Goal: Task Accomplishment & Management: Manage account settings

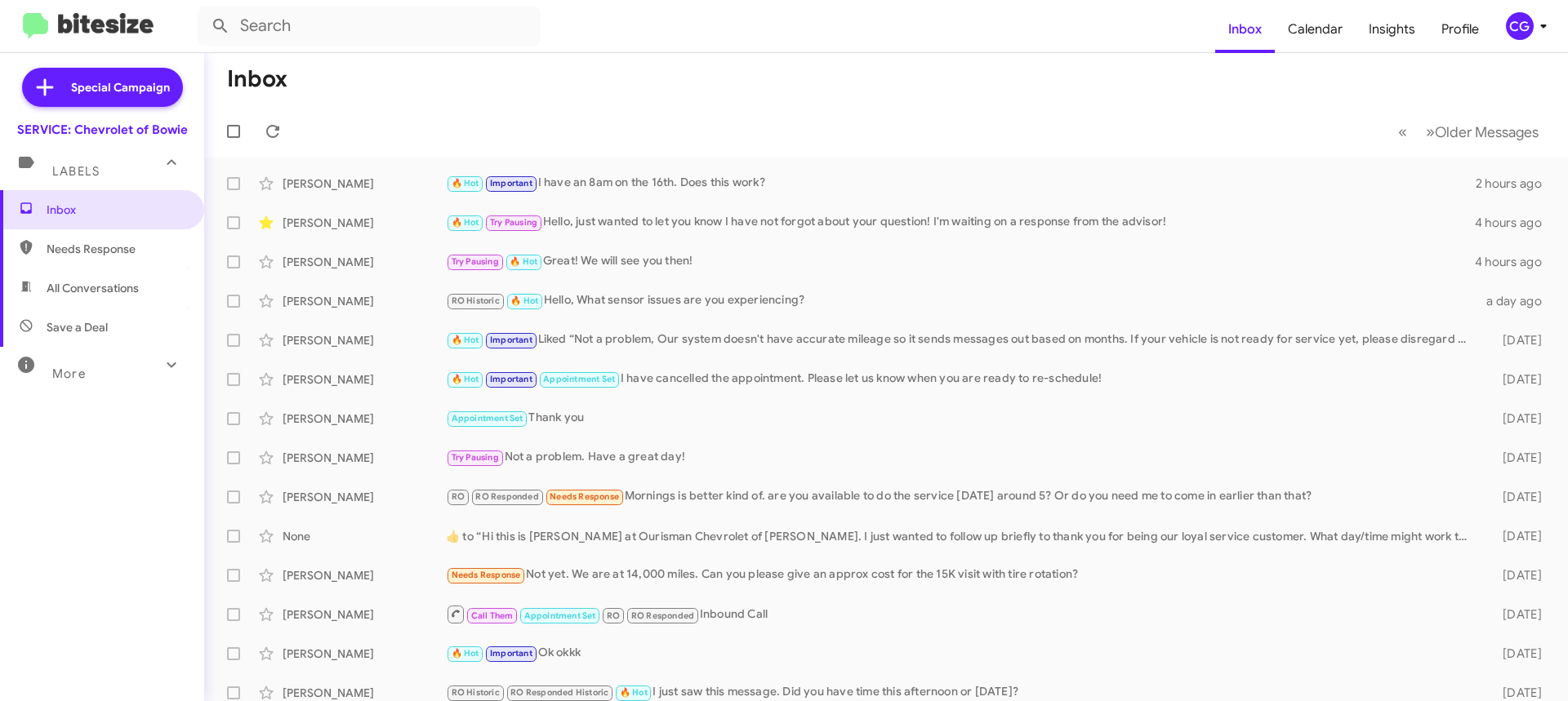
click at [1519, 30] on div "CG" at bounding box center [1520, 26] width 27 height 27
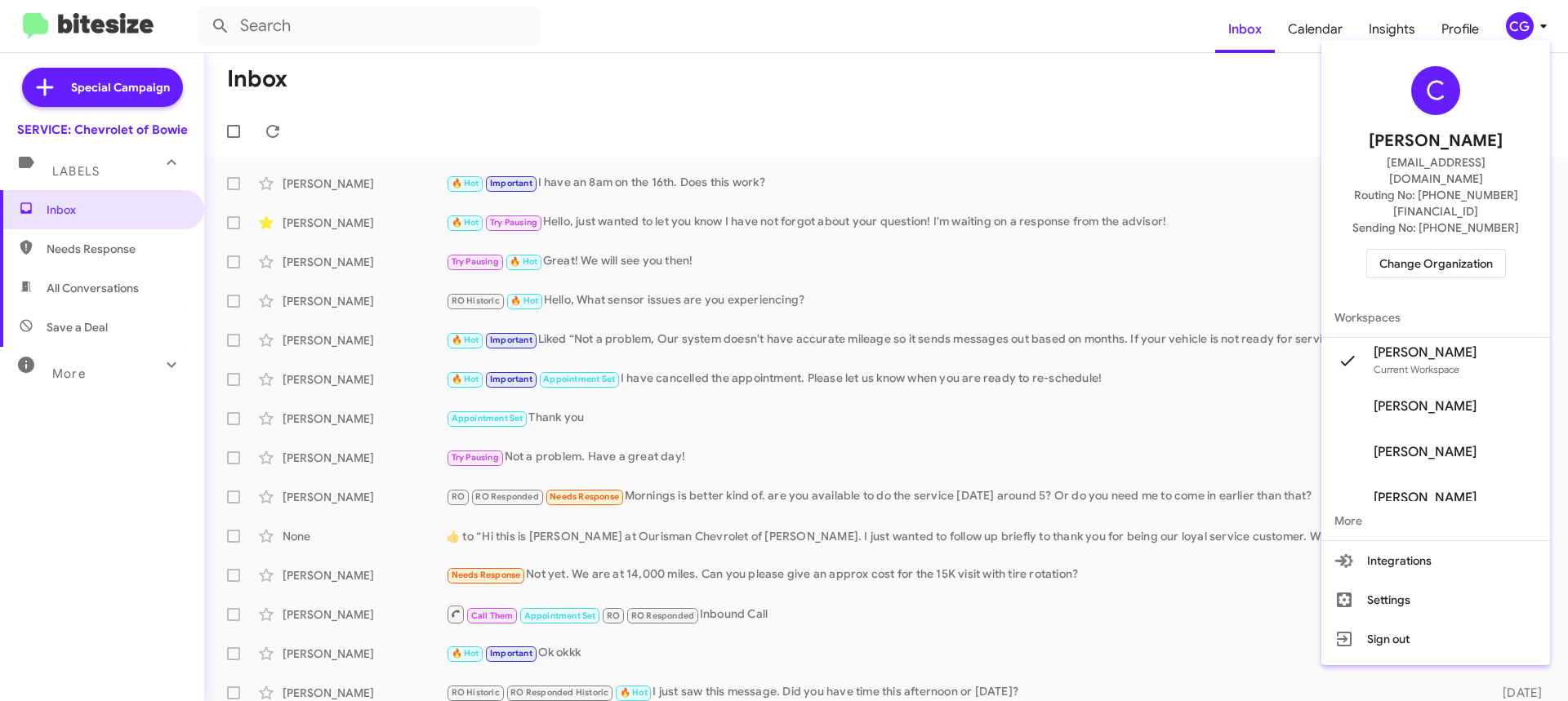
click at [1471, 248] on div "C Carmen Gast cgast@ourismancars.com Routing No: +1 (301) 262-7600 Sending No: …" at bounding box center [1436, 172] width 229 height 252
click at [1470, 250] on span "Change Organization" at bounding box center [1436, 263] width 113 height 27
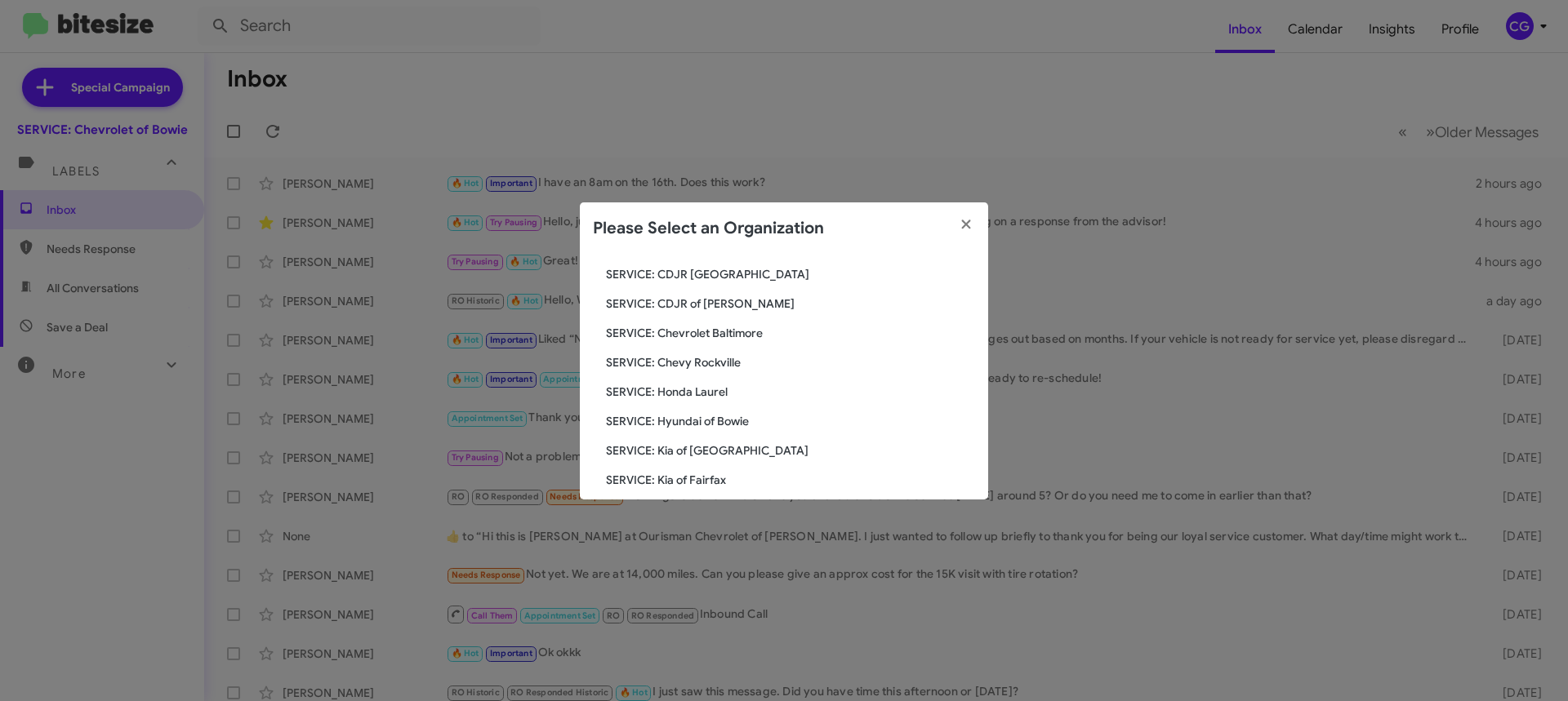
scroll to position [82, 0]
drag, startPoint x: 722, startPoint y: 344, endPoint x: 714, endPoint y: 336, distance: 11.3
click at [721, 343] on div "Search SERVICE: Chevrolet of Bowie Current Org SERVICE: CDJR Baltimore SERVICE:…" at bounding box center [784, 376] width 409 height 245
click at [714, 334] on span "SERVICE: CDJR of [PERSON_NAME]" at bounding box center [790, 332] width 369 height 16
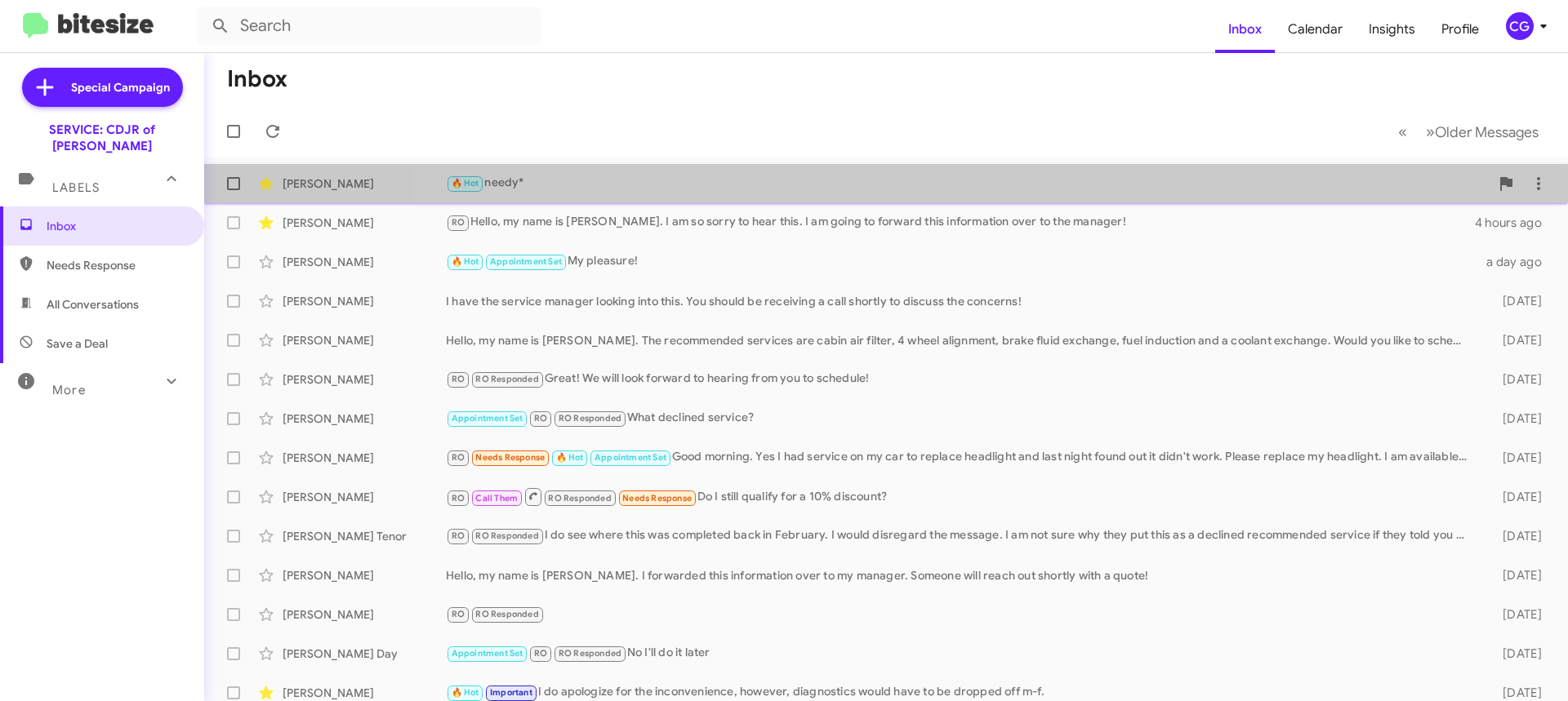
click at [944, 198] on div "[PERSON_NAME] 🔥 Hot needy* 4 hours ago" at bounding box center [886, 184] width 1338 height 33
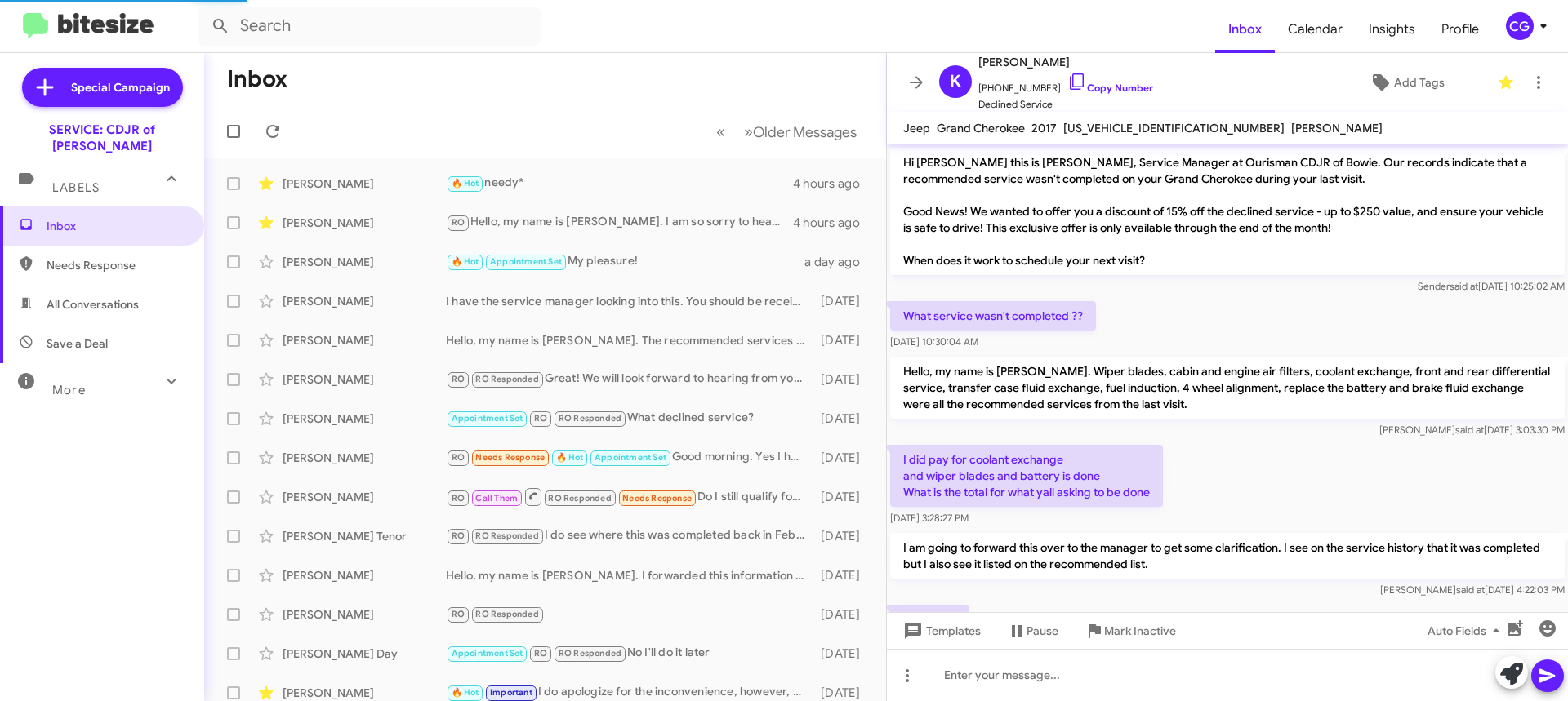
scroll to position [974, 0]
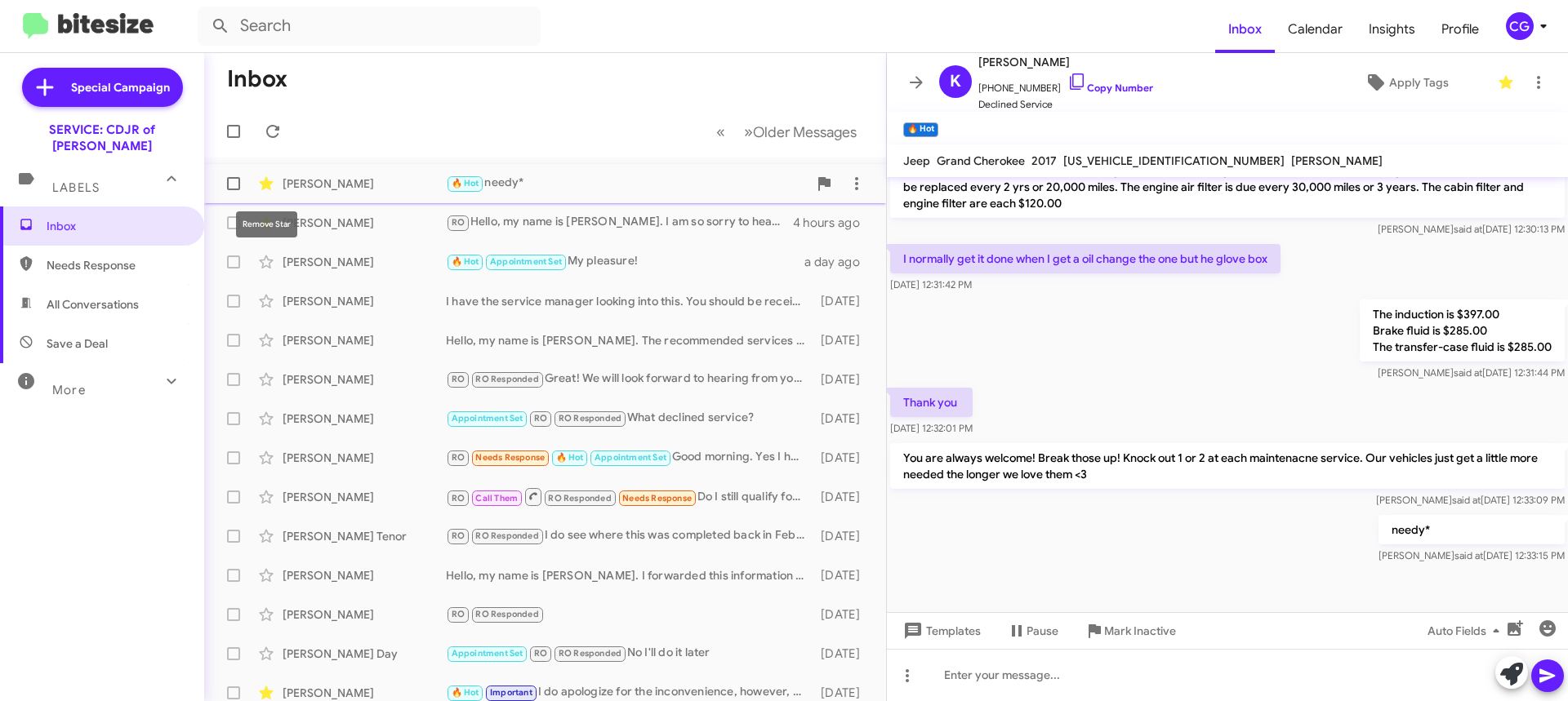
click at [262, 186] on icon at bounding box center [265, 183] width 19 height 19
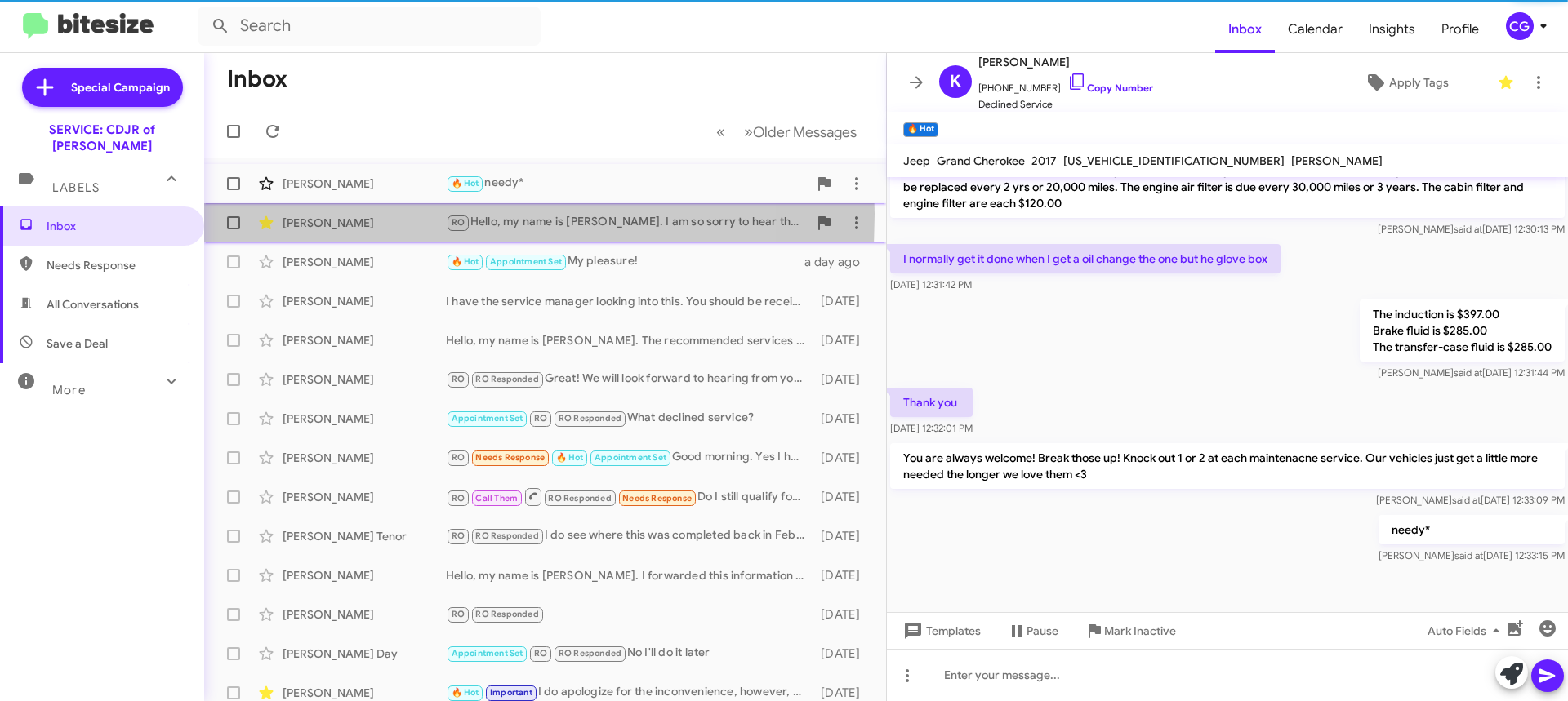
click at [306, 214] on div "[PERSON_NAME] RO Hello, my name is [PERSON_NAME]. I am so sorry to hear this. I…" at bounding box center [545, 223] width 656 height 33
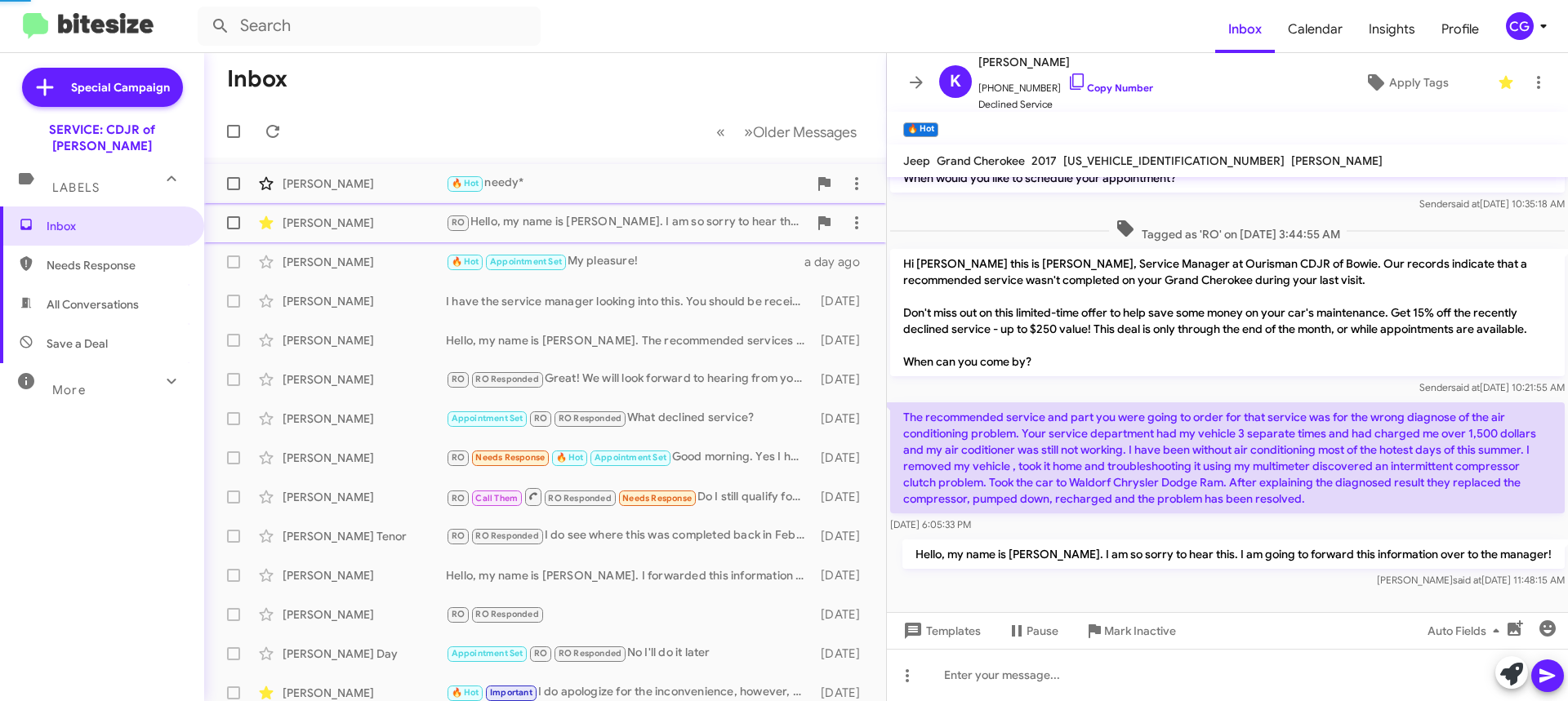
scroll to position [115, 0]
click at [772, 185] on div "🔥 Hot needy*" at bounding box center [627, 183] width 362 height 19
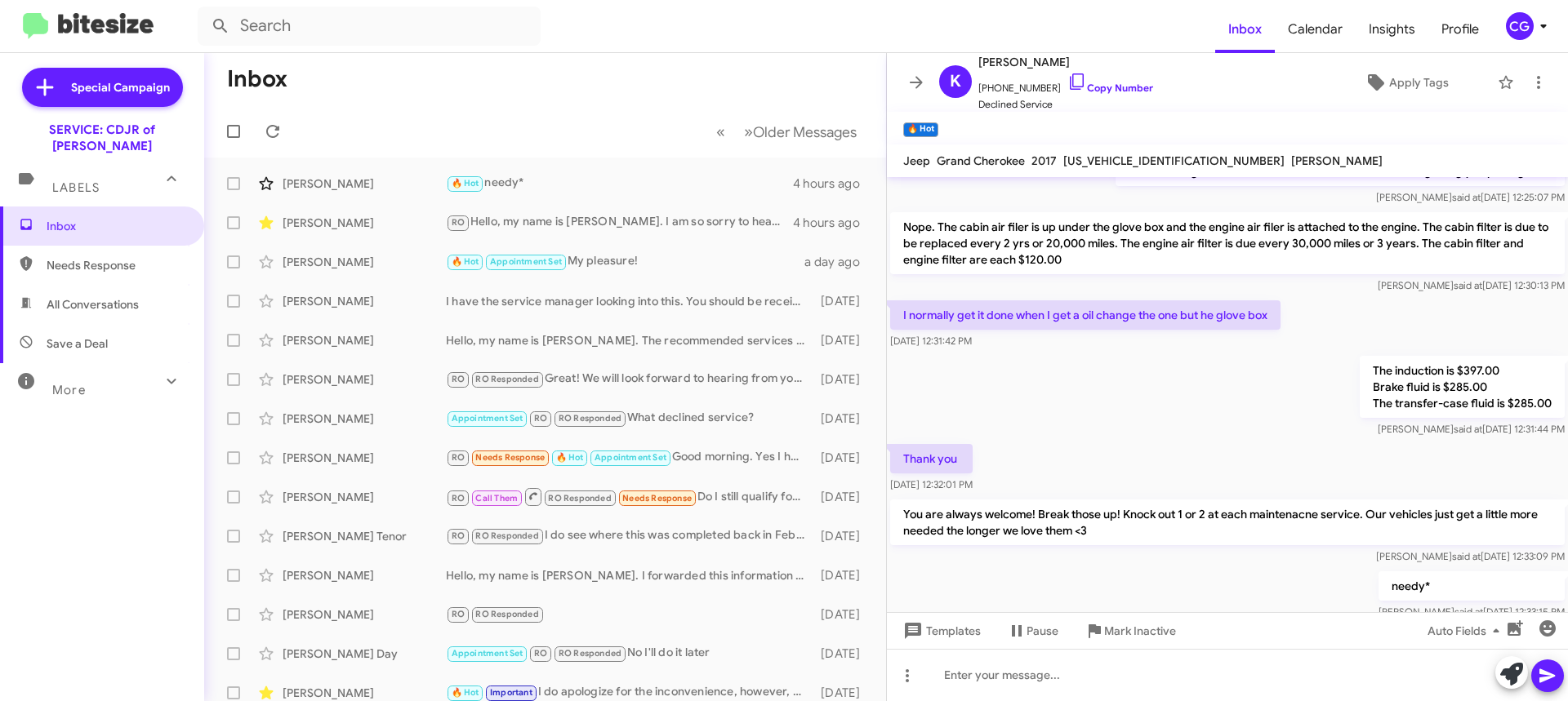
scroll to position [1007, 0]
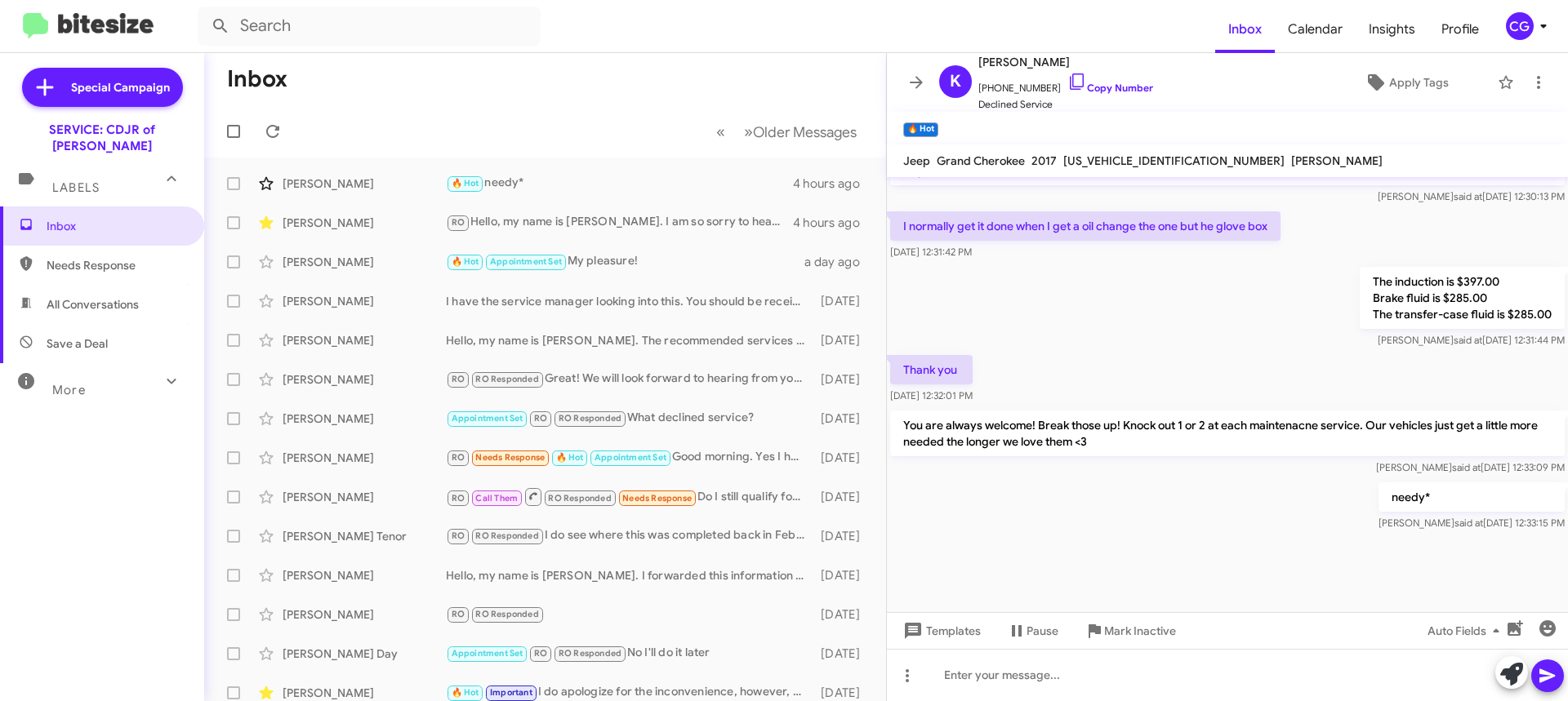
click at [1532, 34] on span "CG" at bounding box center [1530, 26] width 49 height 27
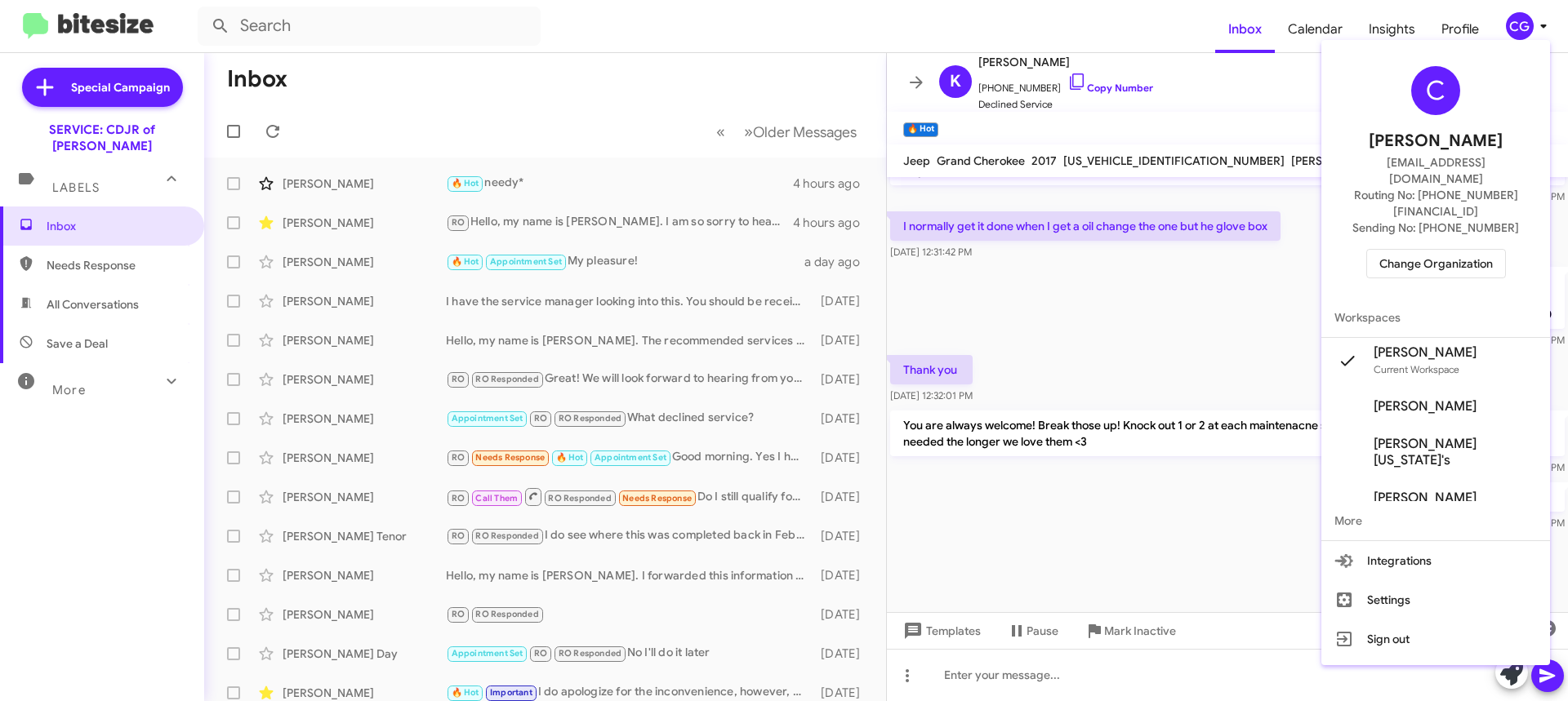
click at [1454, 250] on span "Change Organization" at bounding box center [1436, 263] width 113 height 27
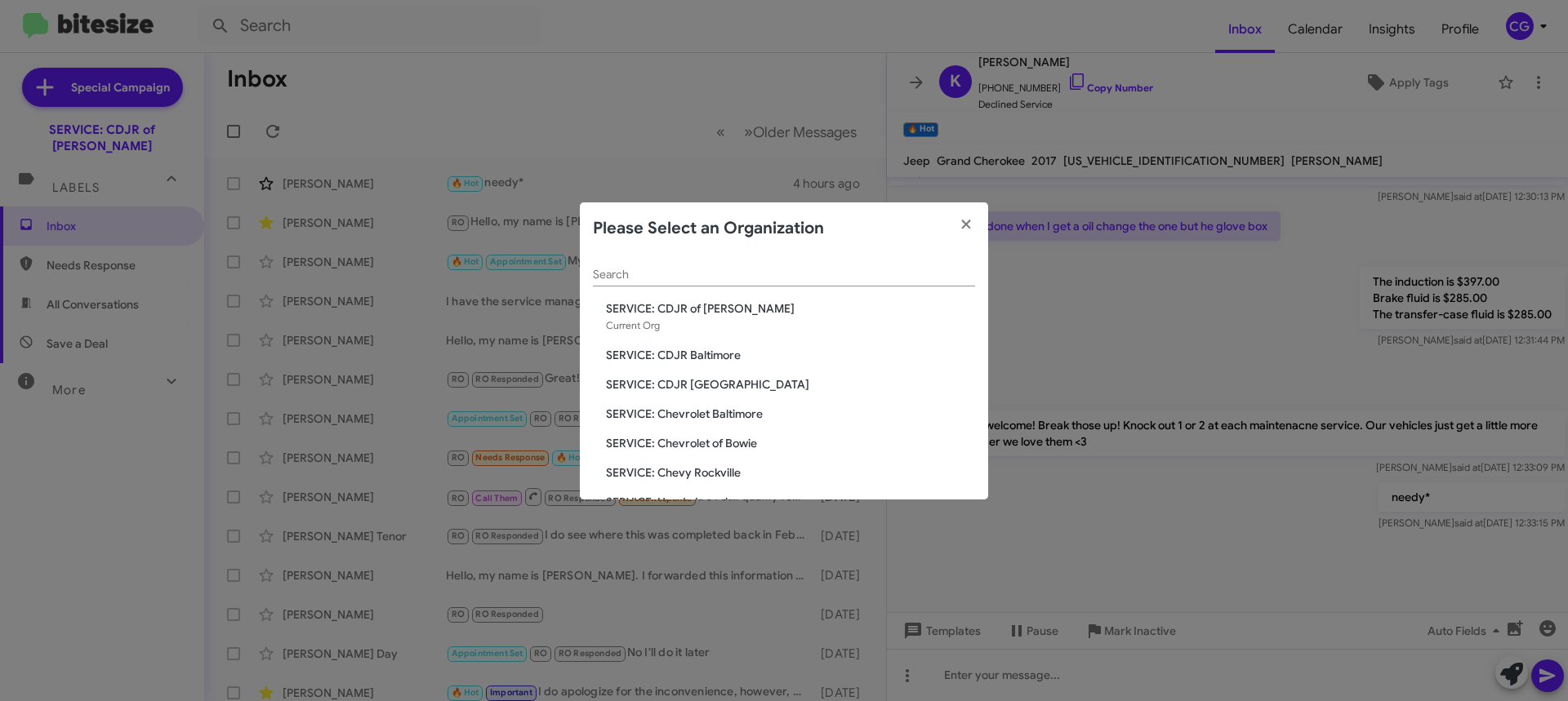
click at [696, 444] on span "SERVICE: Chevrolet of Bowie" at bounding box center [790, 443] width 369 height 16
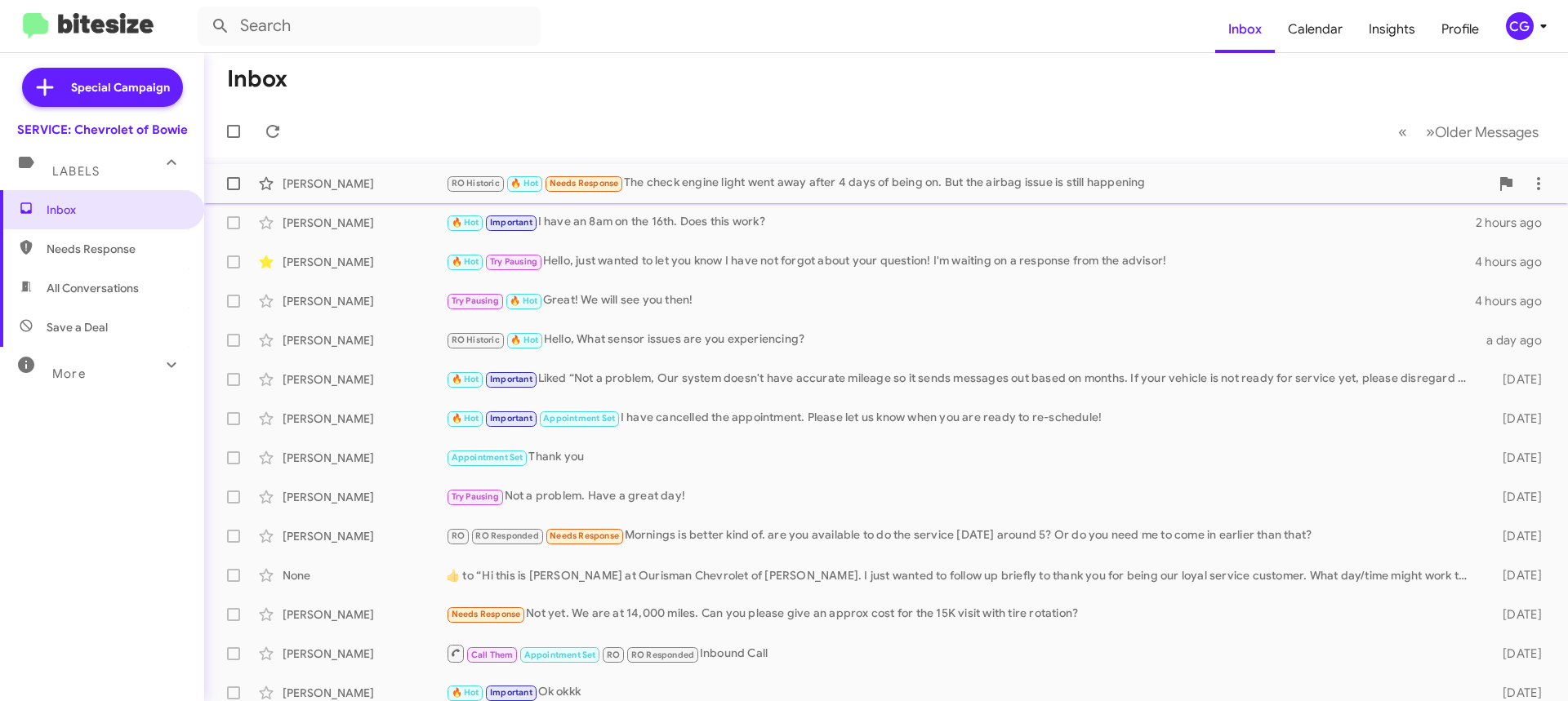
drag, startPoint x: 767, startPoint y: 177, endPoint x: 837, endPoint y: 226, distance: 85.4
click at [766, 177] on div "RO Historic 🔥 Hot Needs Response The check engine light went away after 4 days …" at bounding box center [968, 183] width 1044 height 19
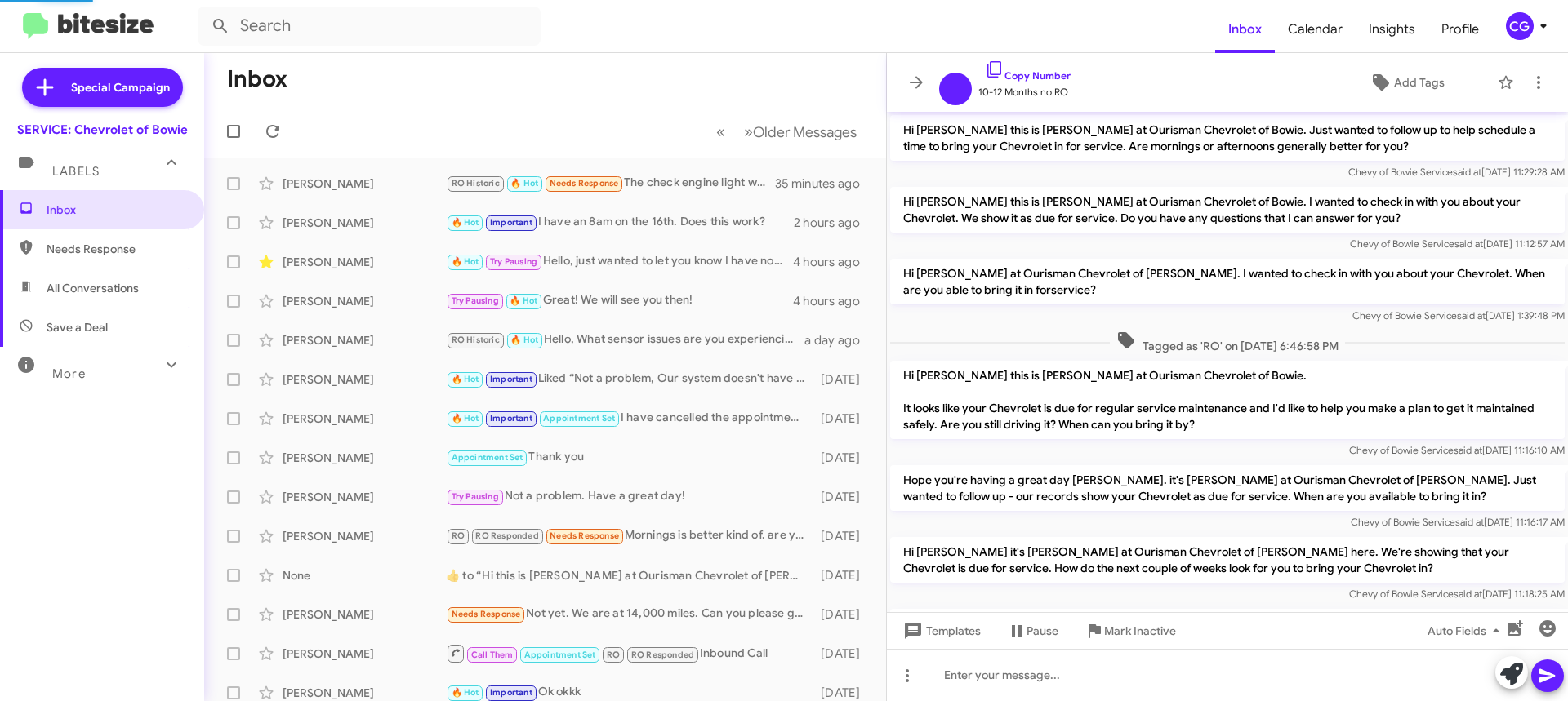
scroll to position [894, 0]
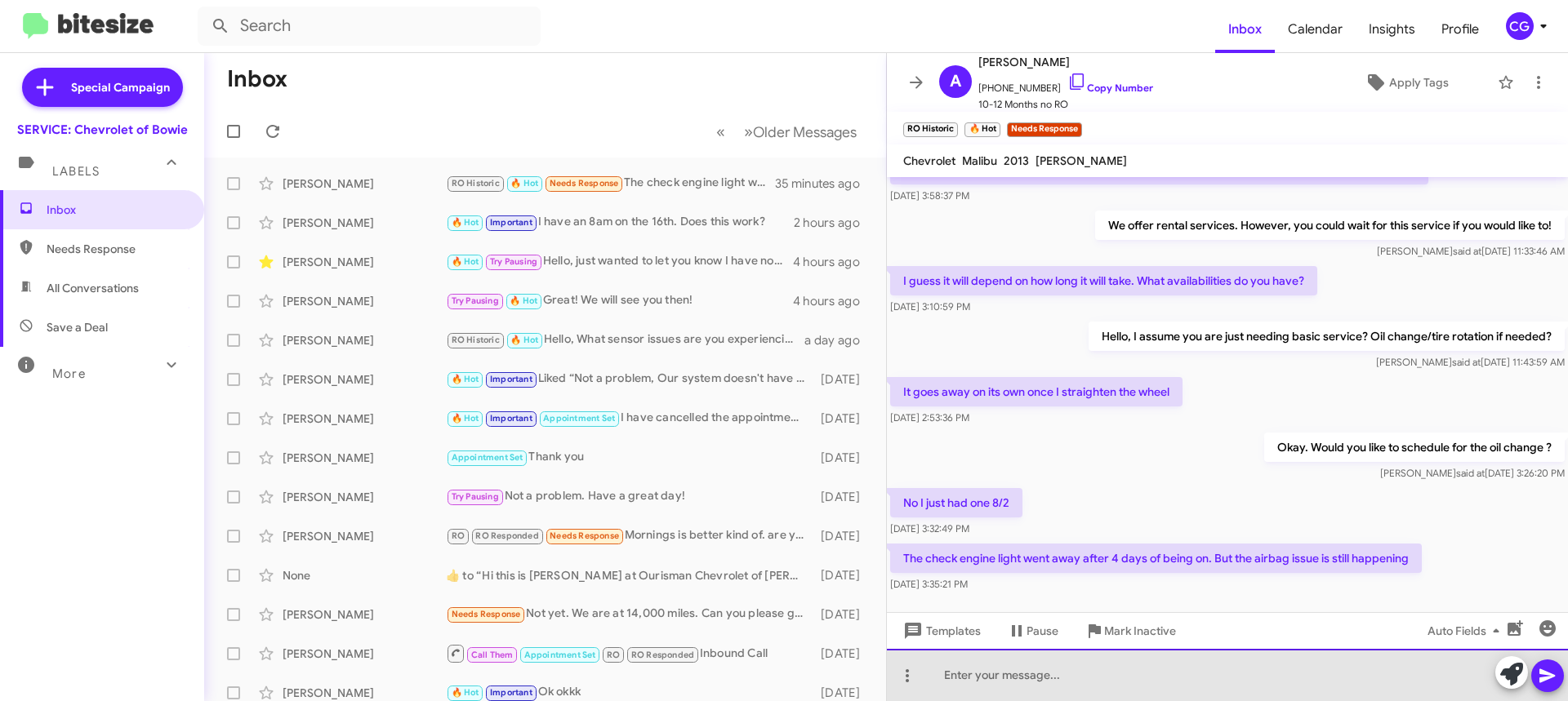
click at [1075, 685] on div at bounding box center [1227, 675] width 681 height 52
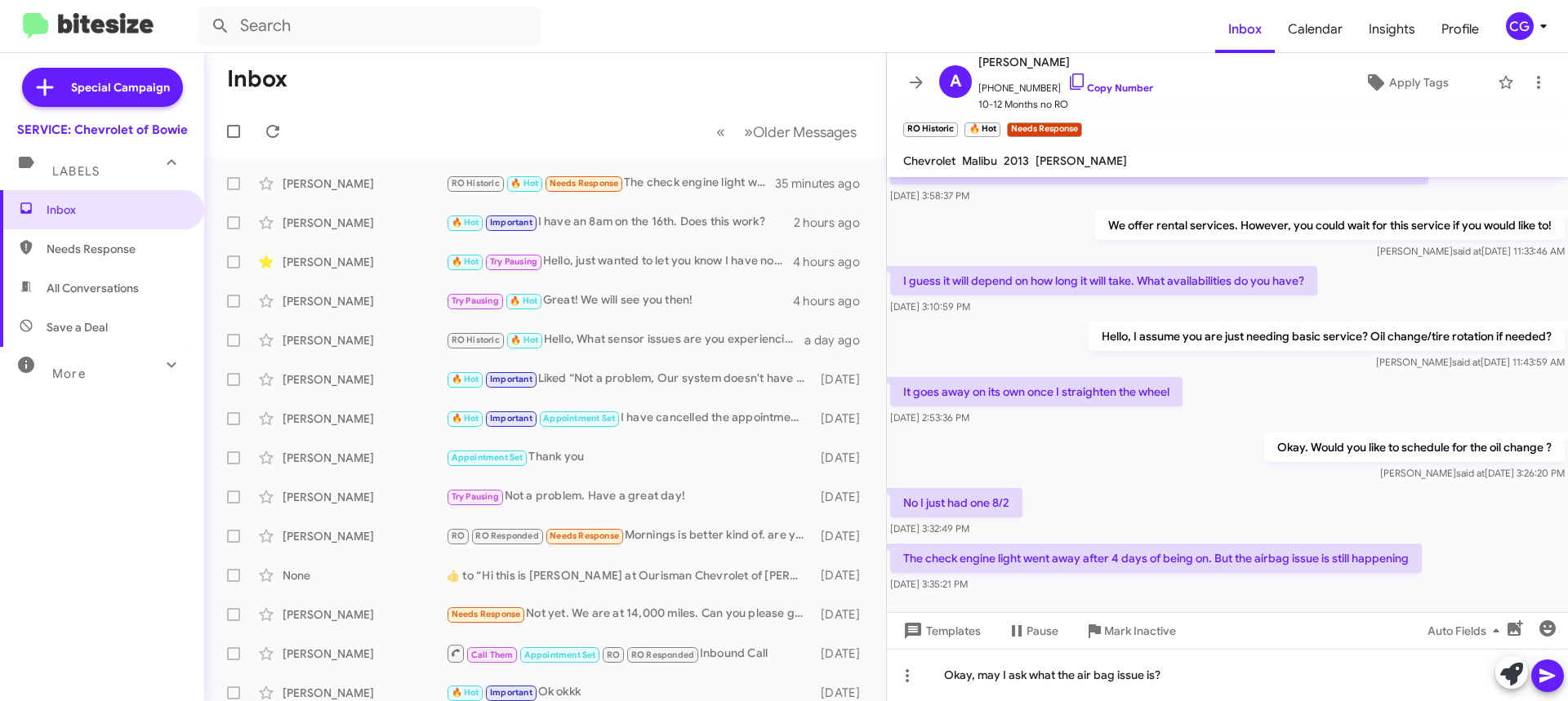
click at [1560, 691] on div at bounding box center [1529, 674] width 68 height 36
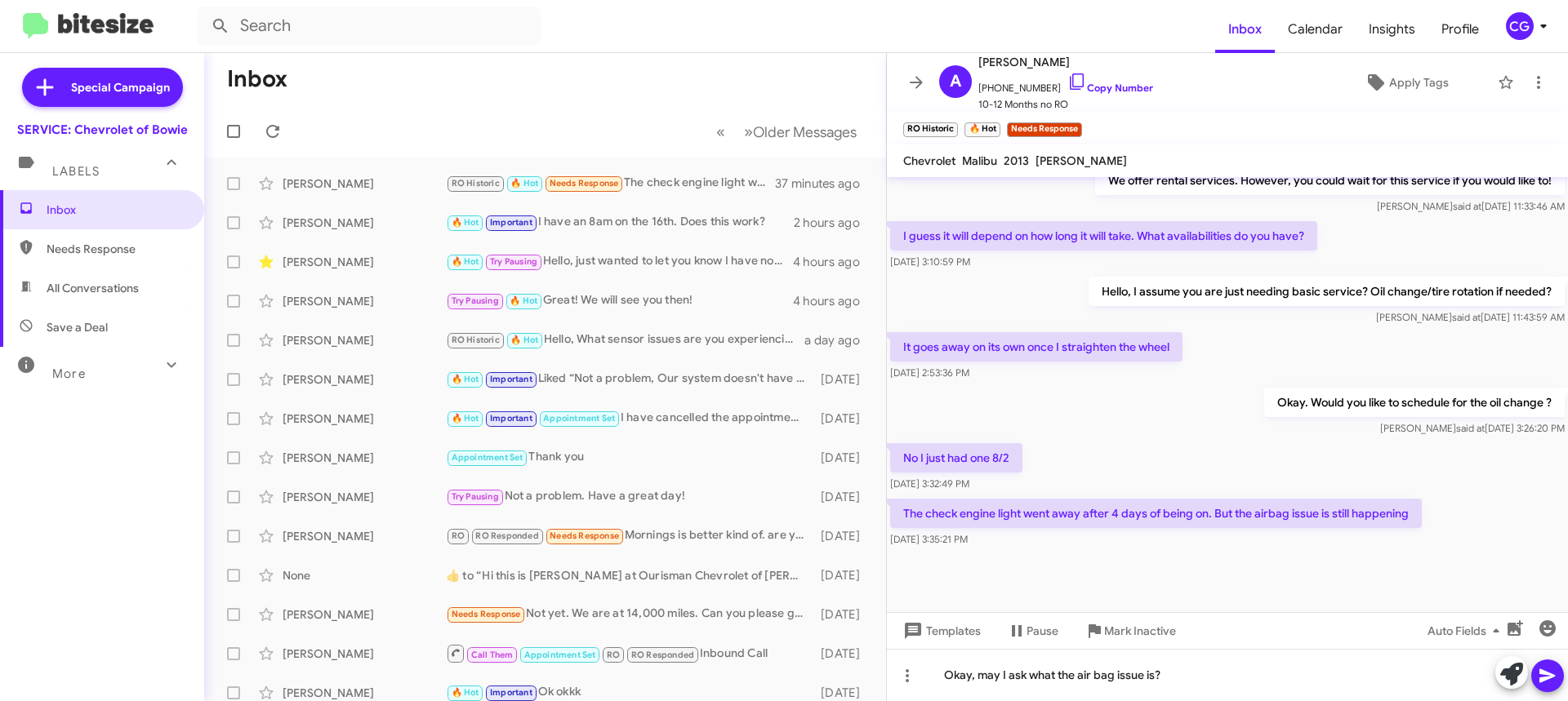
scroll to position [960, 0]
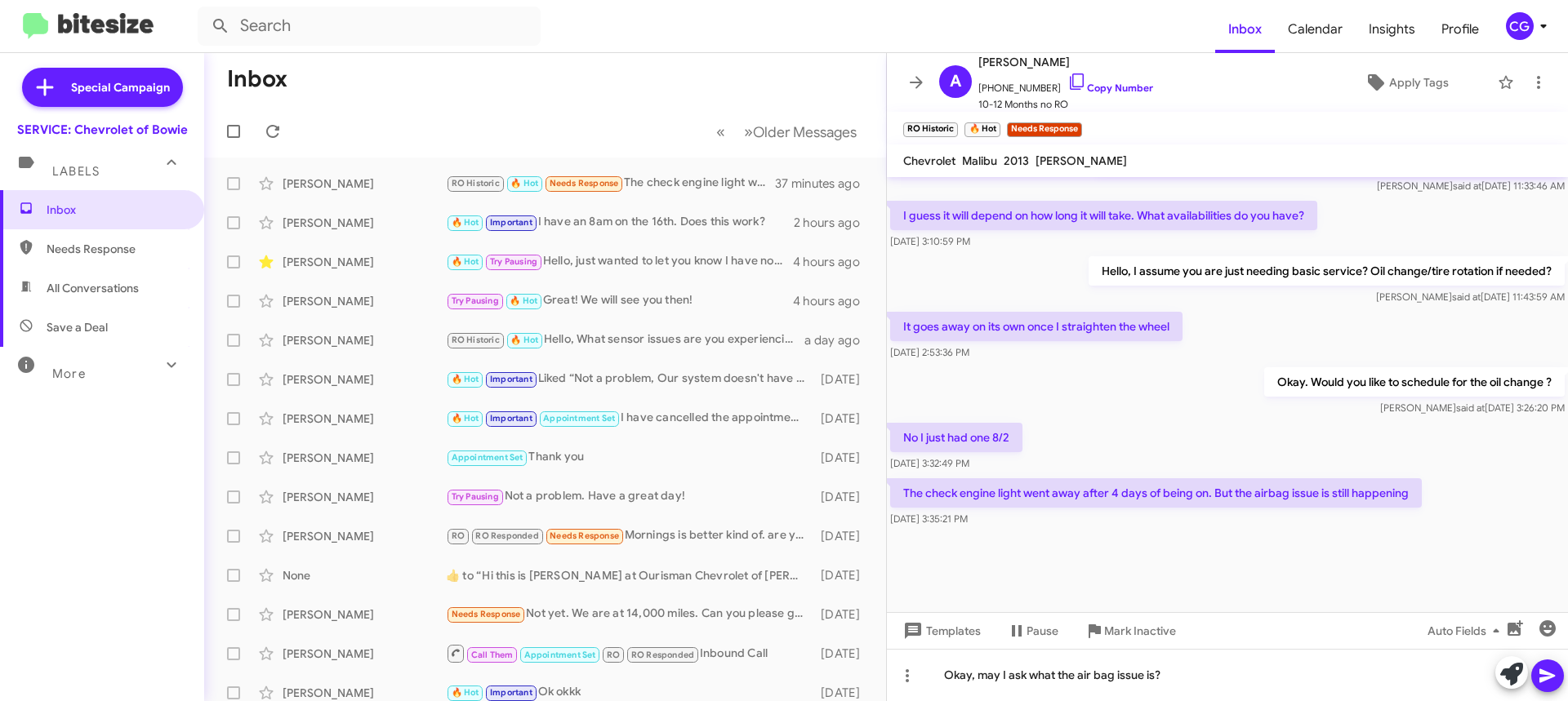
click at [1553, 676] on icon at bounding box center [1547, 675] width 16 height 14
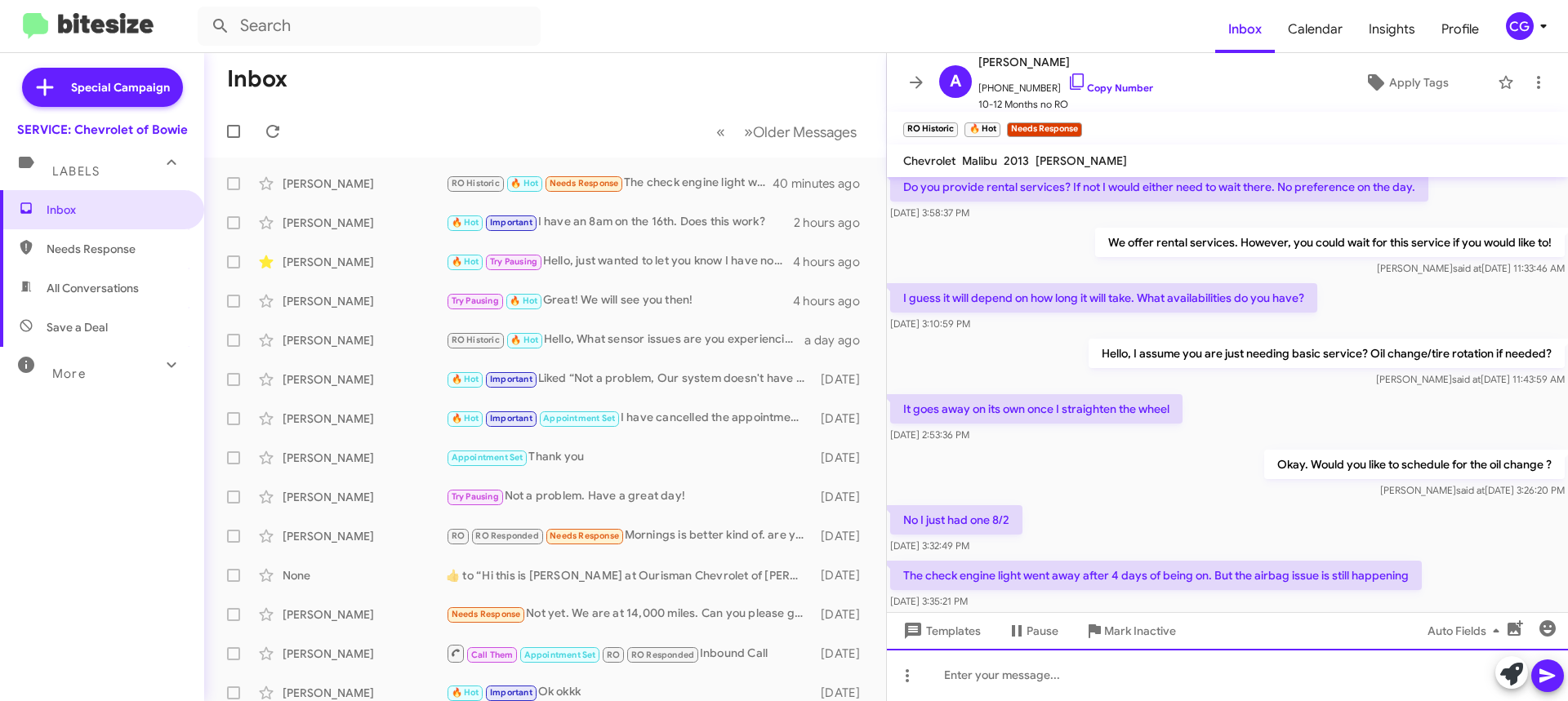
scroll to position [1421, 0]
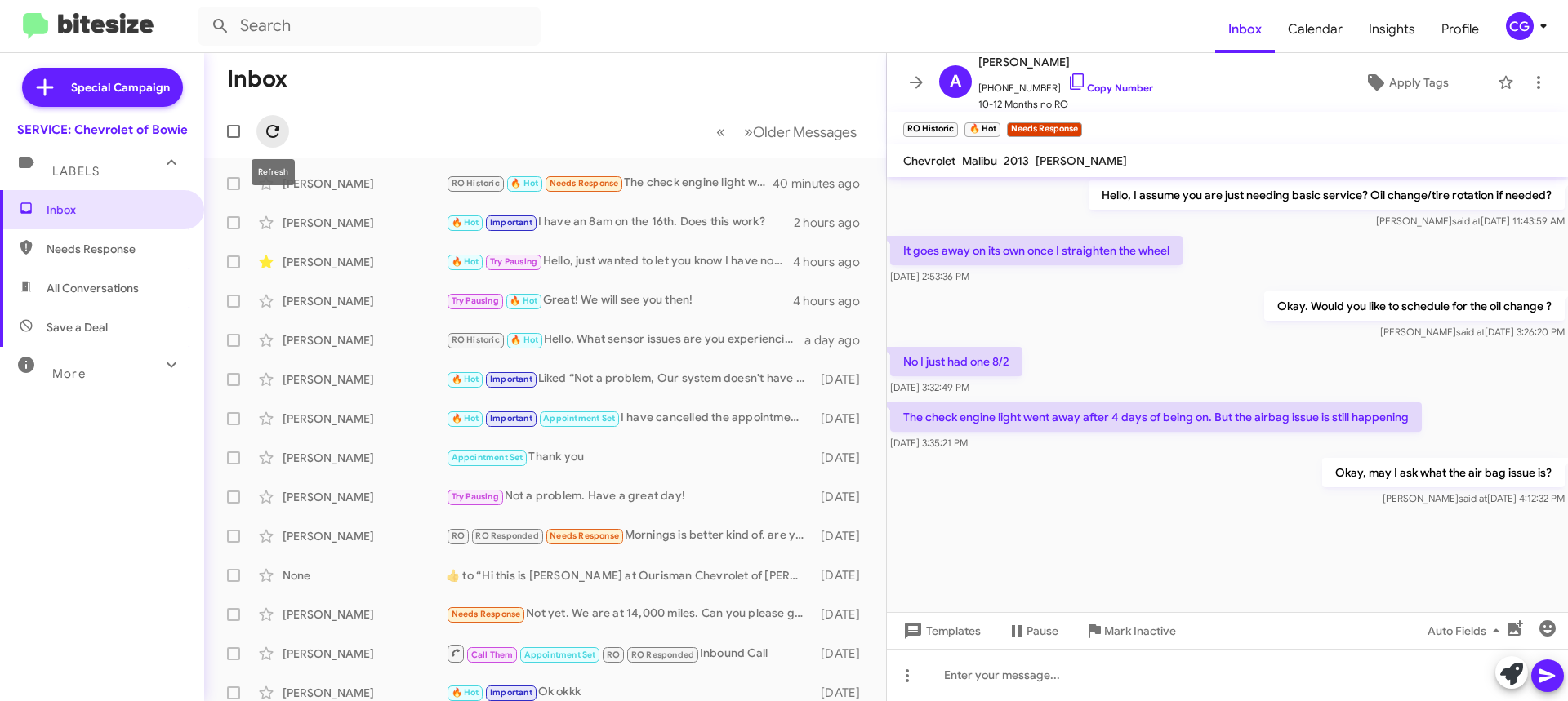
click at [269, 134] on icon at bounding box center [272, 130] width 19 height 19
click at [734, 190] on div "RO Historic 🔥 Hot Okay, may I ask what the air bag issue is?" at bounding box center [627, 183] width 362 height 19
drag, startPoint x: 493, startPoint y: 98, endPoint x: 512, endPoint y: 98, distance: 19.0
click at [503, 102] on mat-toolbar-row "Inbox" at bounding box center [545, 78] width 682 height 52
click at [512, 98] on mat-toolbar-row "Inbox" at bounding box center [545, 78] width 682 height 52
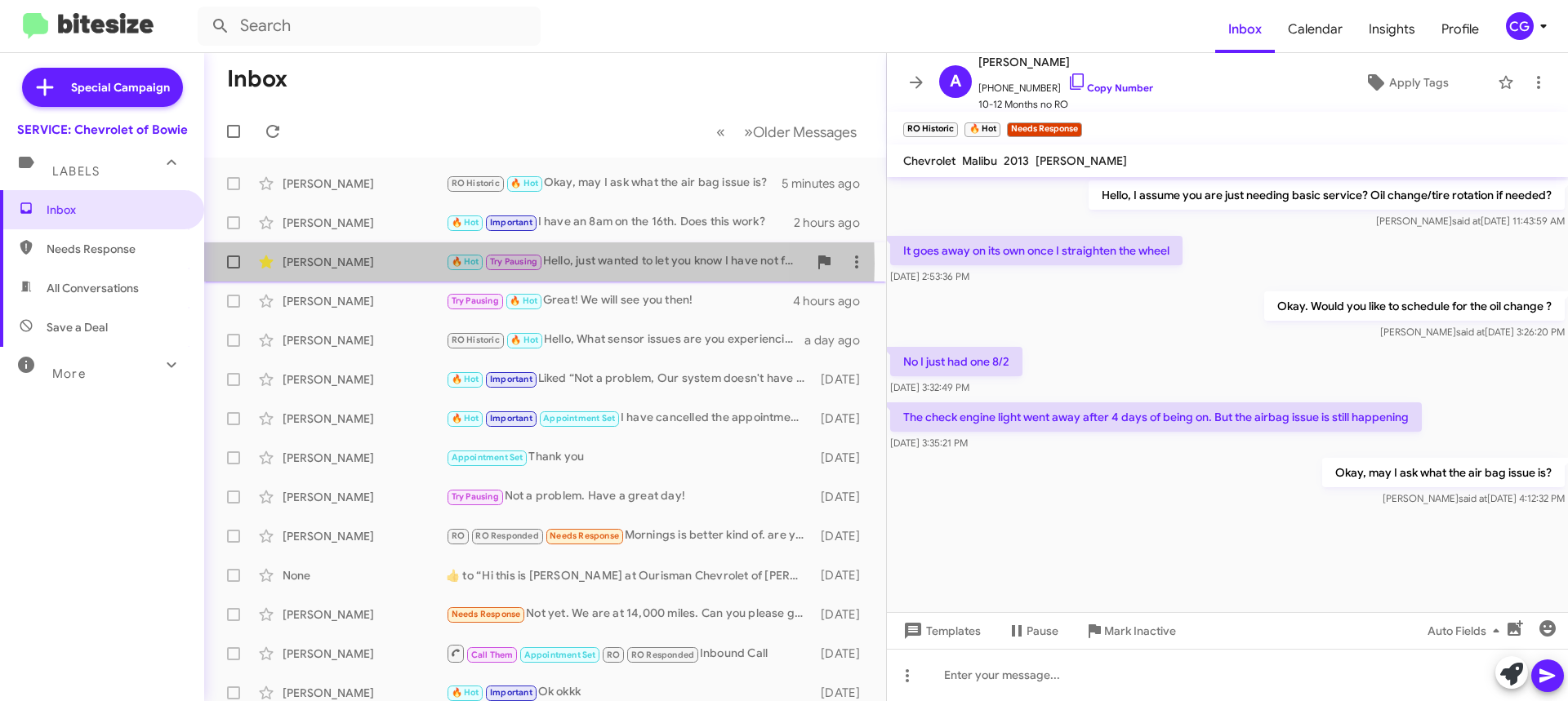
click at [417, 263] on div "Joseph Castricone" at bounding box center [364, 262] width 163 height 16
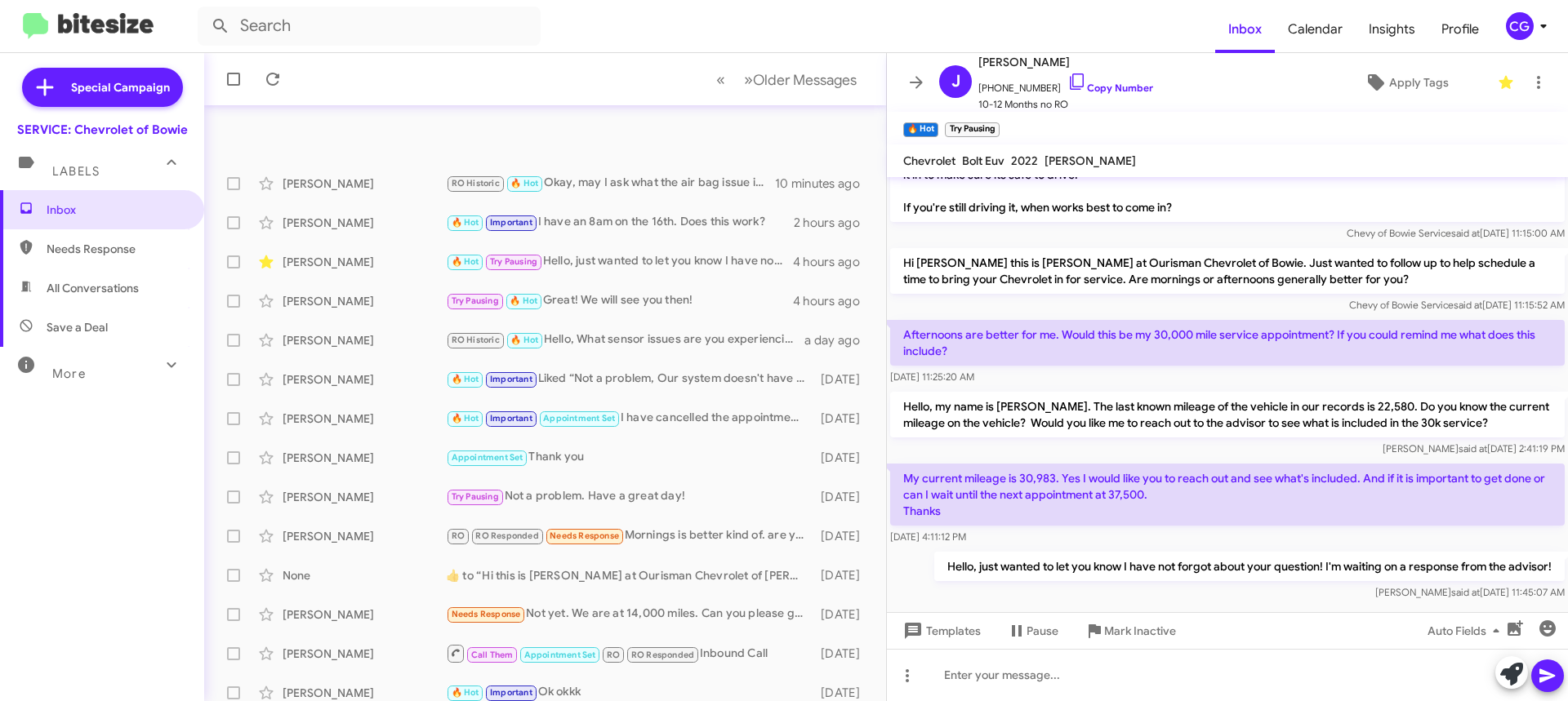
scroll to position [246, 0]
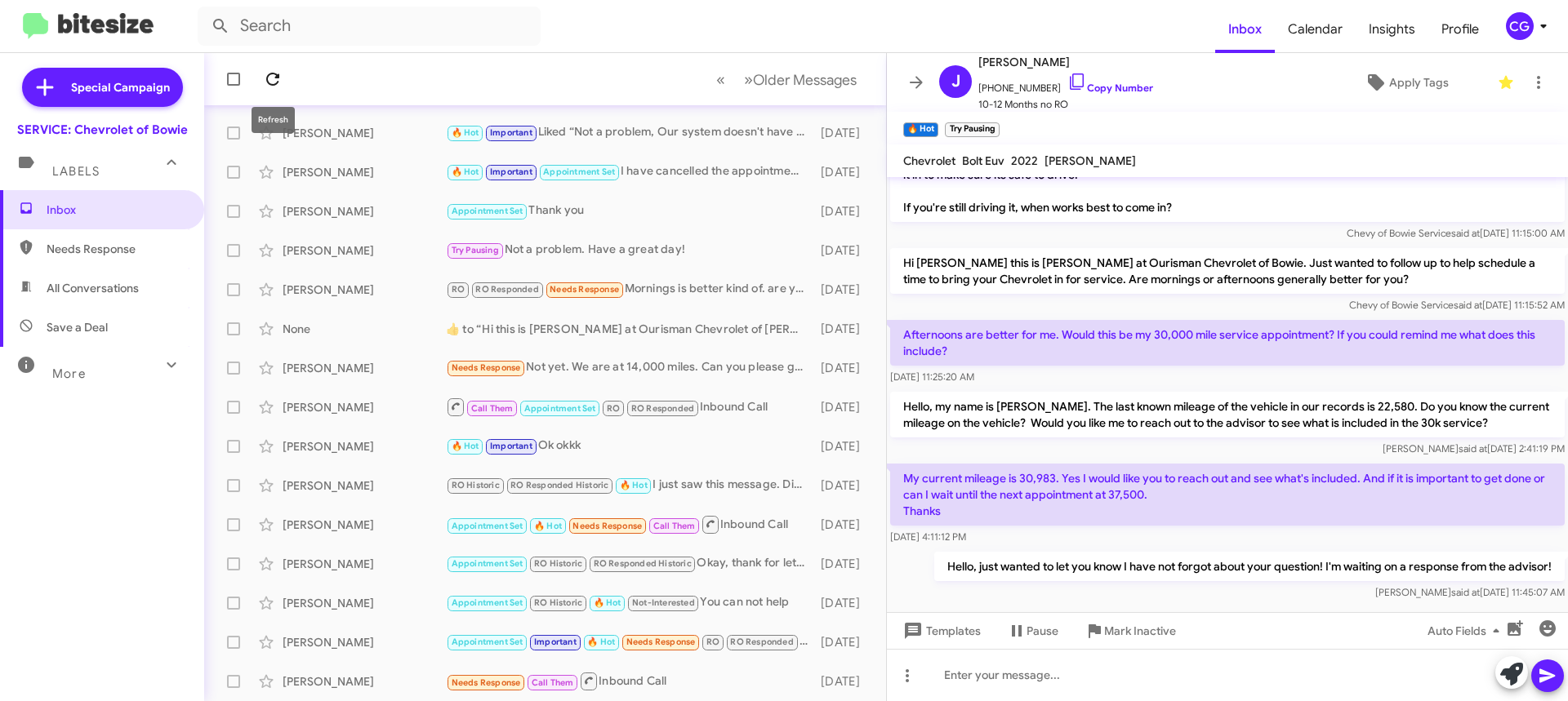
click at [267, 71] on icon at bounding box center [272, 78] width 19 height 19
drag, startPoint x: 1510, startPoint y: 46, endPoint x: 1514, endPoint y: 34, distance: 12.6
click at [1510, 42] on mat-toolbar "Inbox Calendar Insights Profile CG" at bounding box center [784, 26] width 1568 height 52
click at [1523, 22] on div "CG" at bounding box center [1520, 26] width 27 height 27
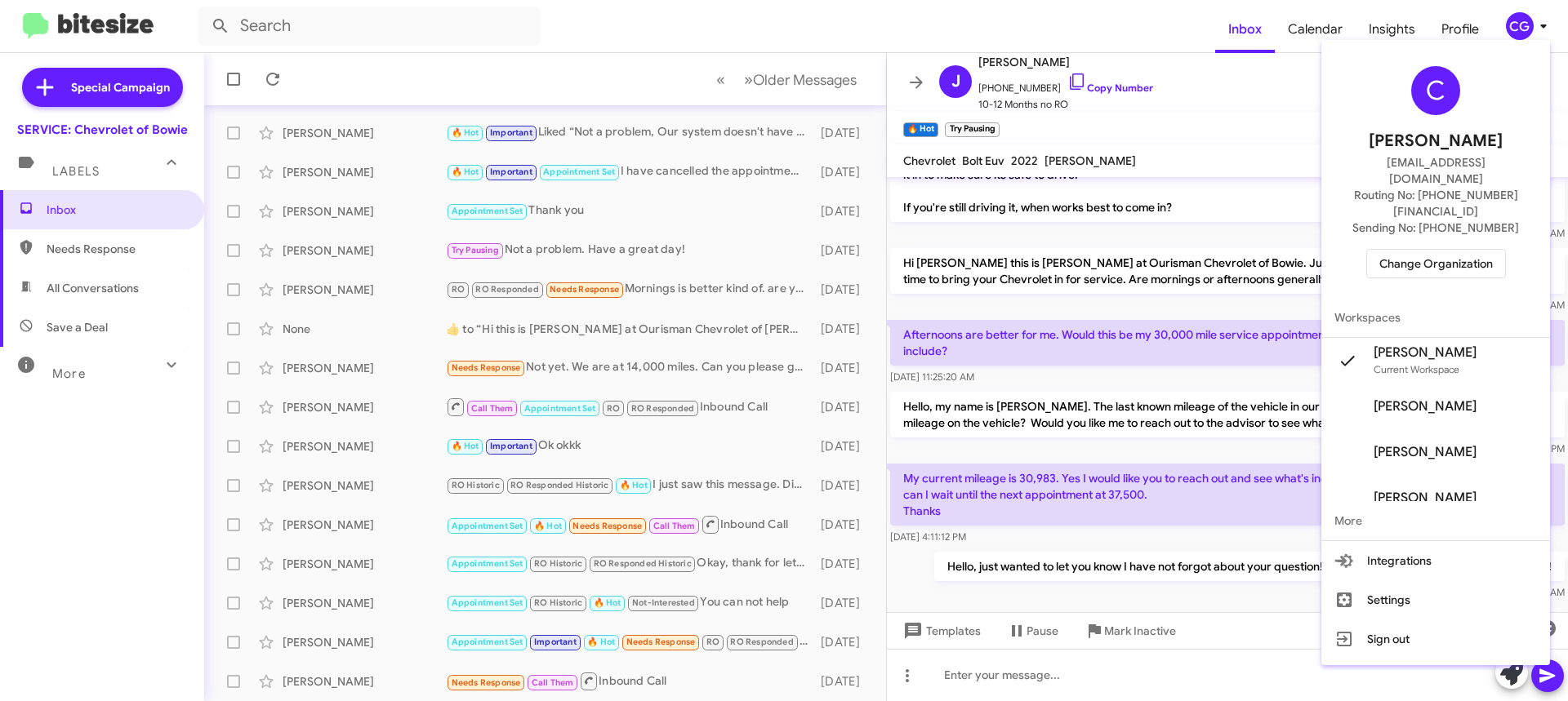
click at [1427, 250] on span "Change Organization" at bounding box center [1436, 263] width 113 height 27
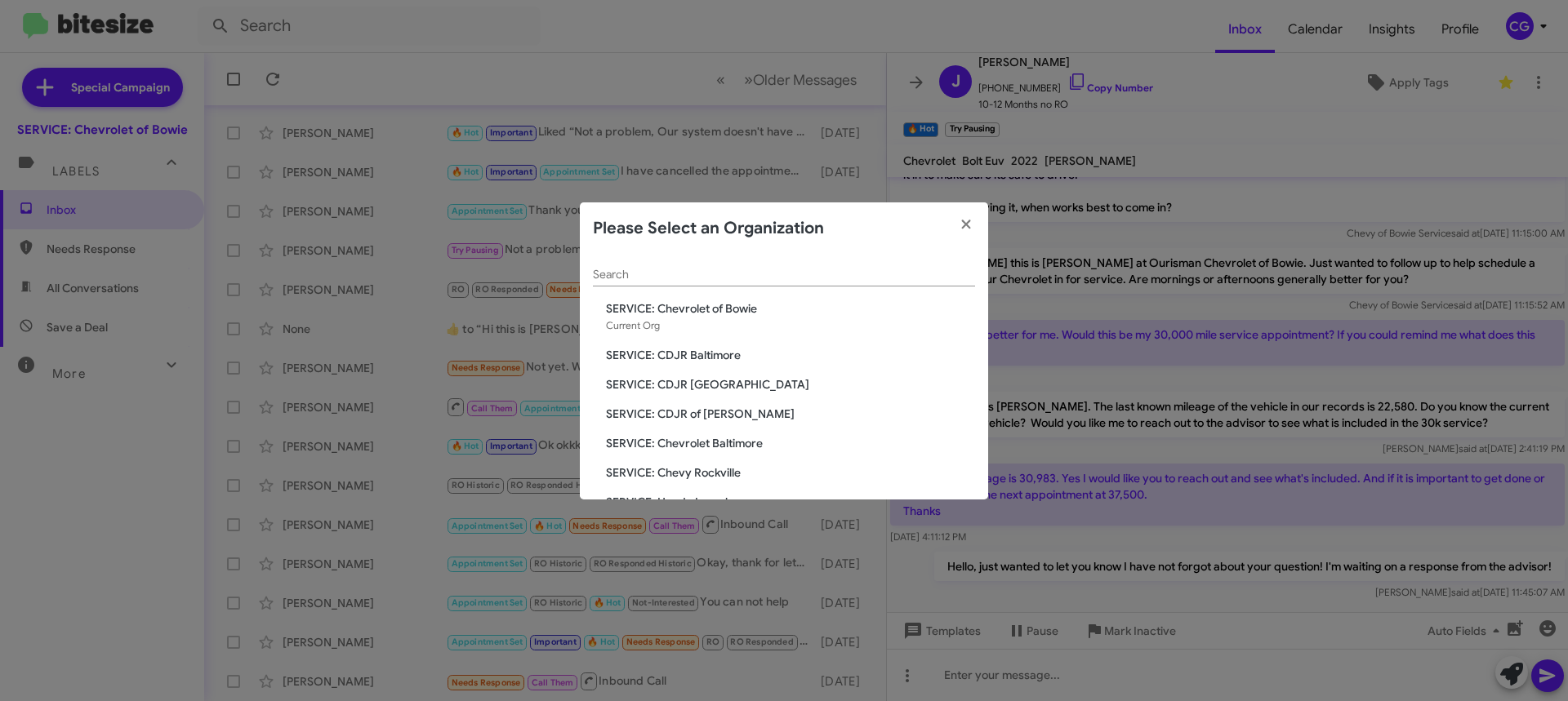
click at [714, 428] on div "Search SERVICE: Chevrolet of Bowie Current Org SERVICE: CDJR Baltimore SERVICE:…" at bounding box center [784, 376] width 409 height 245
click at [714, 404] on div "Search SERVICE: Chevrolet of Bowie Current Org SERVICE: CDJR Baltimore SERVICE:…" at bounding box center [784, 376] width 409 height 245
click at [696, 412] on span "SERVICE: CDJR of [PERSON_NAME]" at bounding box center [790, 414] width 369 height 16
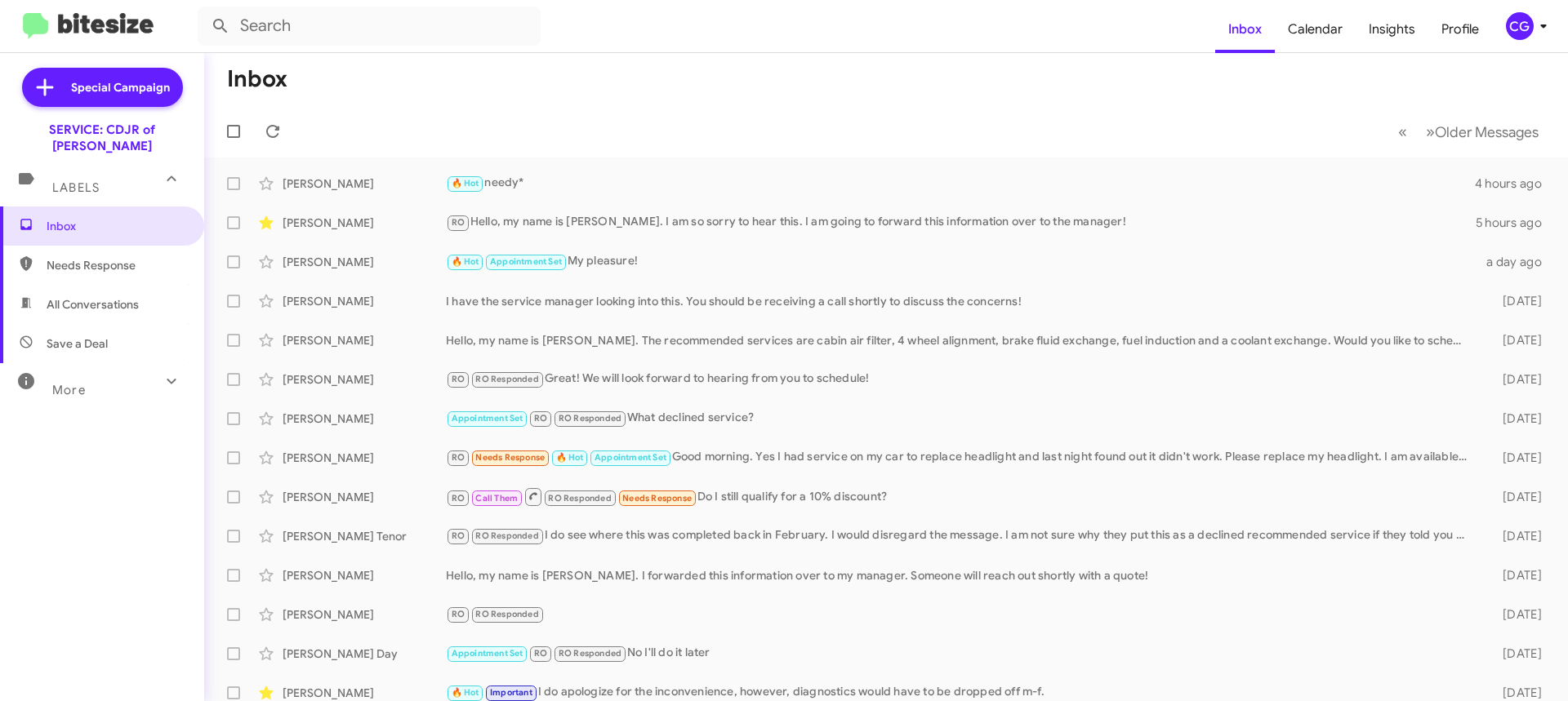
click at [1526, 39] on span "CG" at bounding box center [1530, 26] width 49 height 27
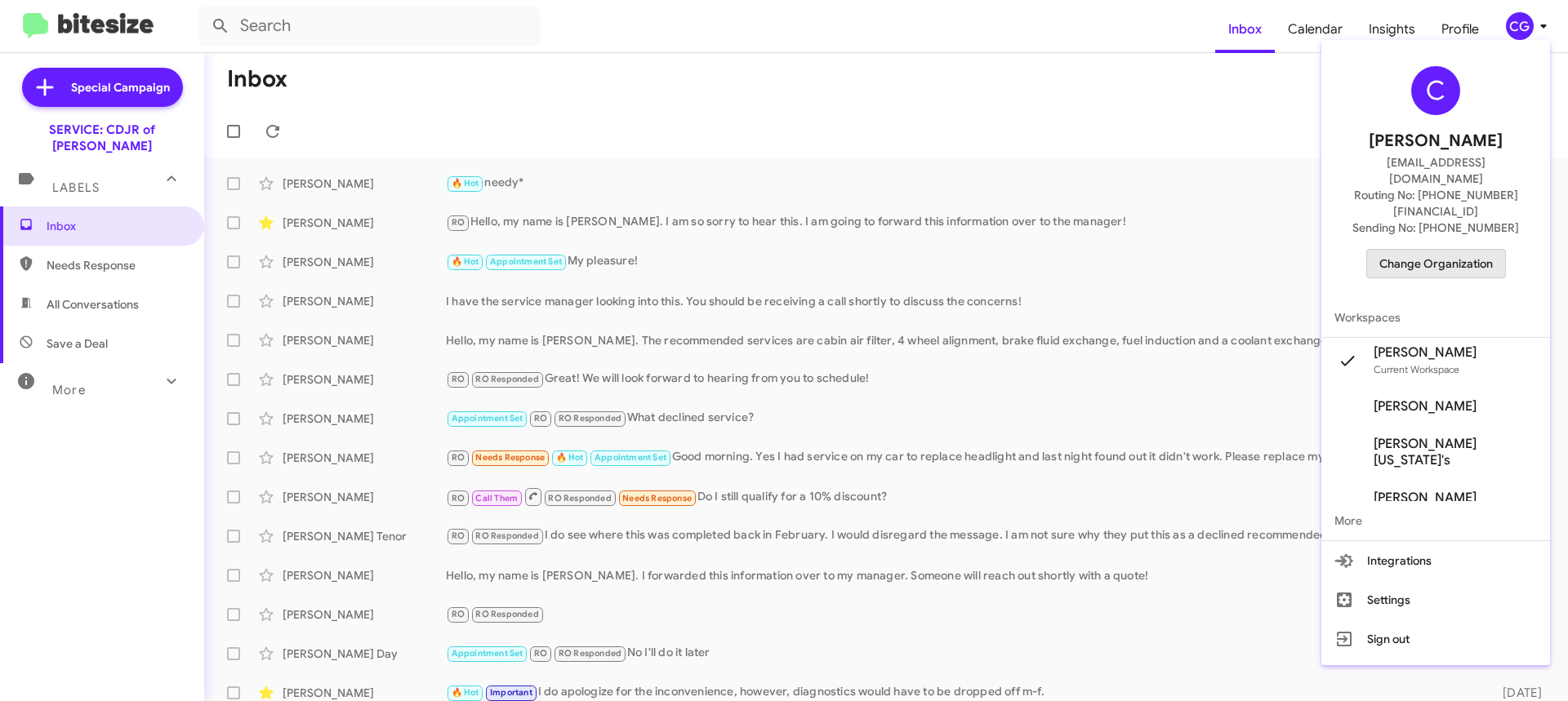
click at [1490, 250] on span "Change Organization" at bounding box center [1436, 263] width 113 height 27
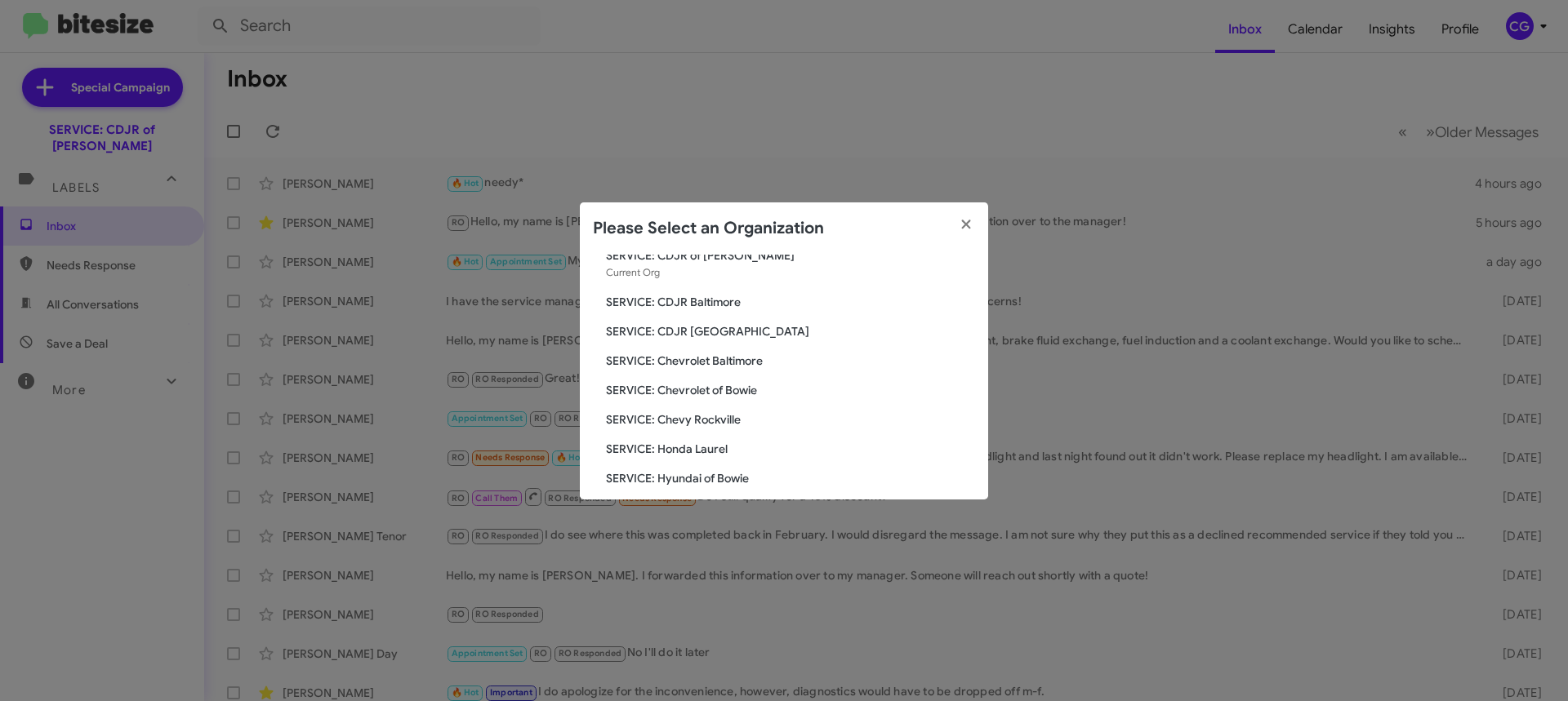
scroll to position [82, 0]
click at [708, 418] on span "SERVICE: Honda Laurel" at bounding box center [790, 420] width 369 height 16
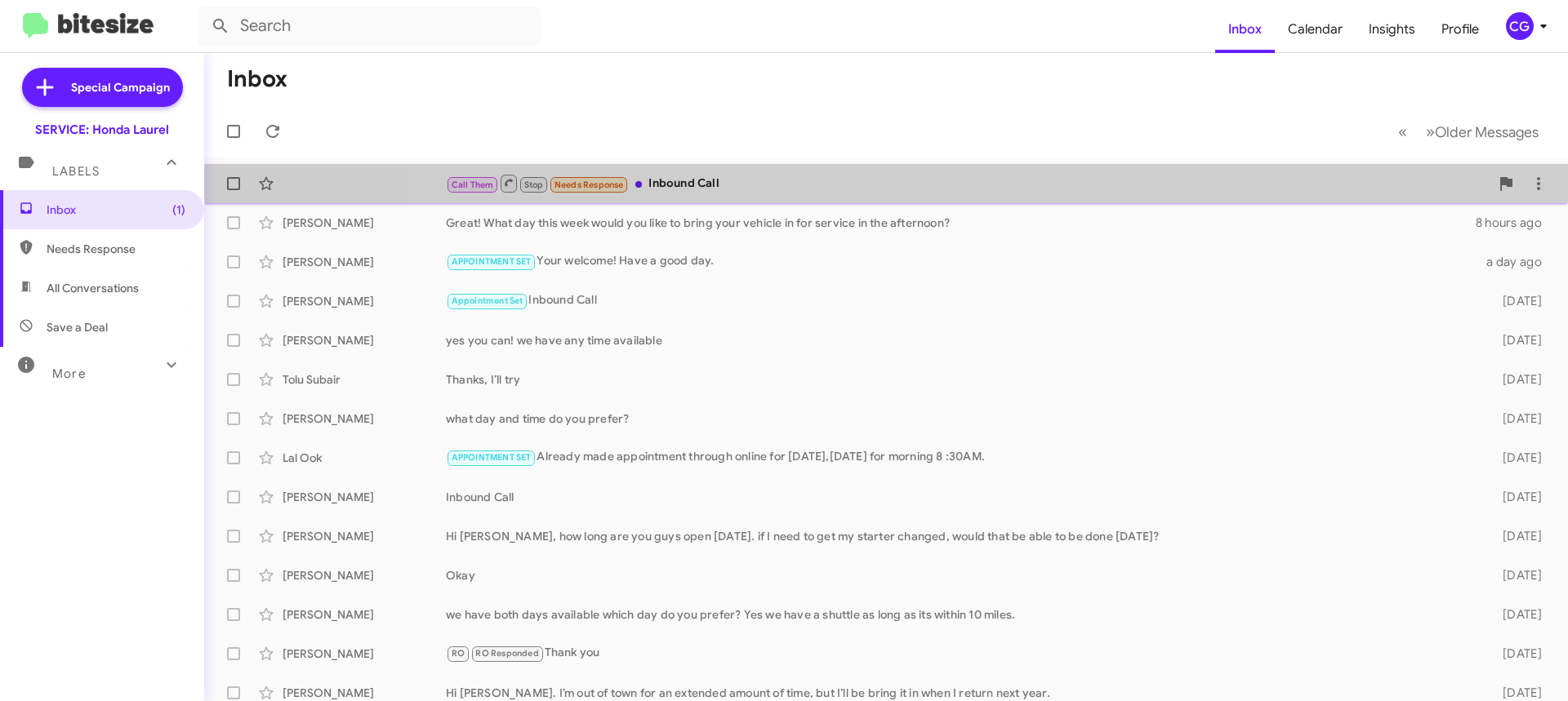
click at [1106, 184] on div "Call Them Stop Needs Response Inbound Call" at bounding box center [968, 183] width 1044 height 20
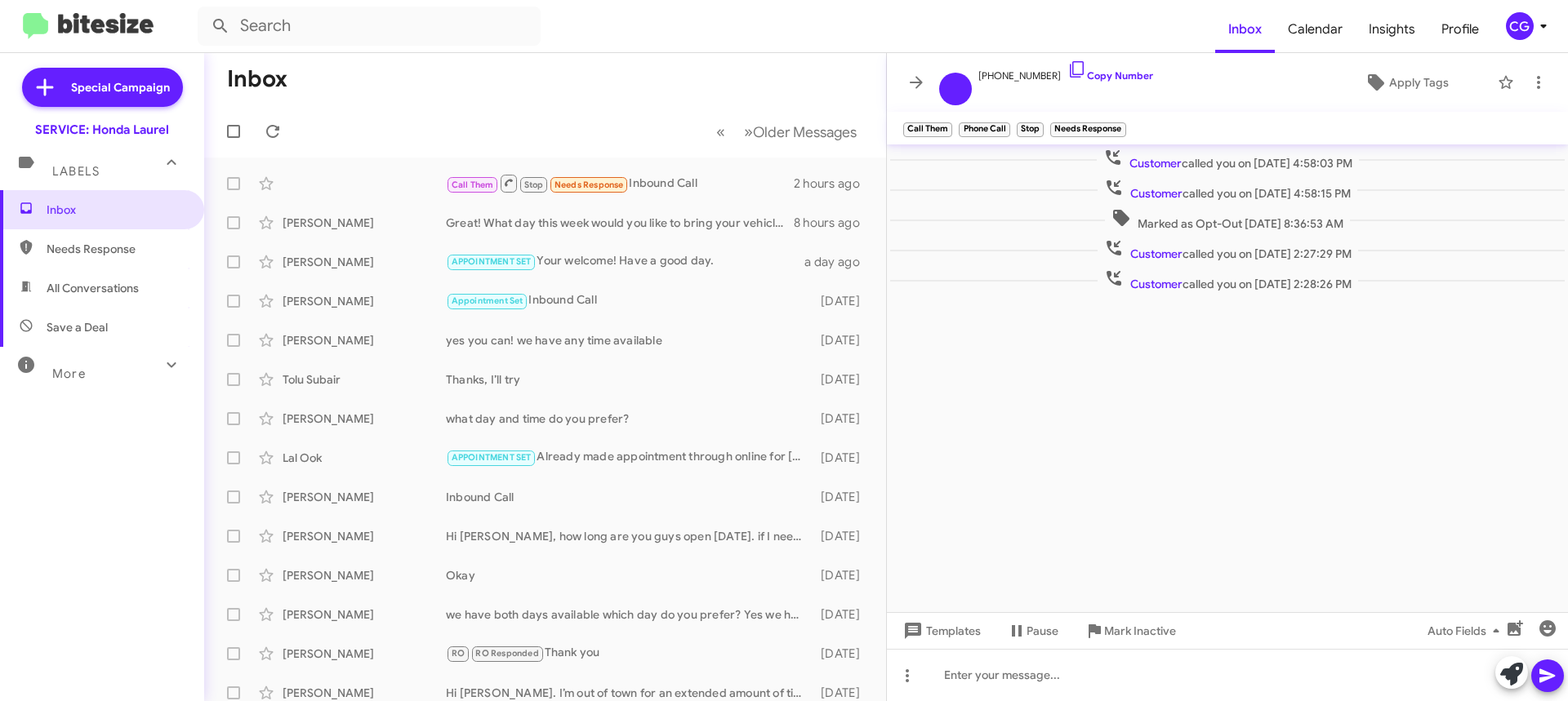
click at [1526, 18] on div "CG" at bounding box center [1520, 26] width 27 height 27
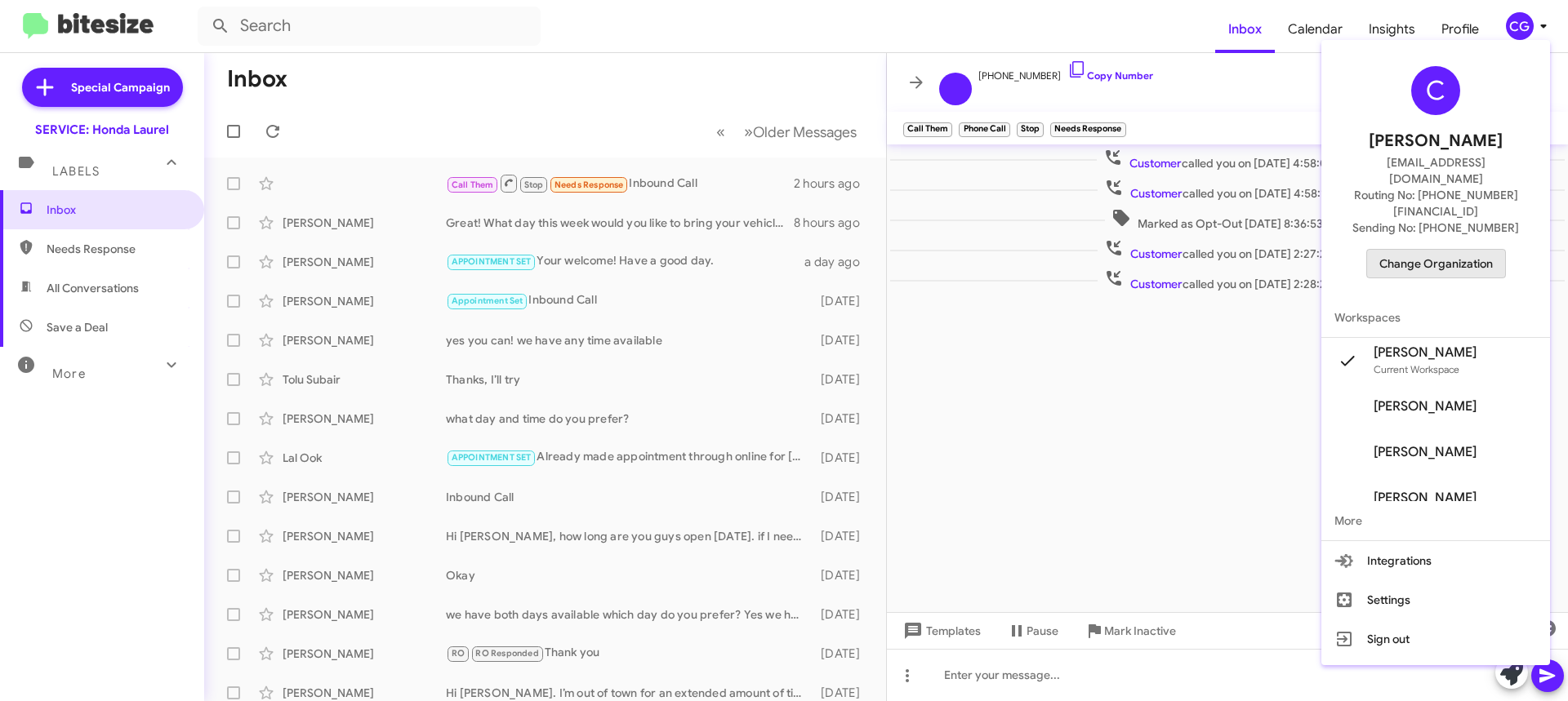
click at [1493, 250] on span "Change Organization" at bounding box center [1436, 263] width 113 height 27
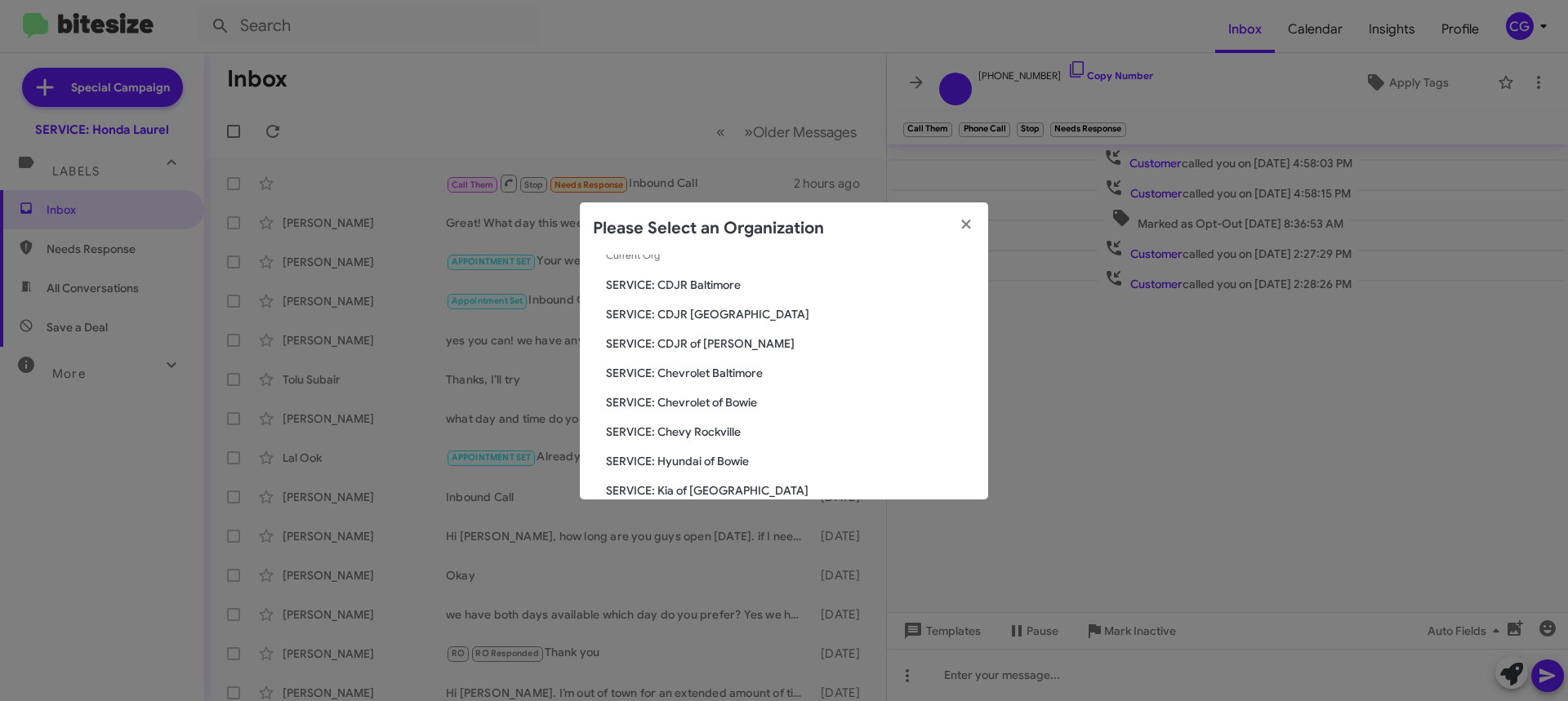
scroll to position [163, 0]
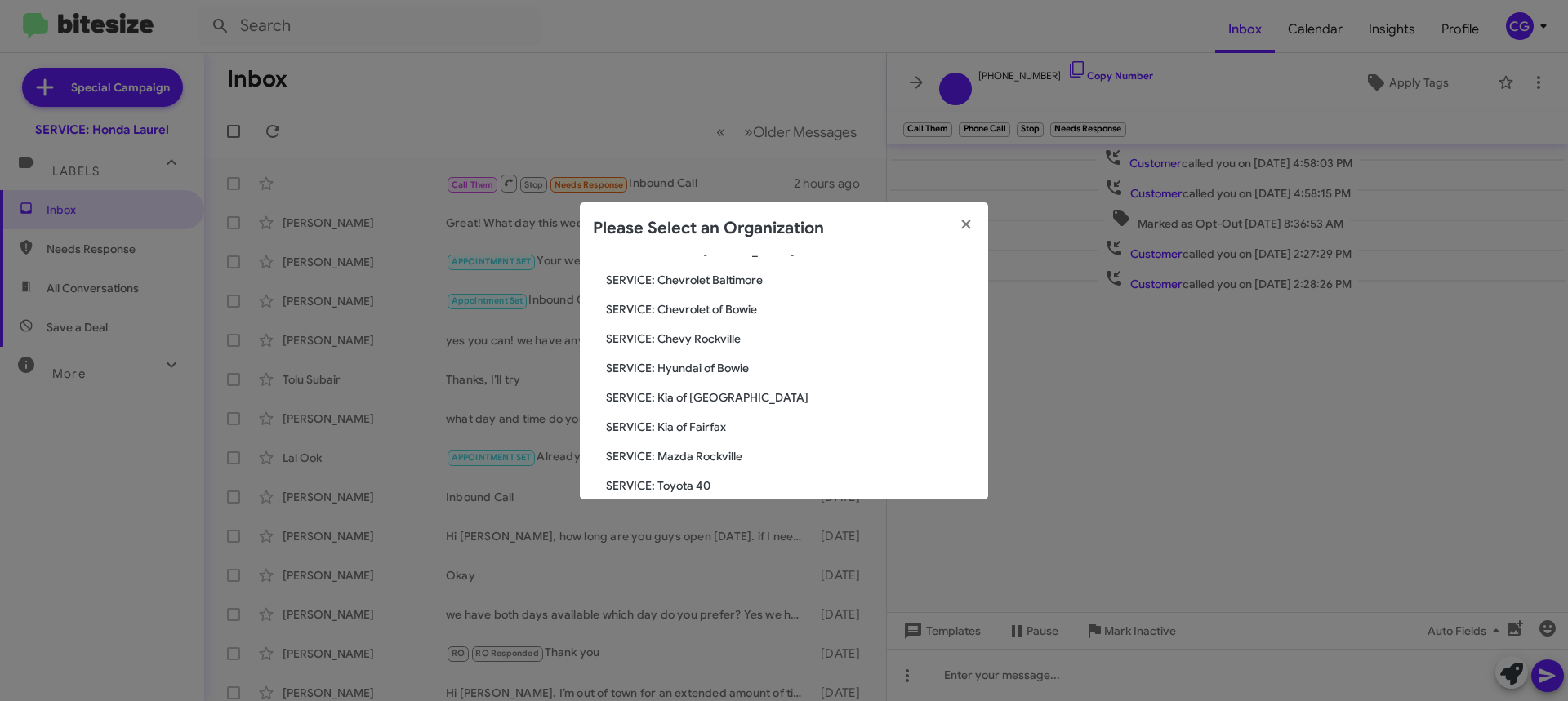
click at [704, 429] on span "SERVICE: Kia of Fairfax" at bounding box center [790, 427] width 369 height 16
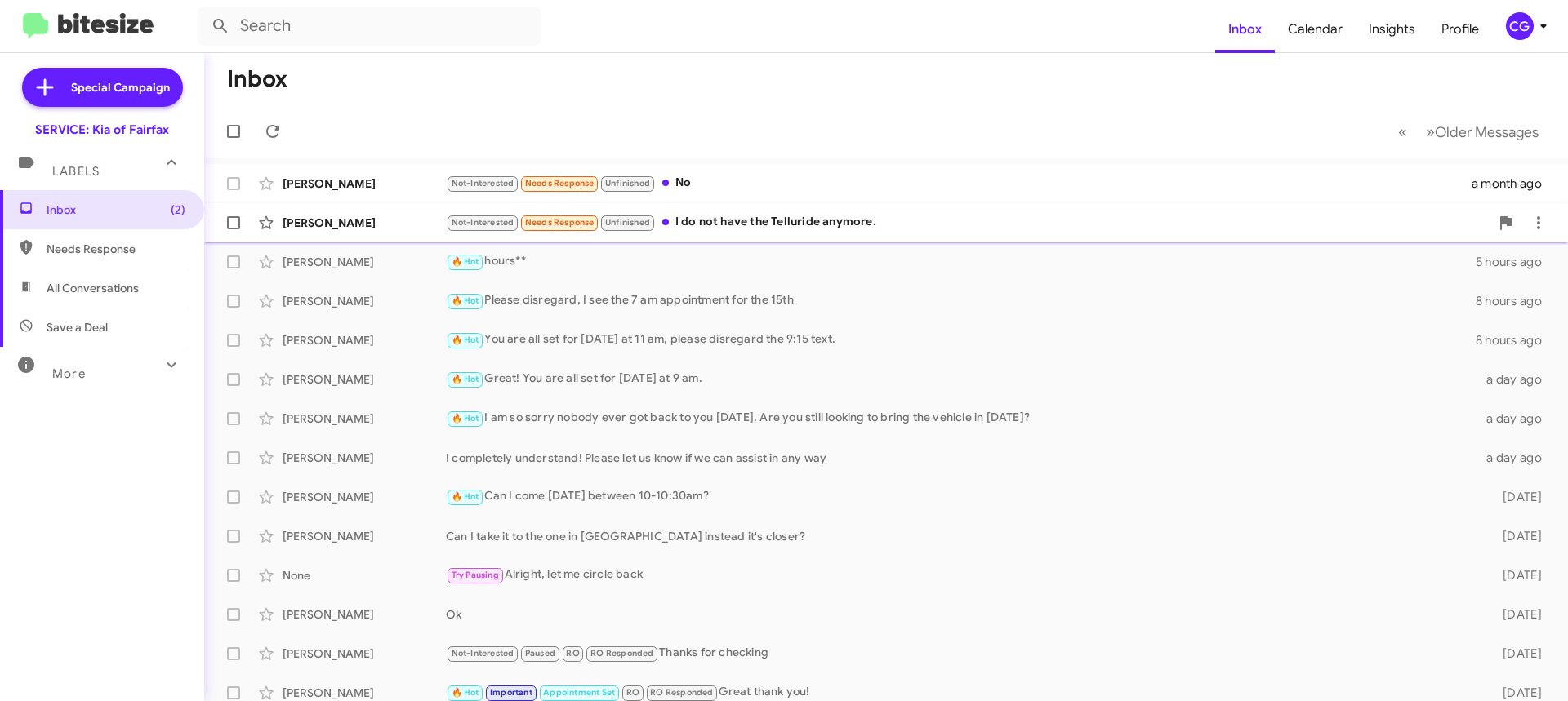
click at [777, 216] on div "Not-Interested Needs Response Unfinished I do not have the Telluride anymore." at bounding box center [968, 222] width 1044 height 19
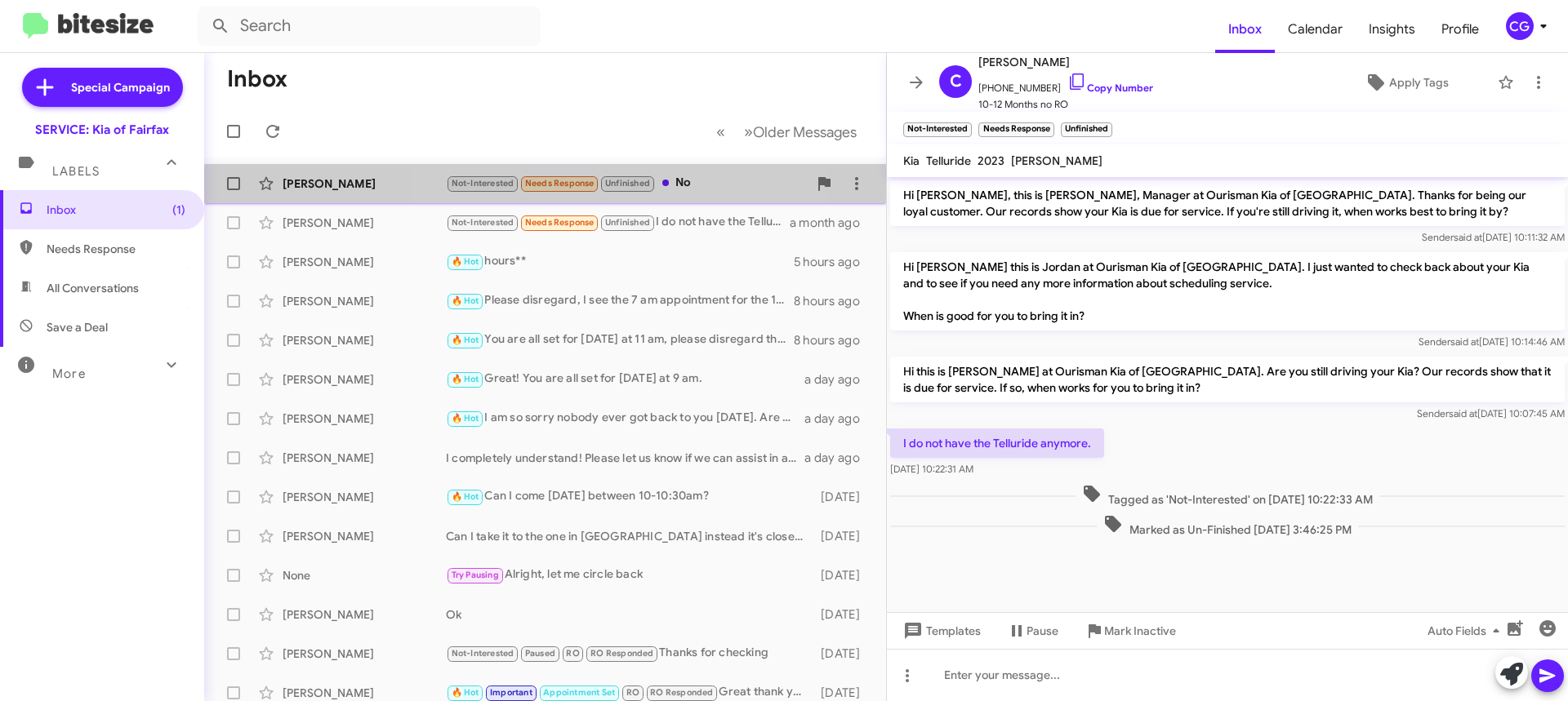
click at [594, 191] on span "Not-Interested Needs Response Unfinished" at bounding box center [551, 183] width 210 height 19
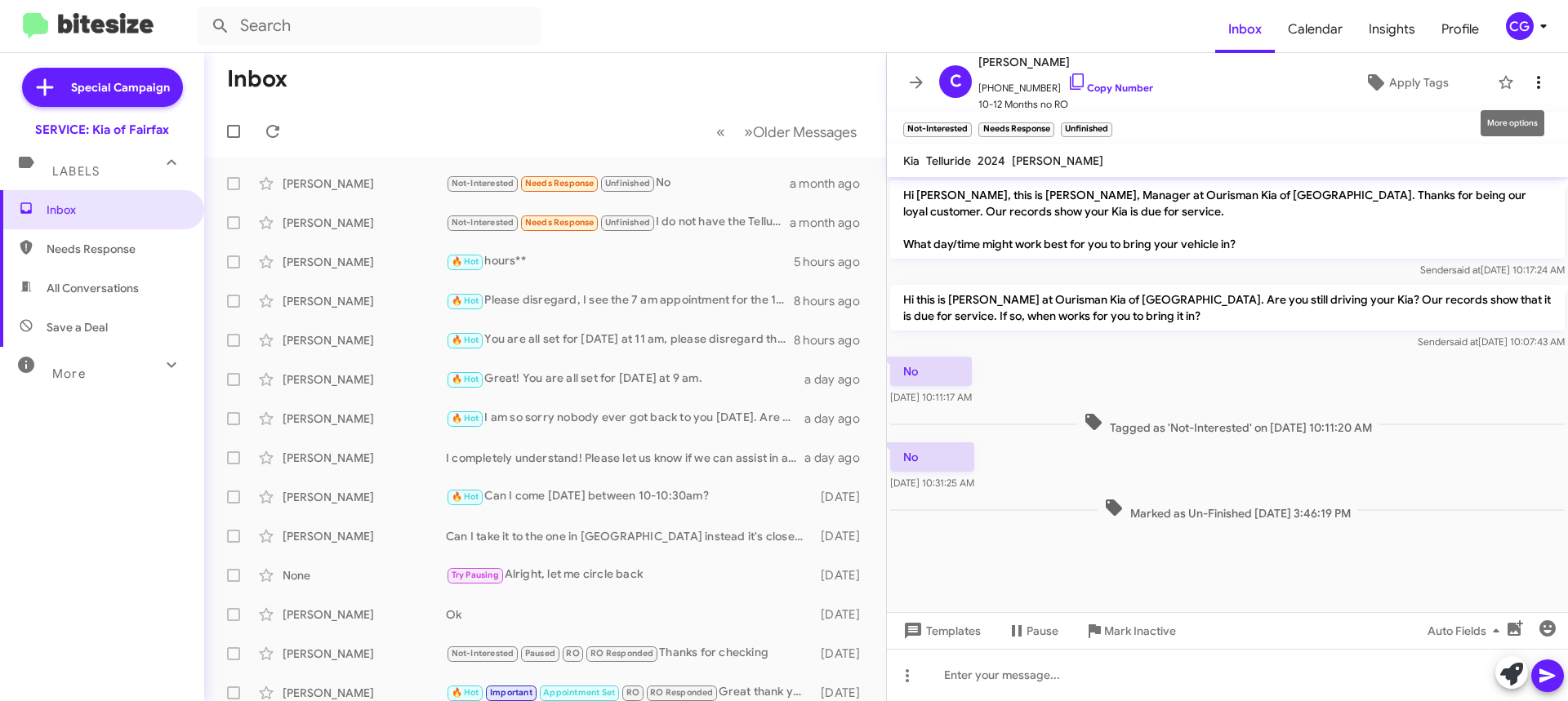
click at [1538, 82] on span at bounding box center [1539, 82] width 33 height 19
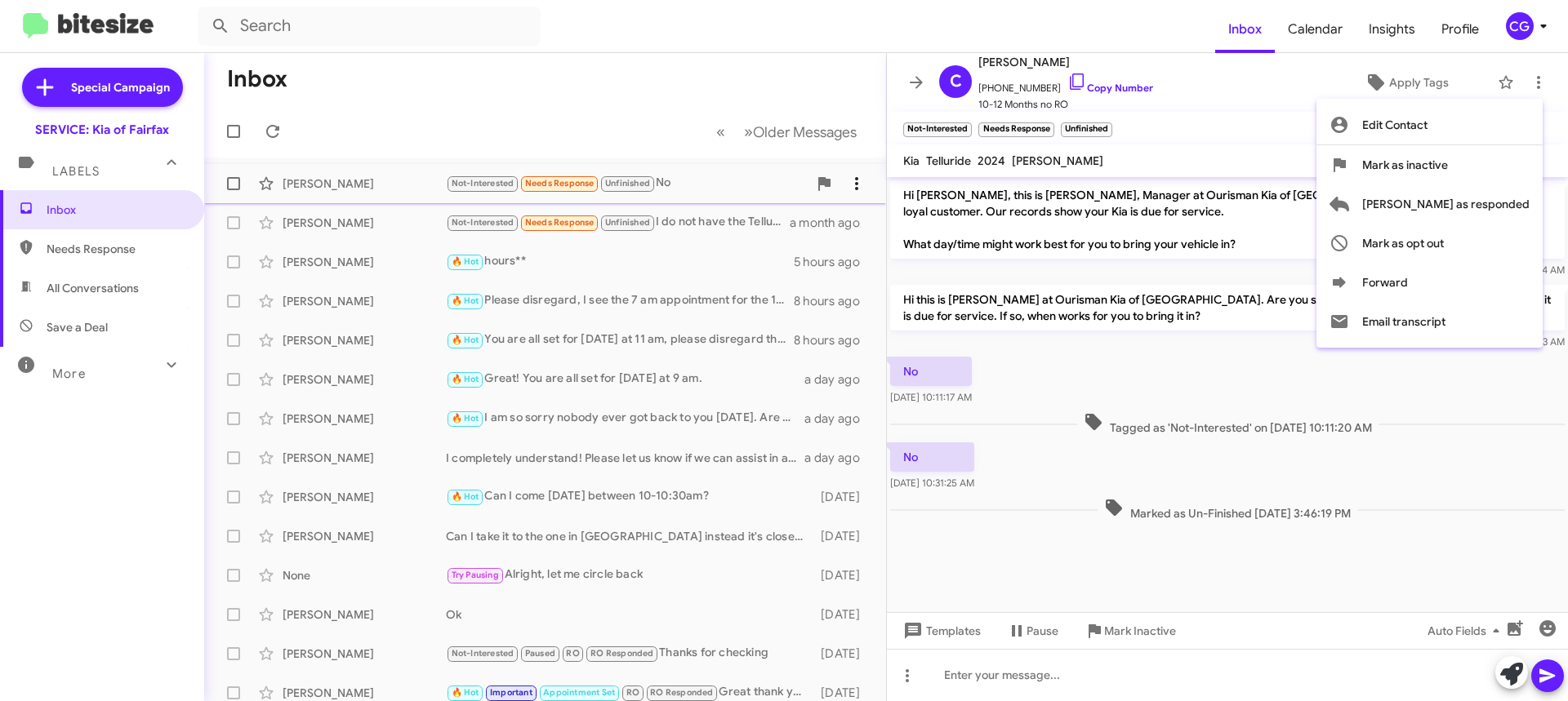
click at [1529, 196] on span "[PERSON_NAME] as responded" at bounding box center [1447, 203] width 168 height 39
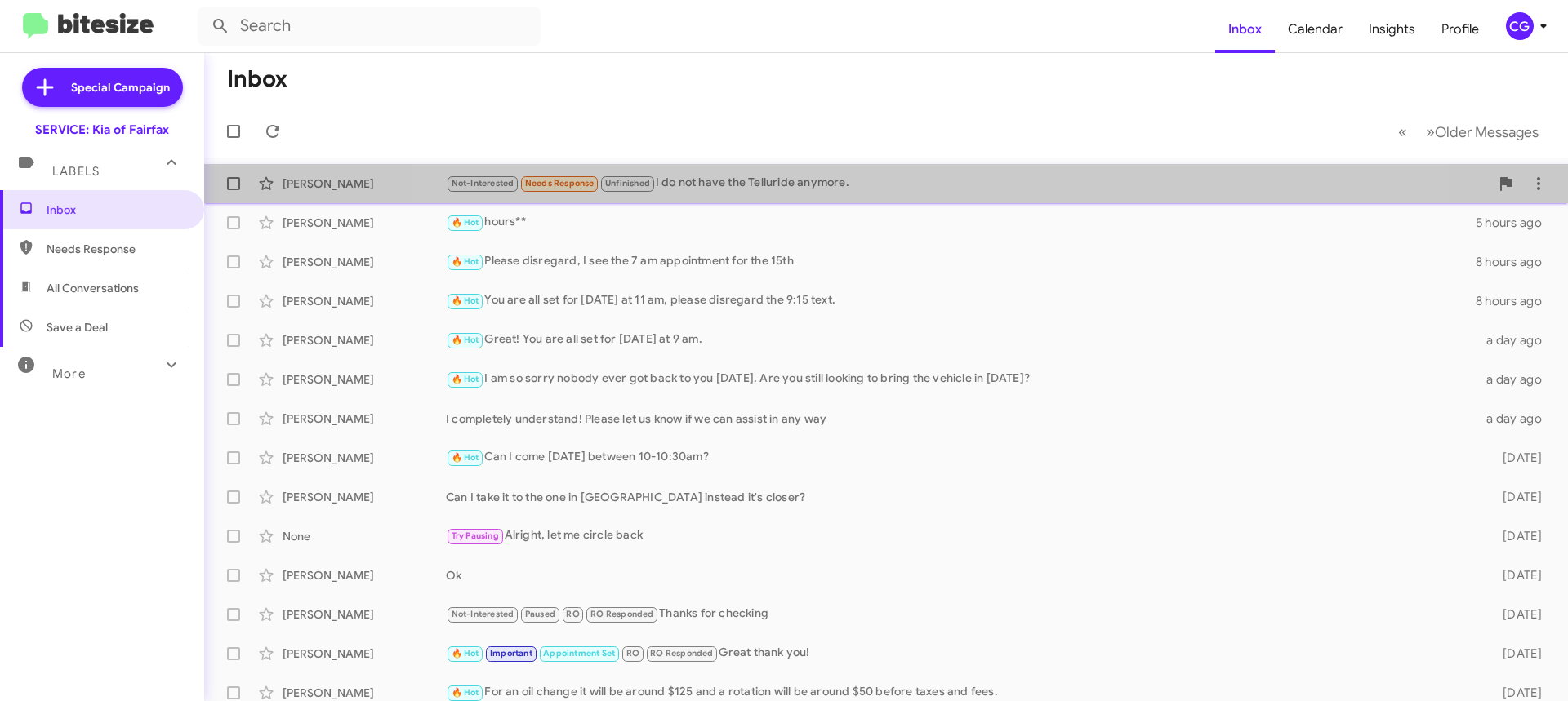
click at [899, 171] on div "Chris Gilliand Not-Interested Needs Response Unfinished I do not have the Tellu…" at bounding box center [886, 184] width 1338 height 33
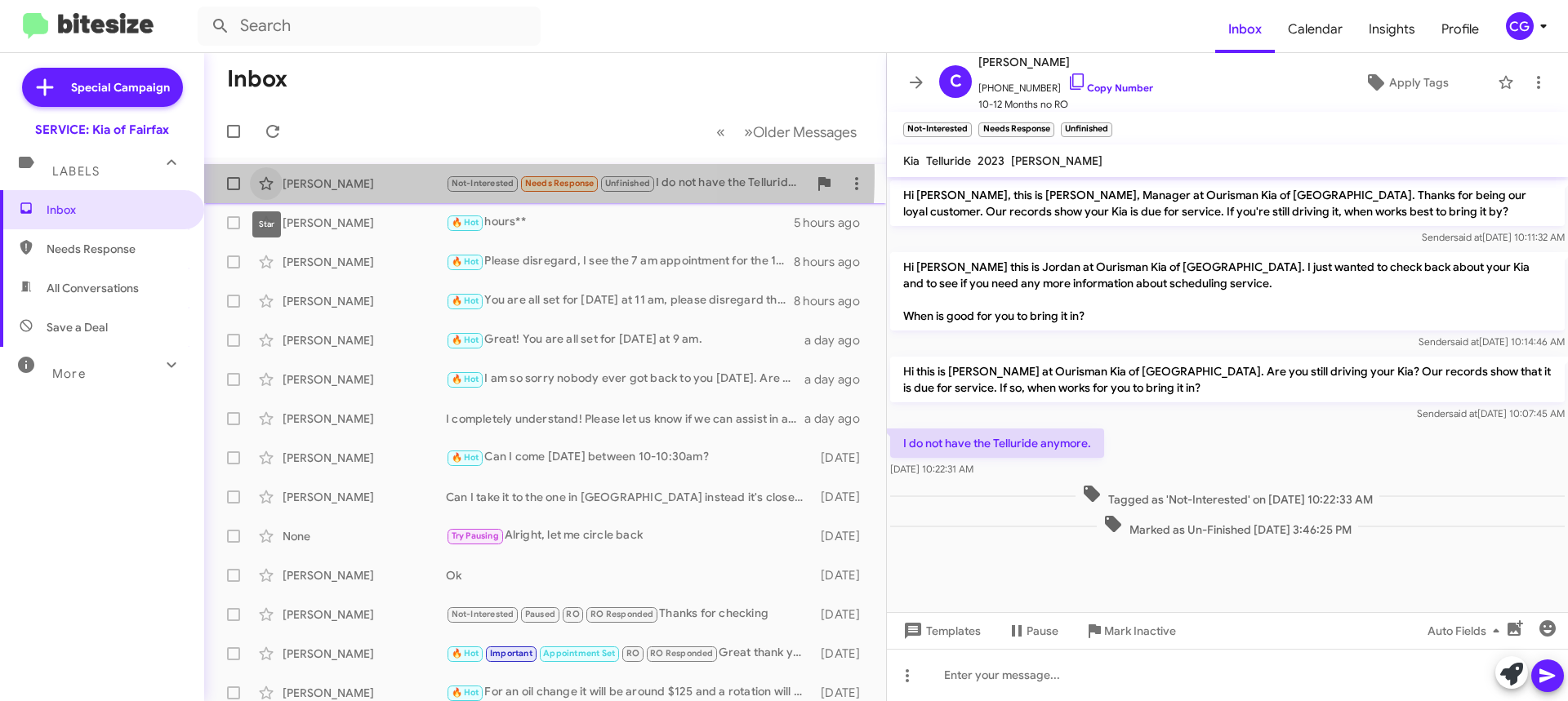
click at [284, 176] on div "Chris Gilliand Not-Interested Needs Response Unfinished I do not have the Tellu…" at bounding box center [545, 184] width 656 height 33
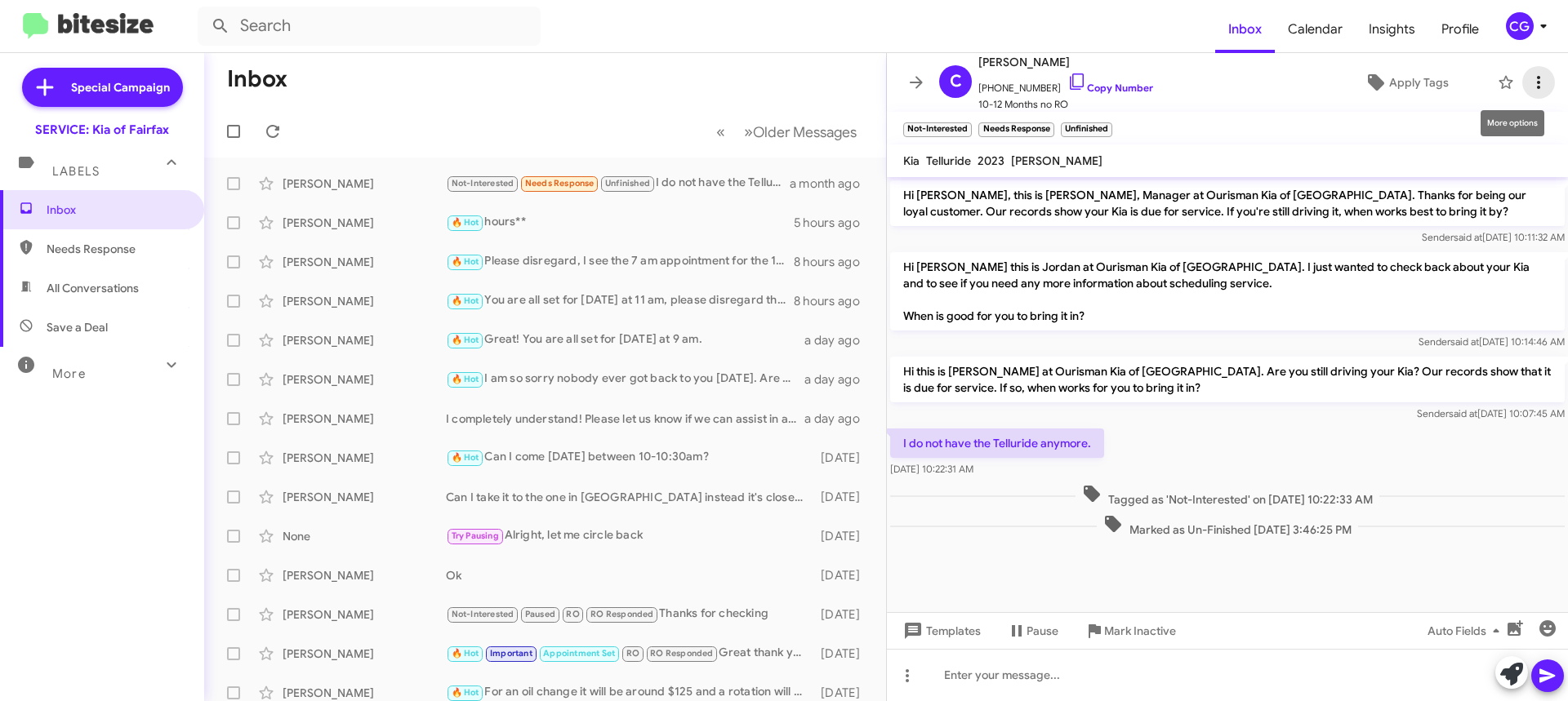
click at [1530, 96] on button at bounding box center [1539, 83] width 33 height 33
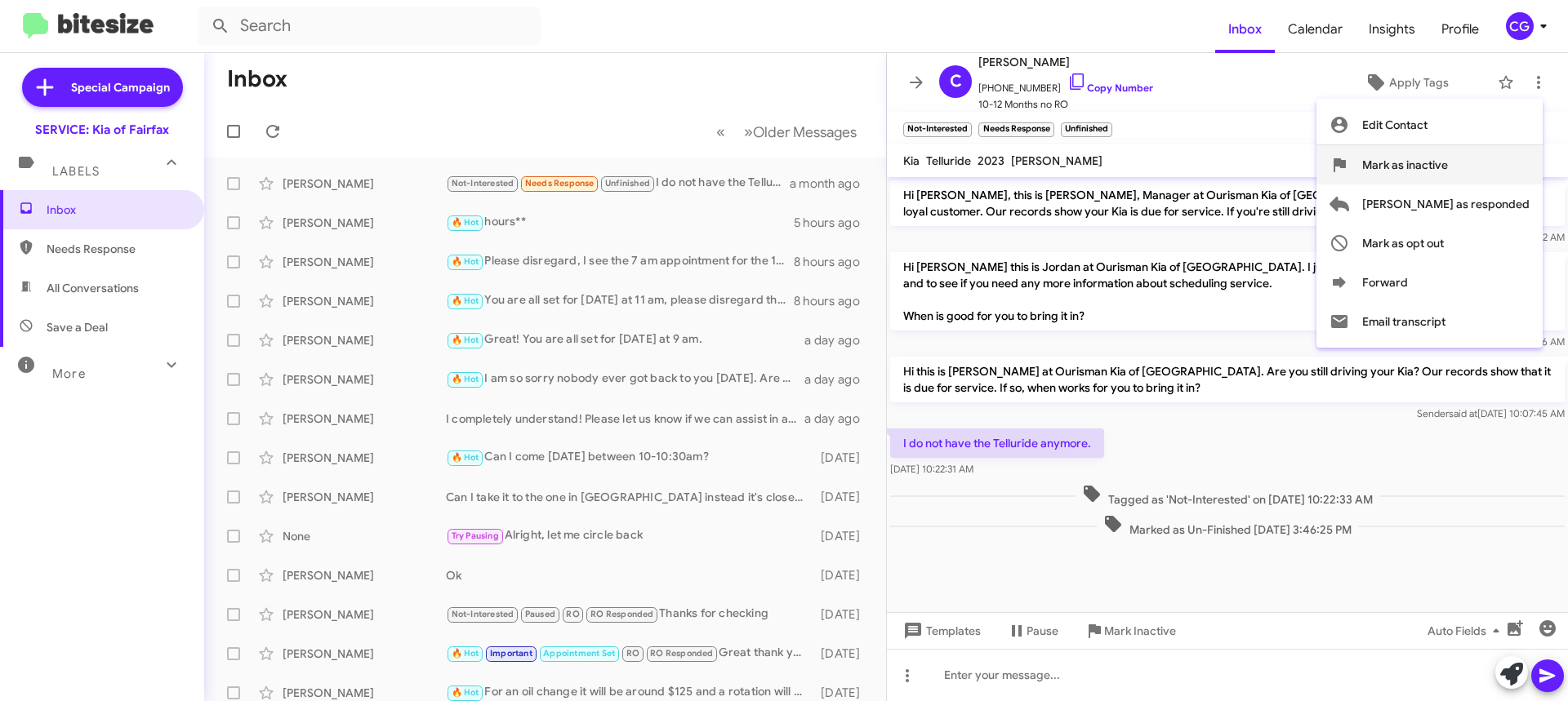
click at [1449, 173] on span "Mark as inactive" at bounding box center [1406, 164] width 86 height 39
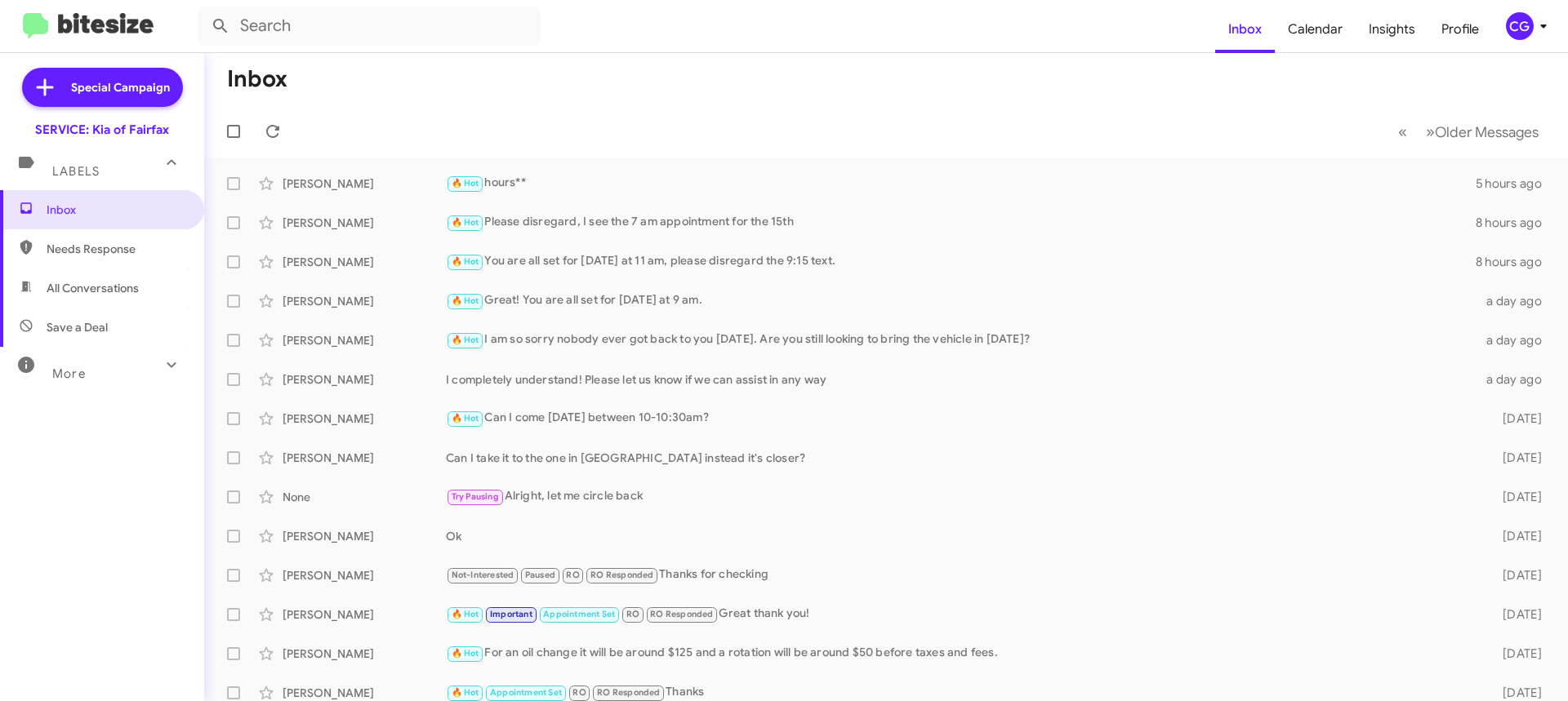
click at [1552, 21] on icon at bounding box center [1543, 26] width 19 height 19
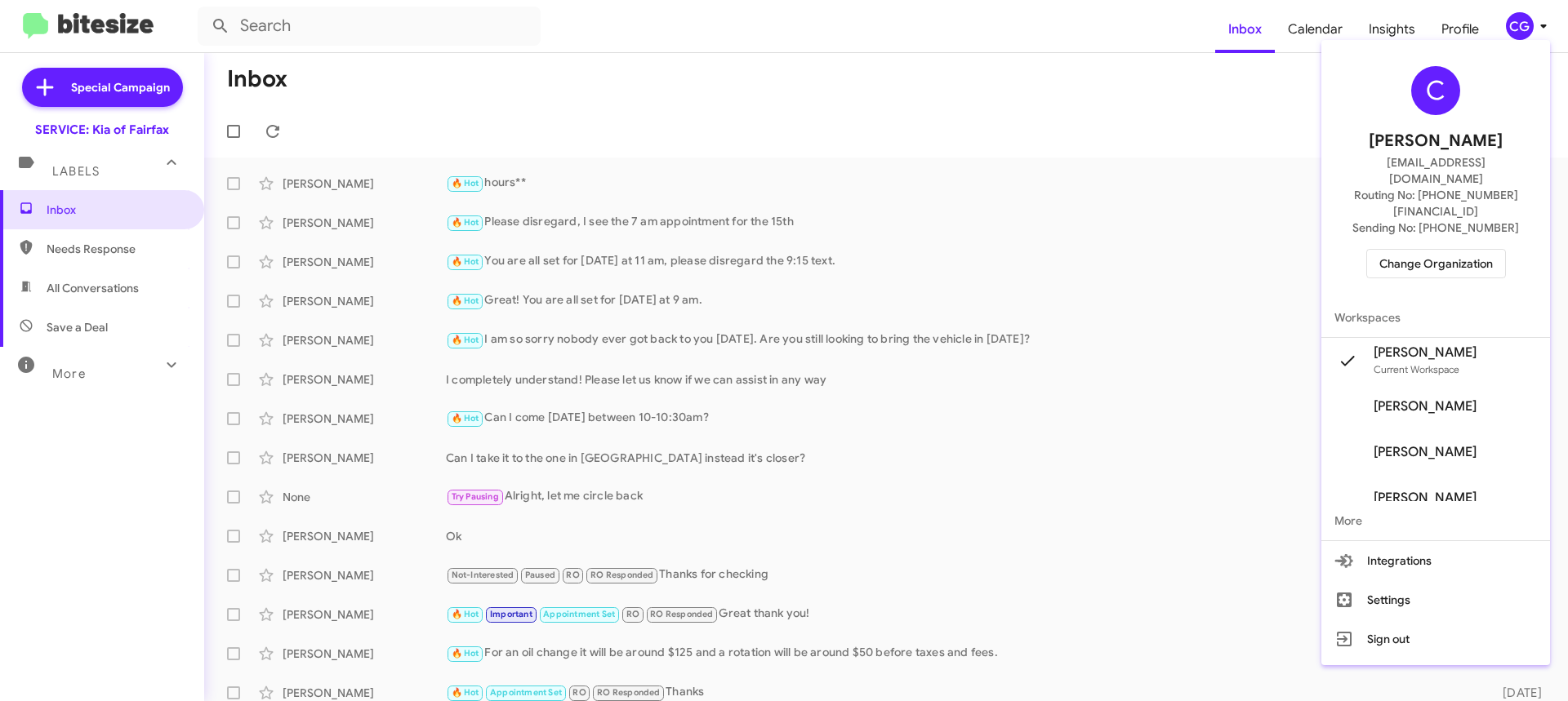
click at [1472, 250] on span "Change Organization" at bounding box center [1436, 263] width 113 height 27
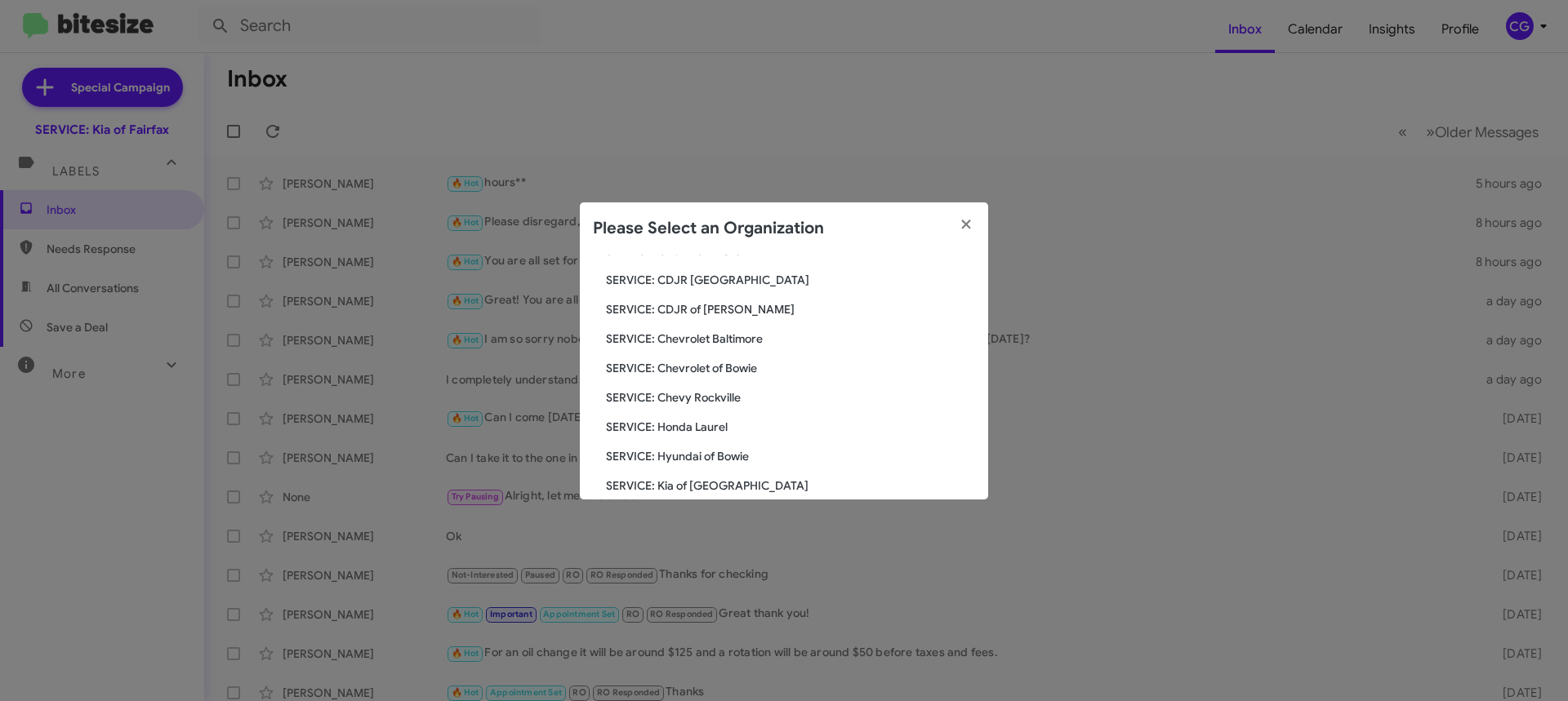
scroll to position [301, 0]
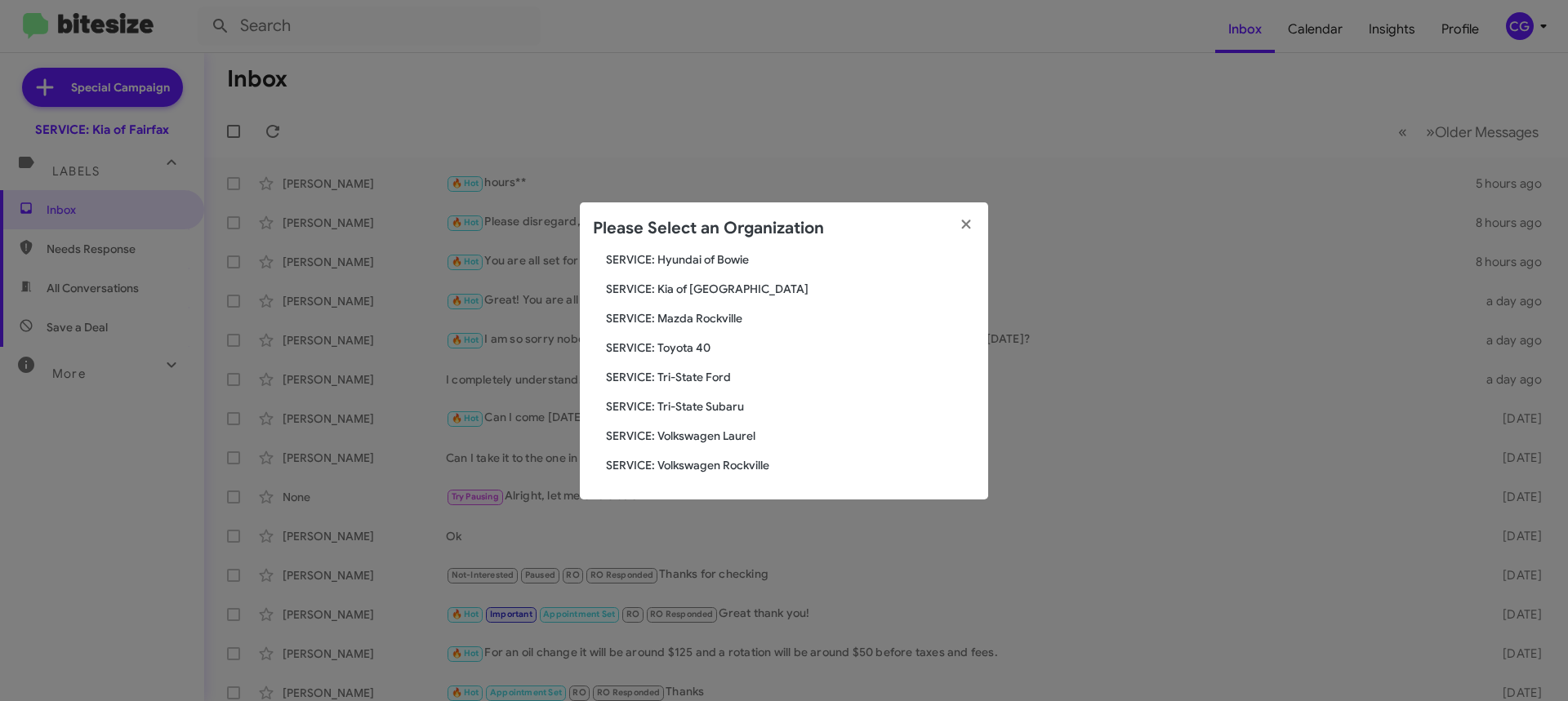
drag, startPoint x: 695, startPoint y: 363, endPoint x: 702, endPoint y: 366, distance: 7.6
click at [702, 366] on div "Search SERVICE: Kia of Fairfax Current Org SERVICE: CDJR Baltimore SERVICE: CDJ…" at bounding box center [784, 376] width 409 height 245
click at [702, 371] on span "SERVICE: Tri-State Ford" at bounding box center [790, 377] width 369 height 16
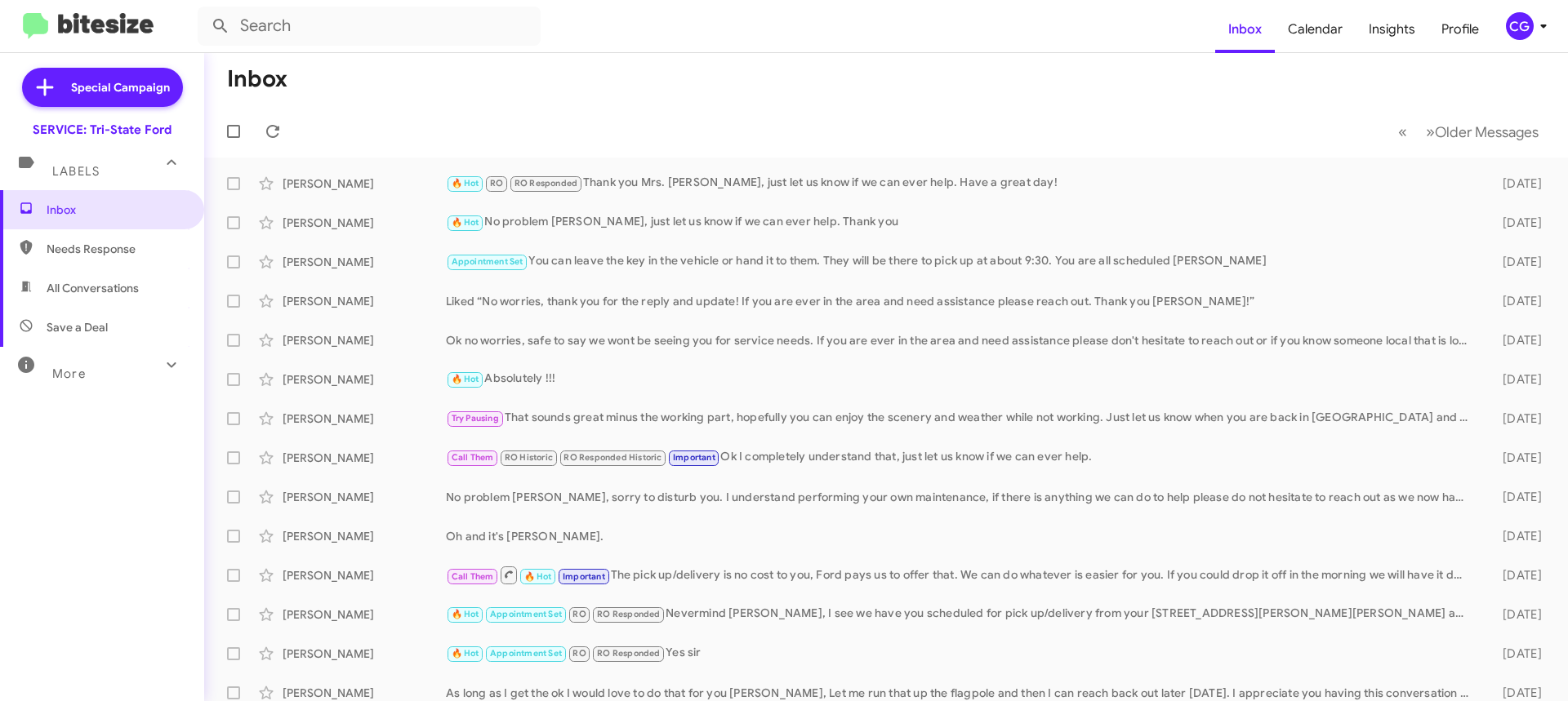
click at [1509, 27] on div "CG" at bounding box center [1520, 26] width 27 height 27
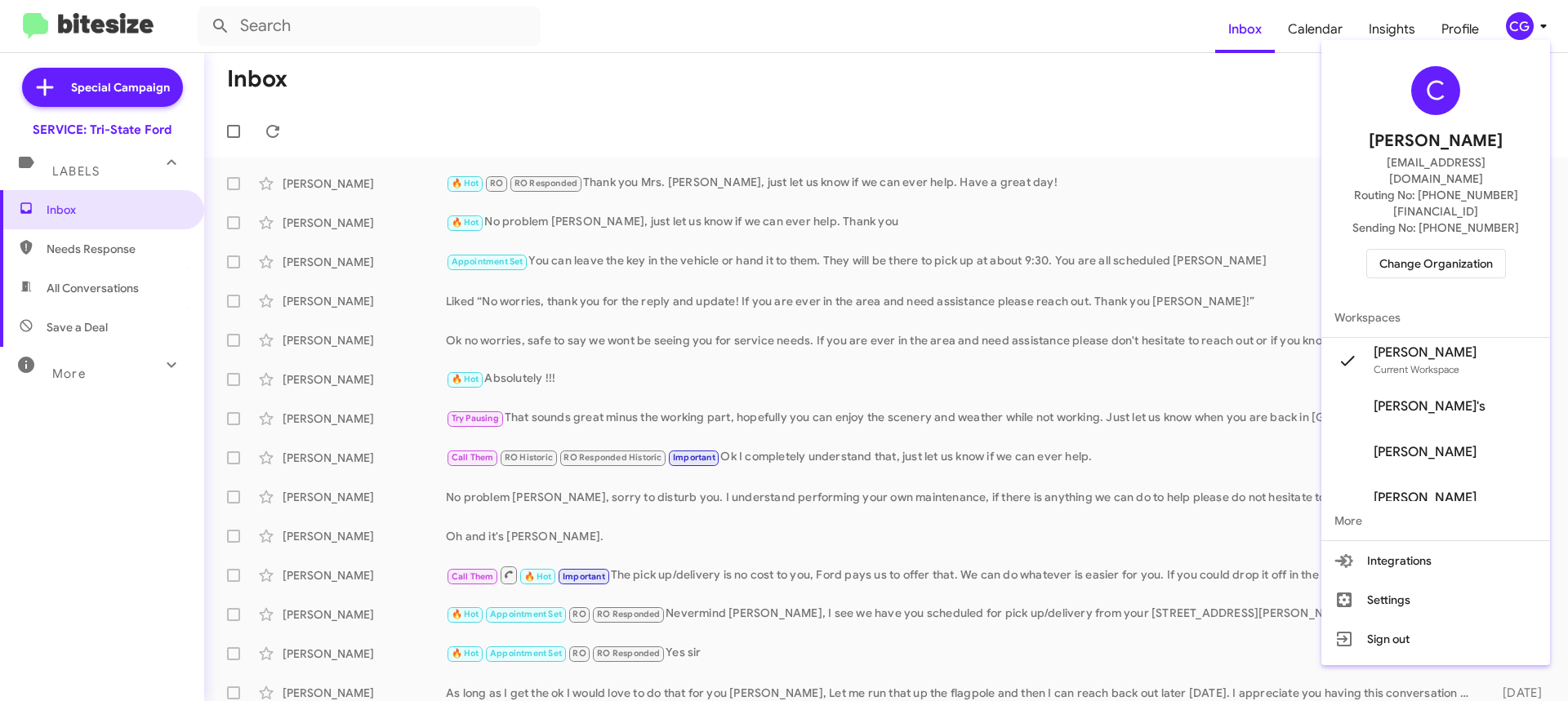
click at [1436, 247] on div "C [PERSON_NAME] [EMAIL_ADDRESS][DOMAIN_NAME] Routing No: [PHONE_NUMBER][FINANCI…" at bounding box center [1436, 172] width 229 height 252
click at [1435, 250] on span "Change Organization" at bounding box center [1436, 263] width 113 height 27
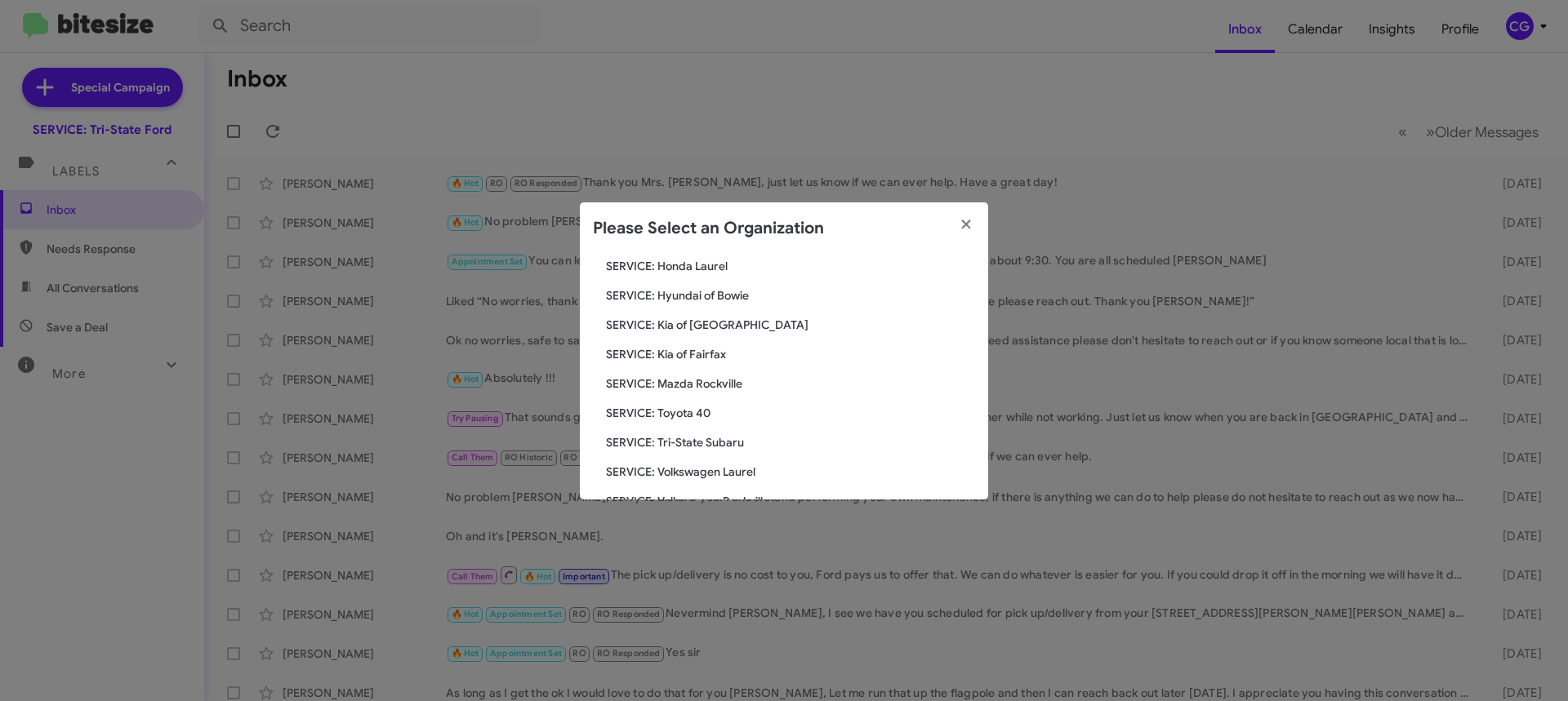
scroll to position [301, 0]
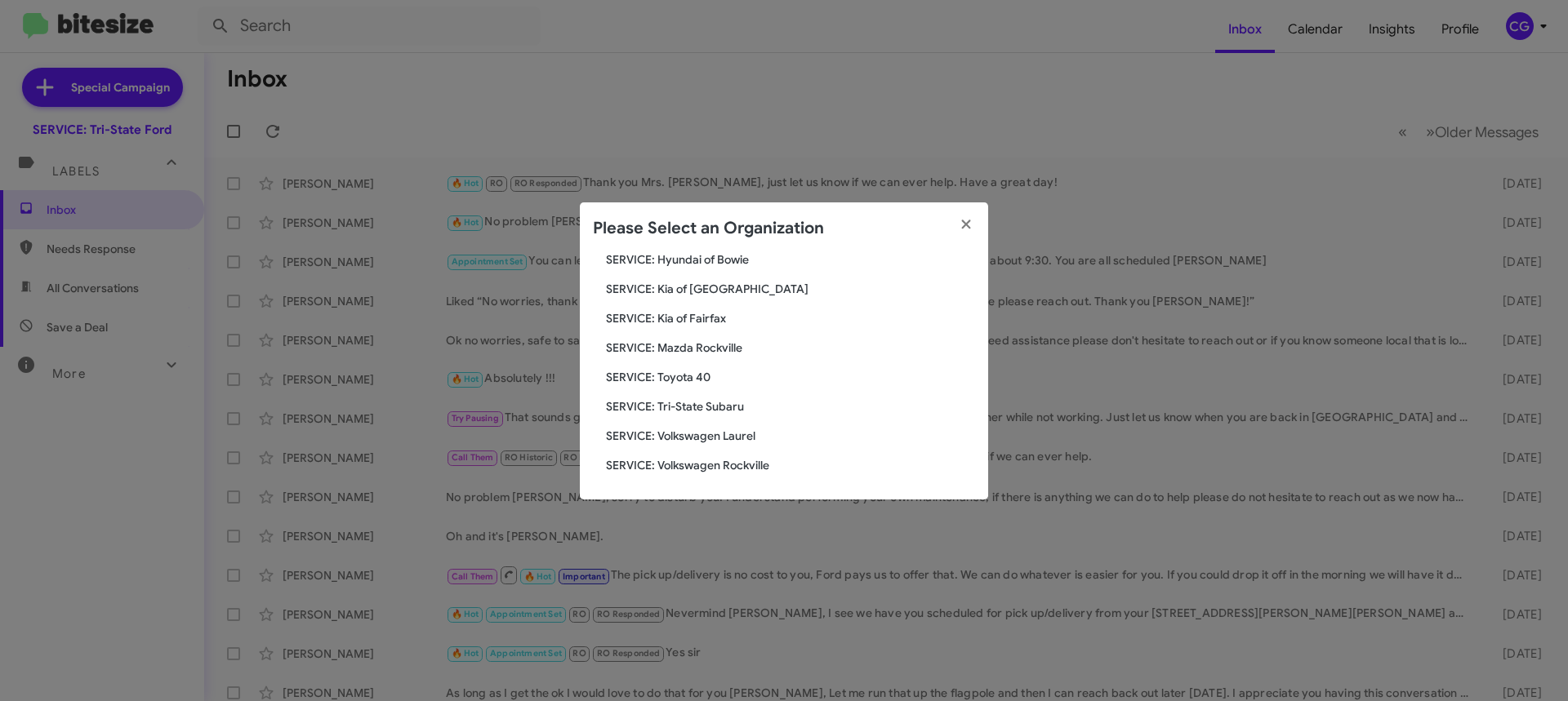
click at [673, 464] on span "SERVICE: Volkswagen Rockville" at bounding box center [790, 465] width 369 height 16
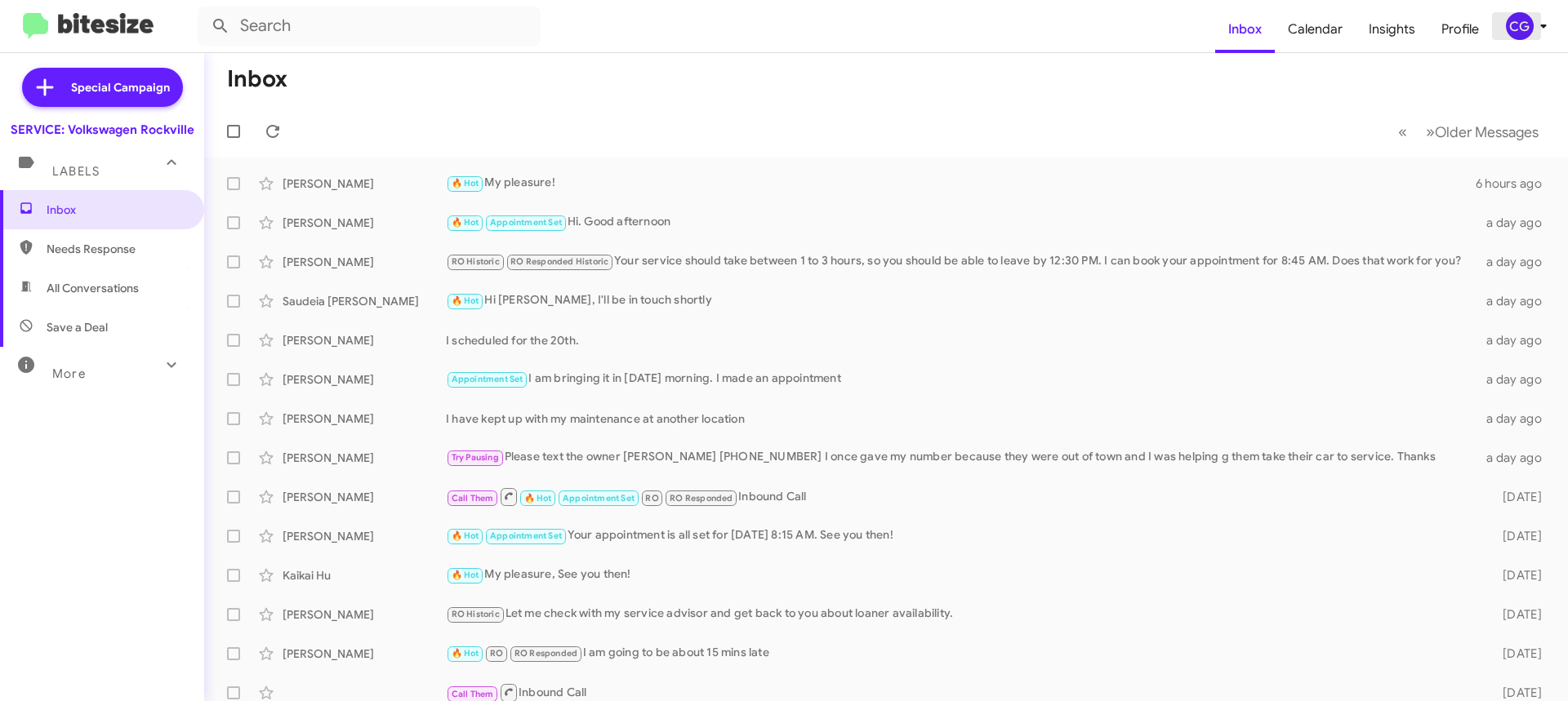
click at [1519, 18] on div "CG" at bounding box center [1520, 26] width 27 height 27
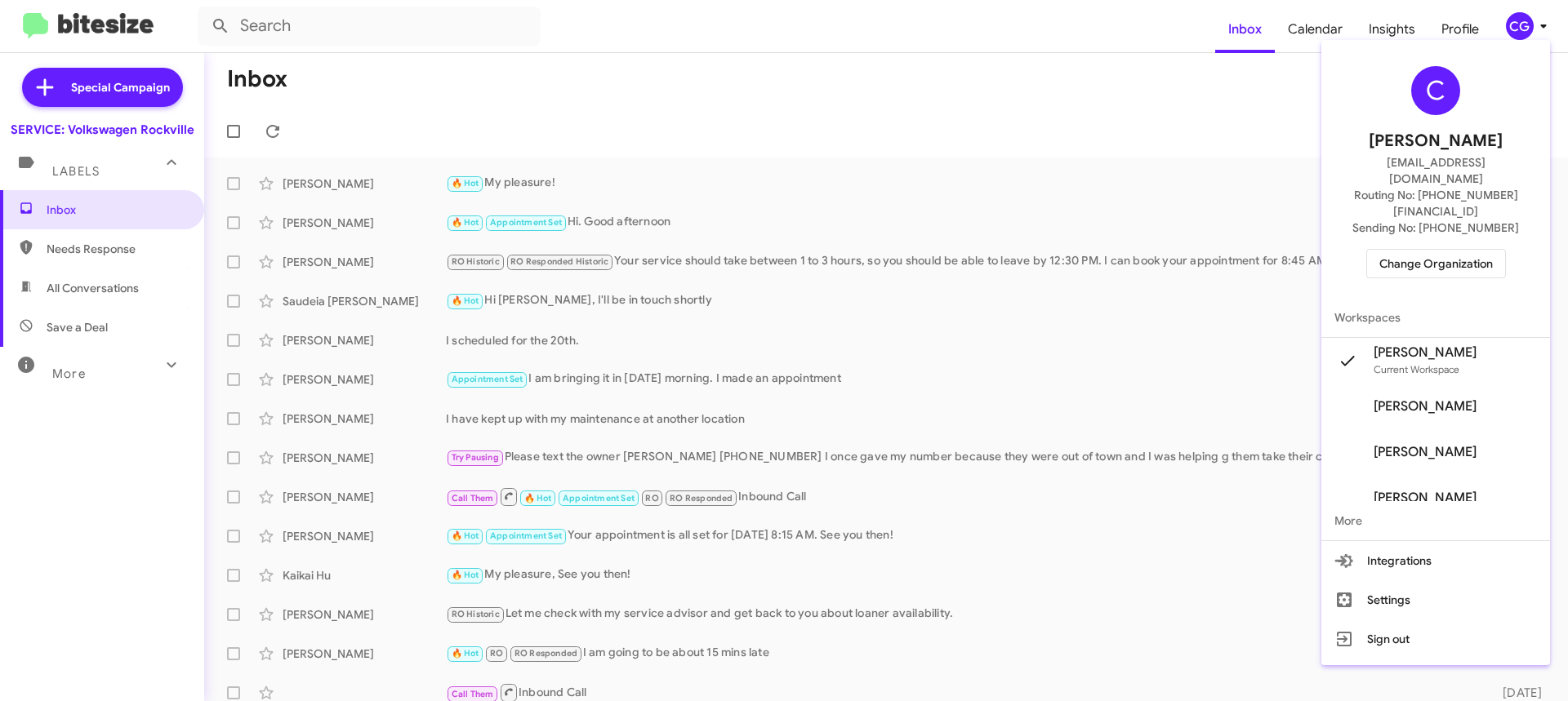
click at [1456, 250] on span "Change Organization" at bounding box center [1436, 263] width 113 height 27
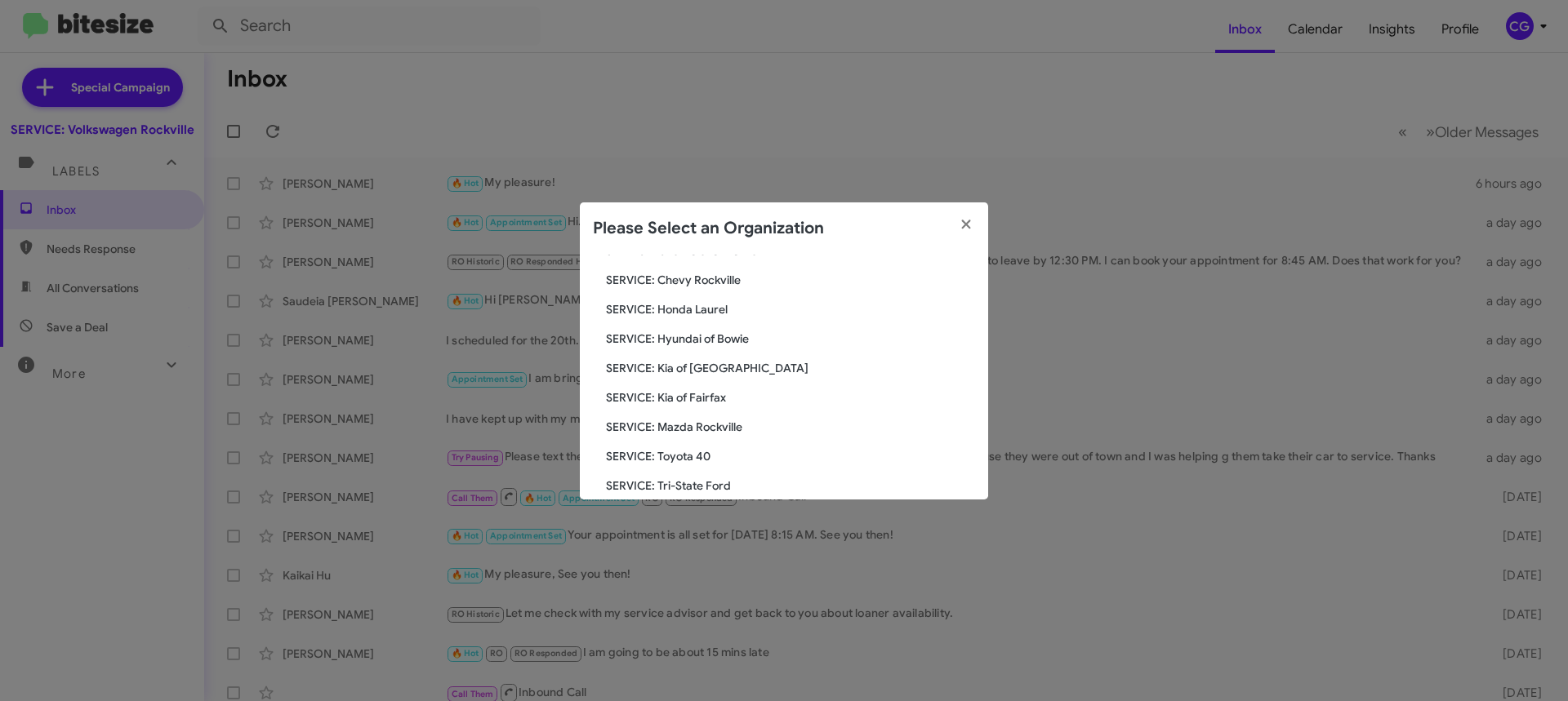
scroll to position [301, 0]
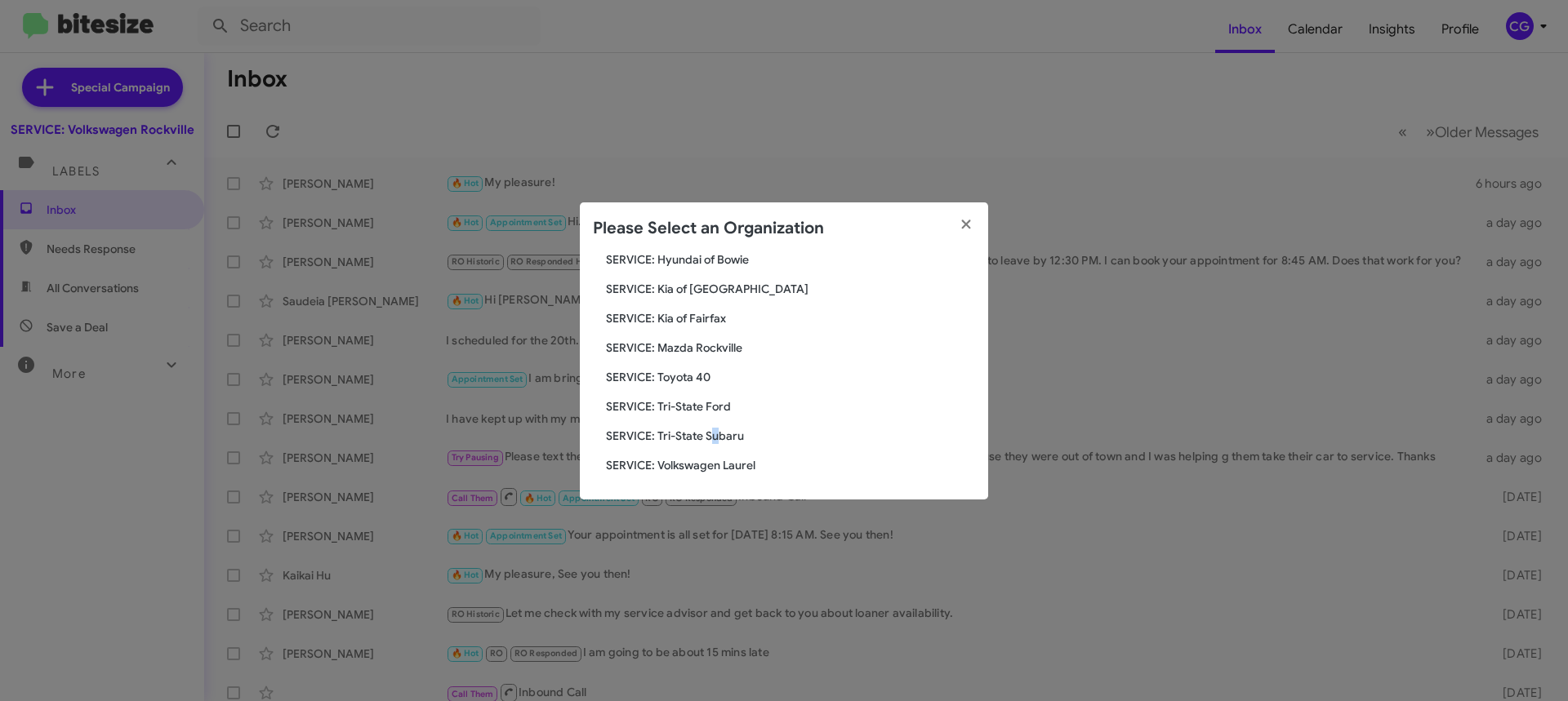
click at [715, 436] on span "SERVICE: Tri-State Subaru" at bounding box center [790, 436] width 369 height 16
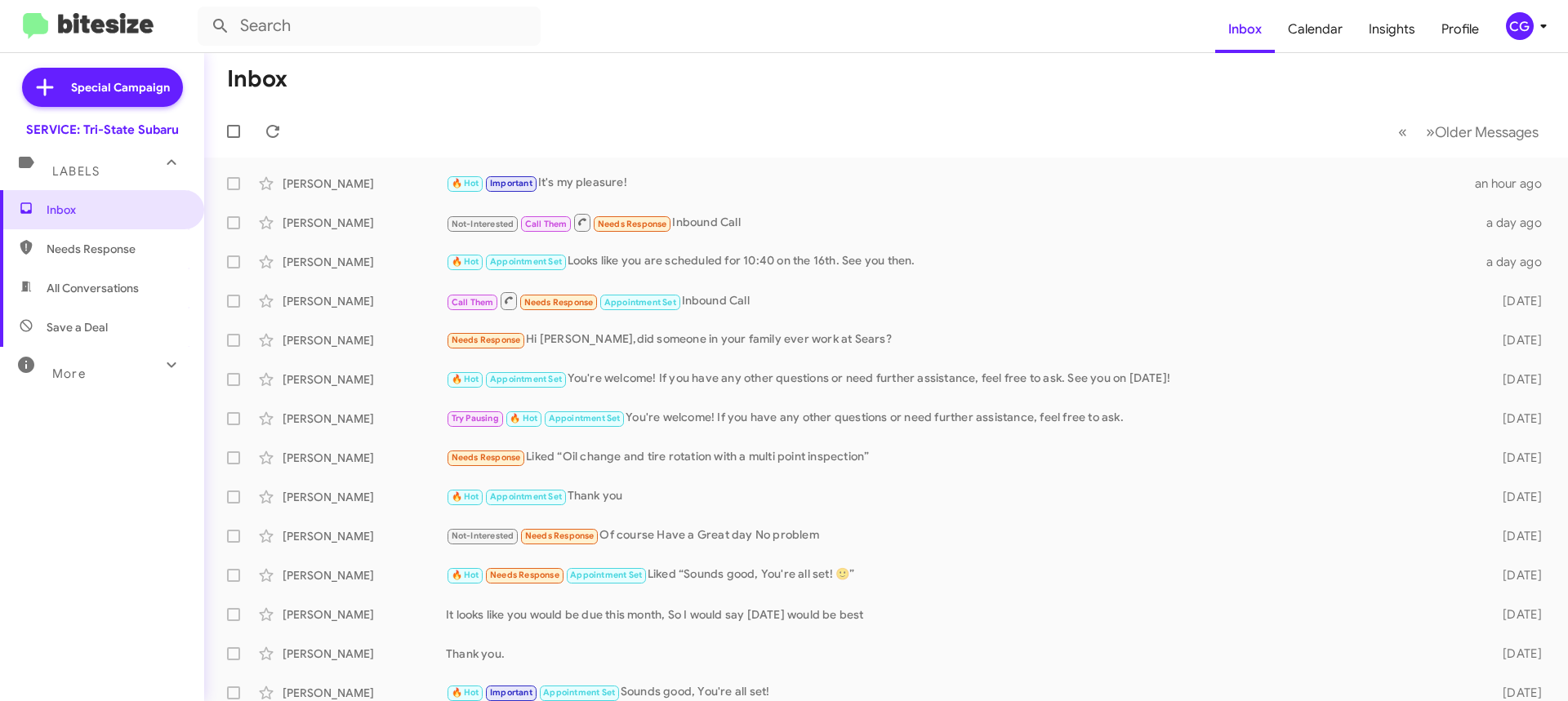
click at [1546, 28] on icon at bounding box center [1543, 26] width 19 height 19
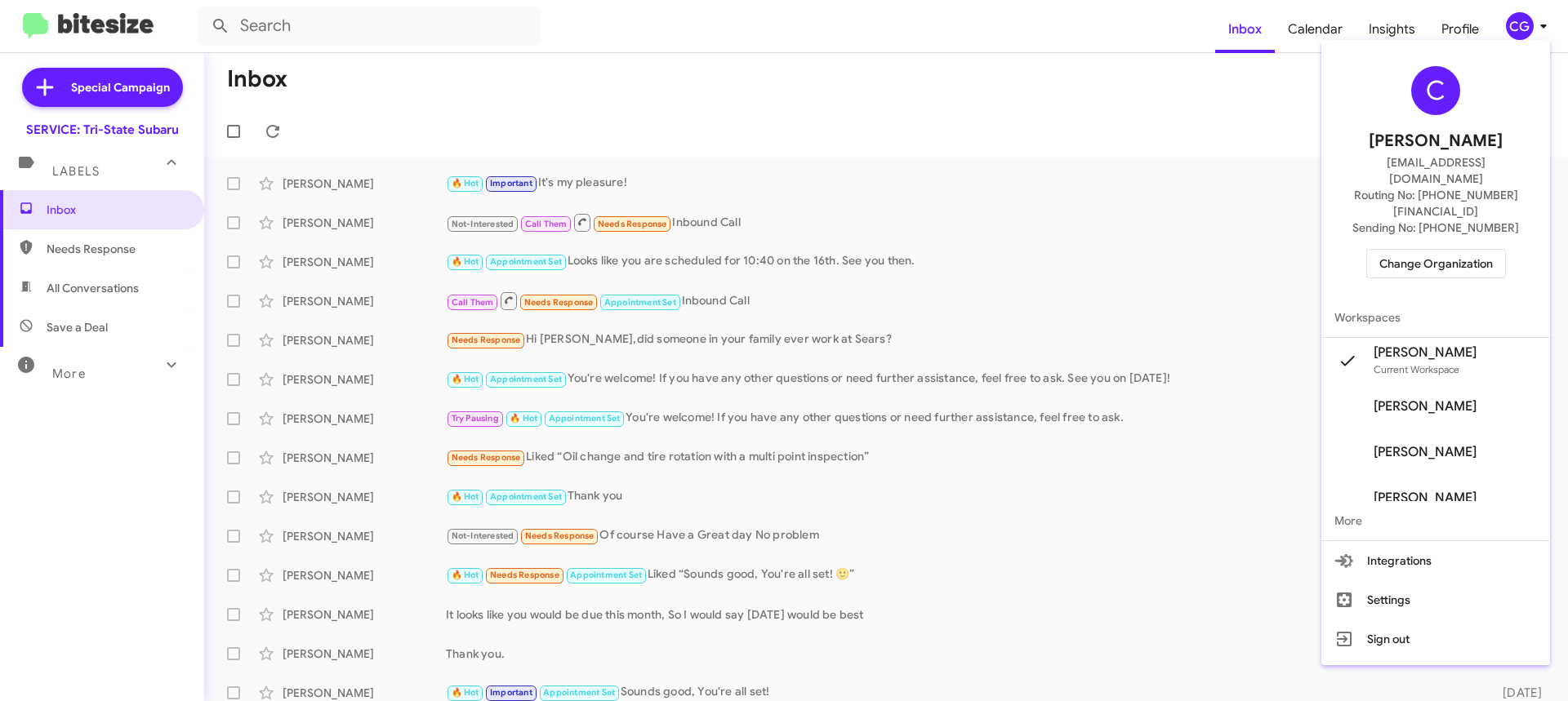
click at [1486, 250] on span "Change Organization" at bounding box center [1436, 263] width 113 height 27
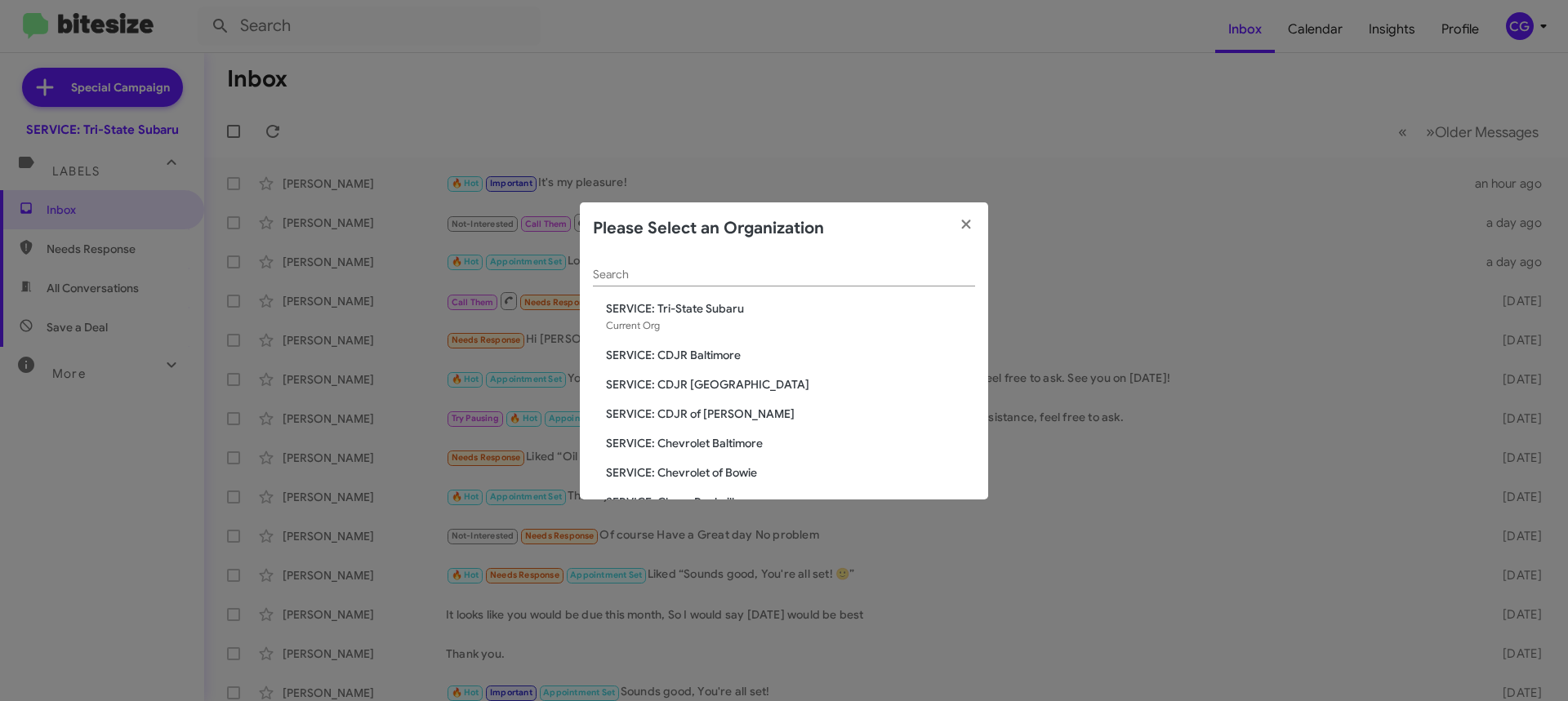
click at [751, 434] on div "Search SERVICE: Tri-State Subaru Current Org SERVICE: CDJR Baltimore SERVICE: C…" at bounding box center [784, 376] width 409 height 245
click at [747, 444] on span "SERVICE: Chevrolet Baltimore" at bounding box center [790, 443] width 369 height 16
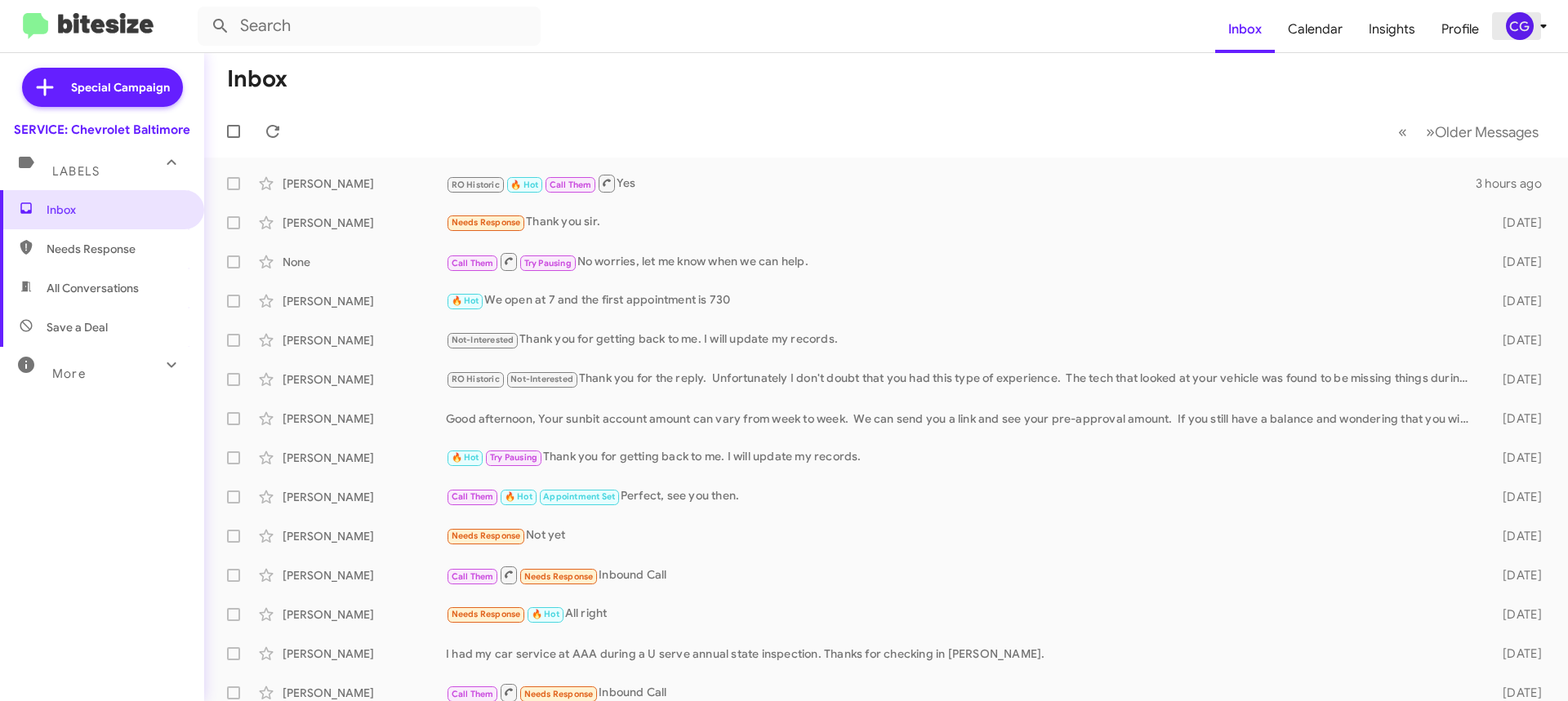
click at [1514, 17] on div "CG" at bounding box center [1520, 26] width 27 height 27
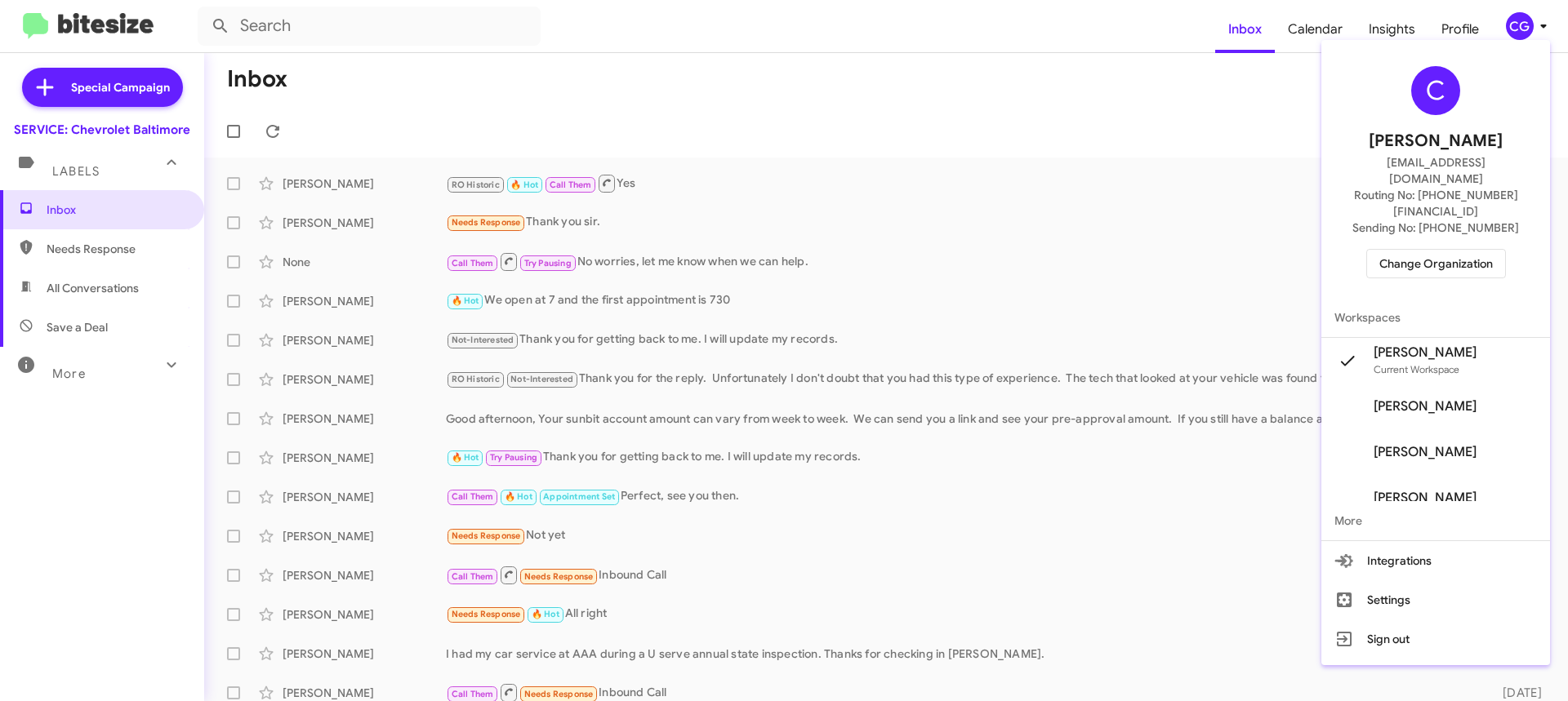
click at [1434, 250] on span "Change Organization" at bounding box center [1436, 263] width 113 height 27
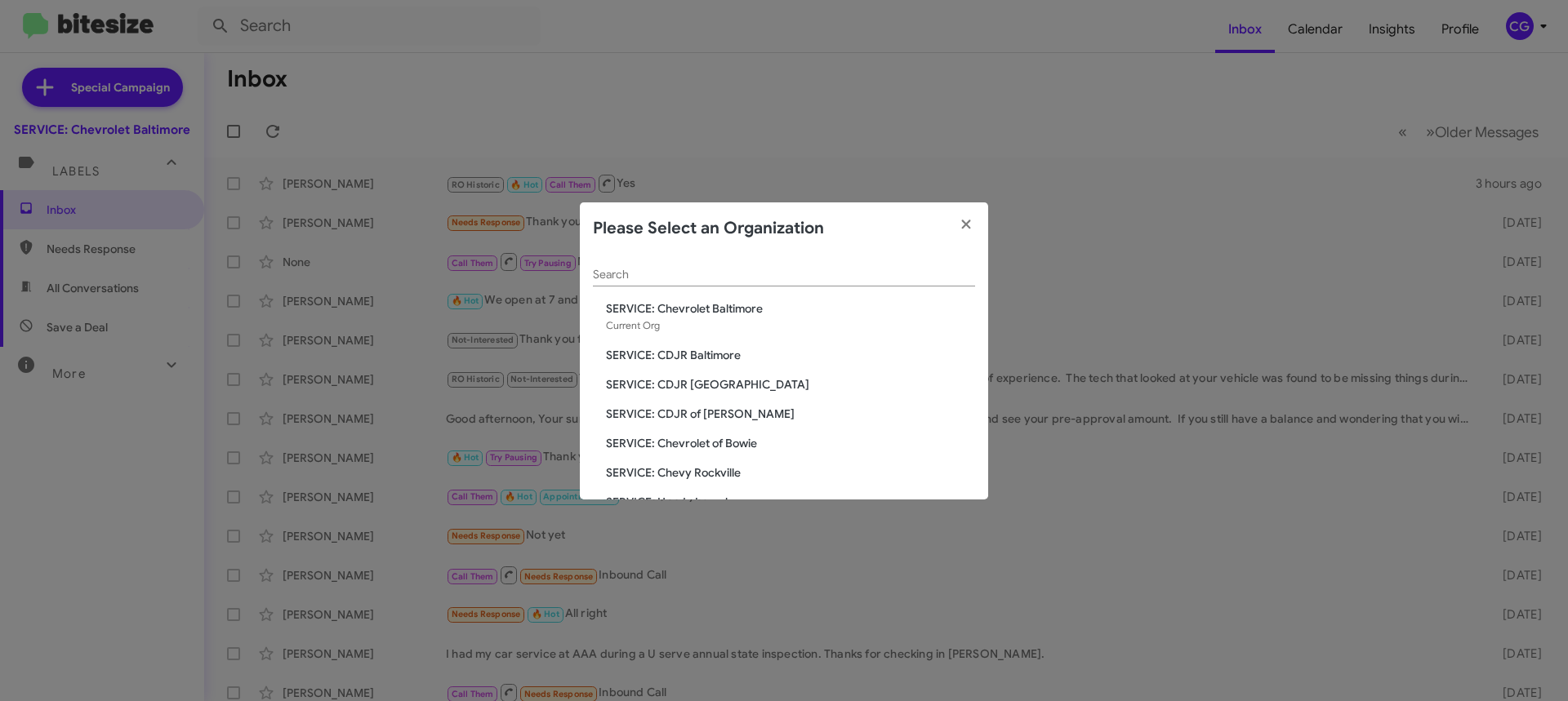
click at [706, 448] on span "SERVICE: Chevrolet of Bowie" at bounding box center [790, 443] width 369 height 16
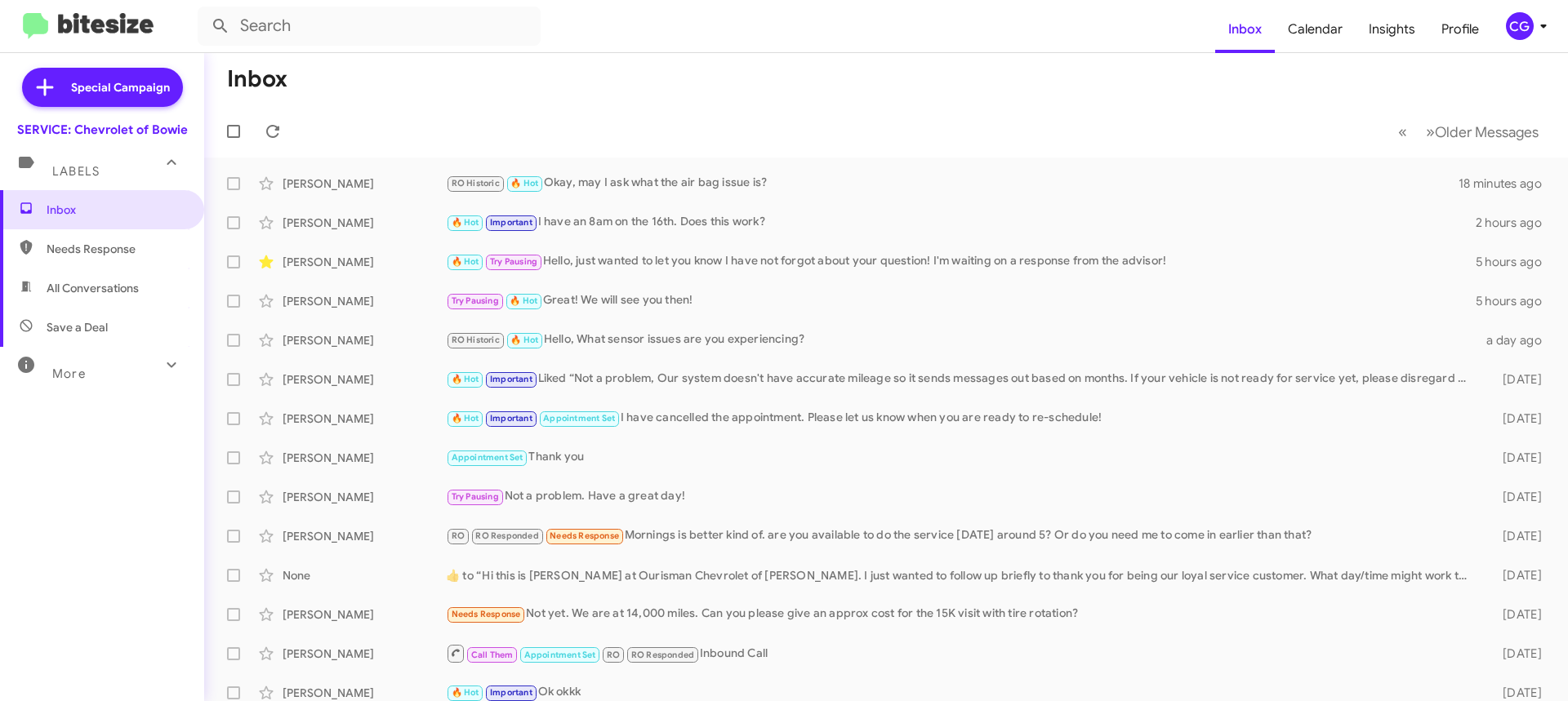
click at [1523, 28] on div "CG" at bounding box center [1520, 26] width 27 height 27
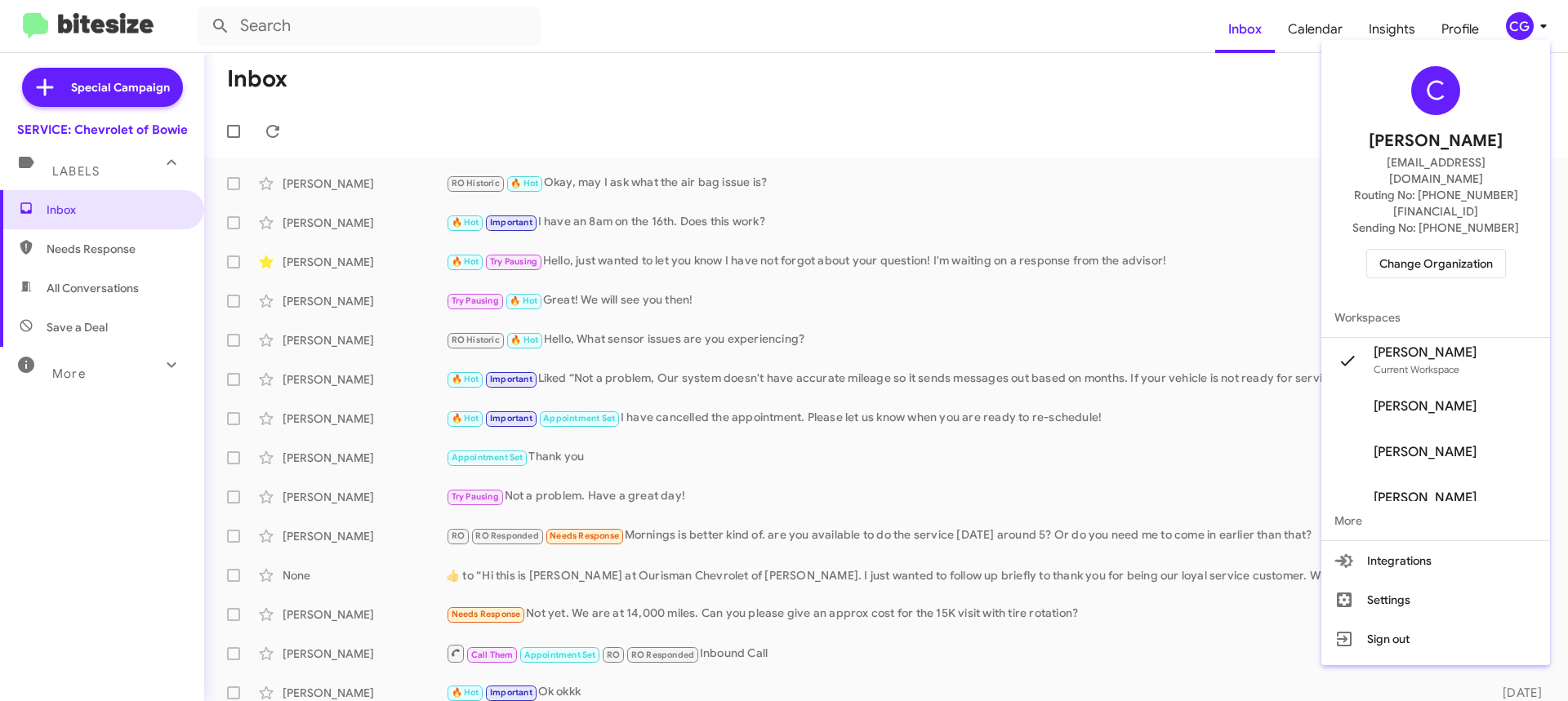
click at [1424, 250] on span "Change Organization" at bounding box center [1436, 263] width 113 height 27
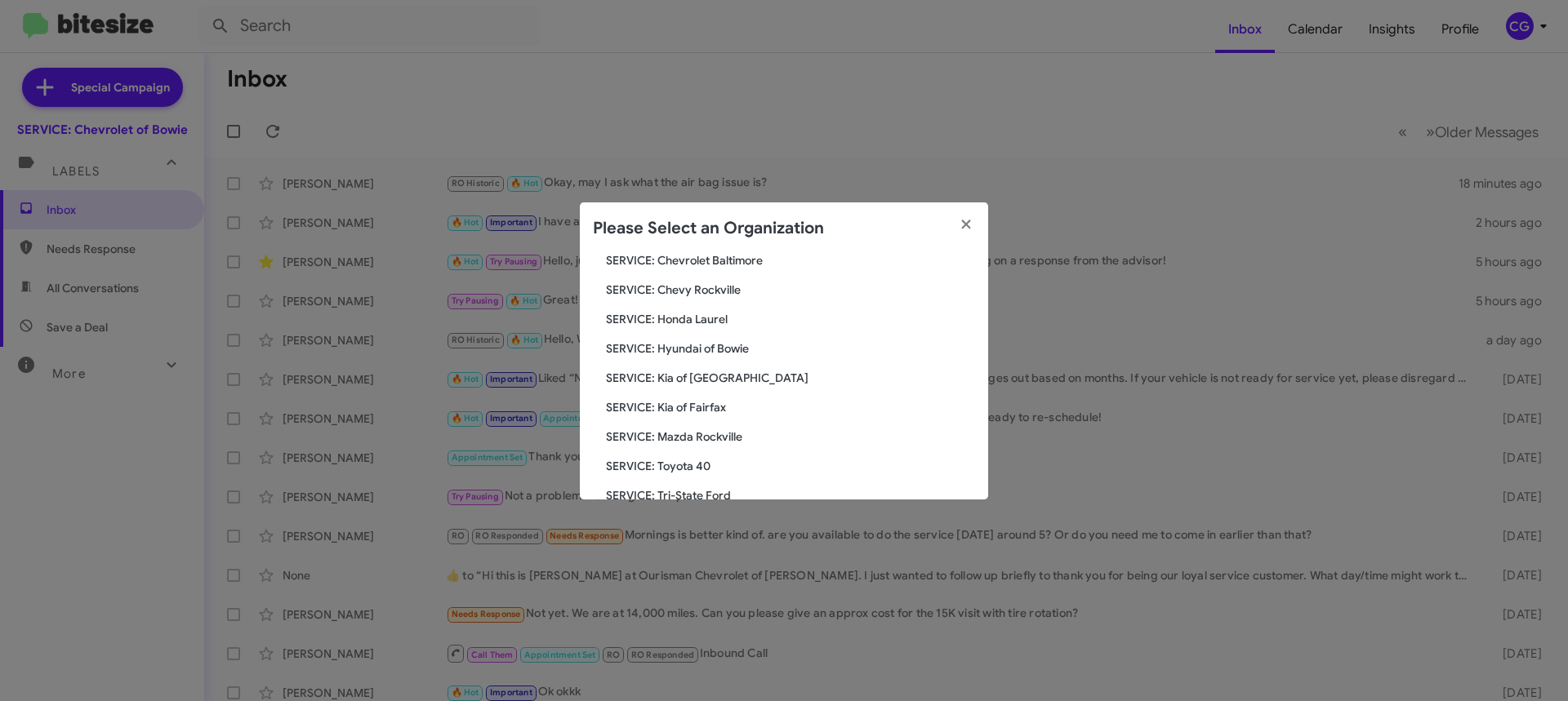
scroll to position [301, 0]
click at [699, 351] on span "SERVICE: Toyota 40" at bounding box center [790, 347] width 369 height 16
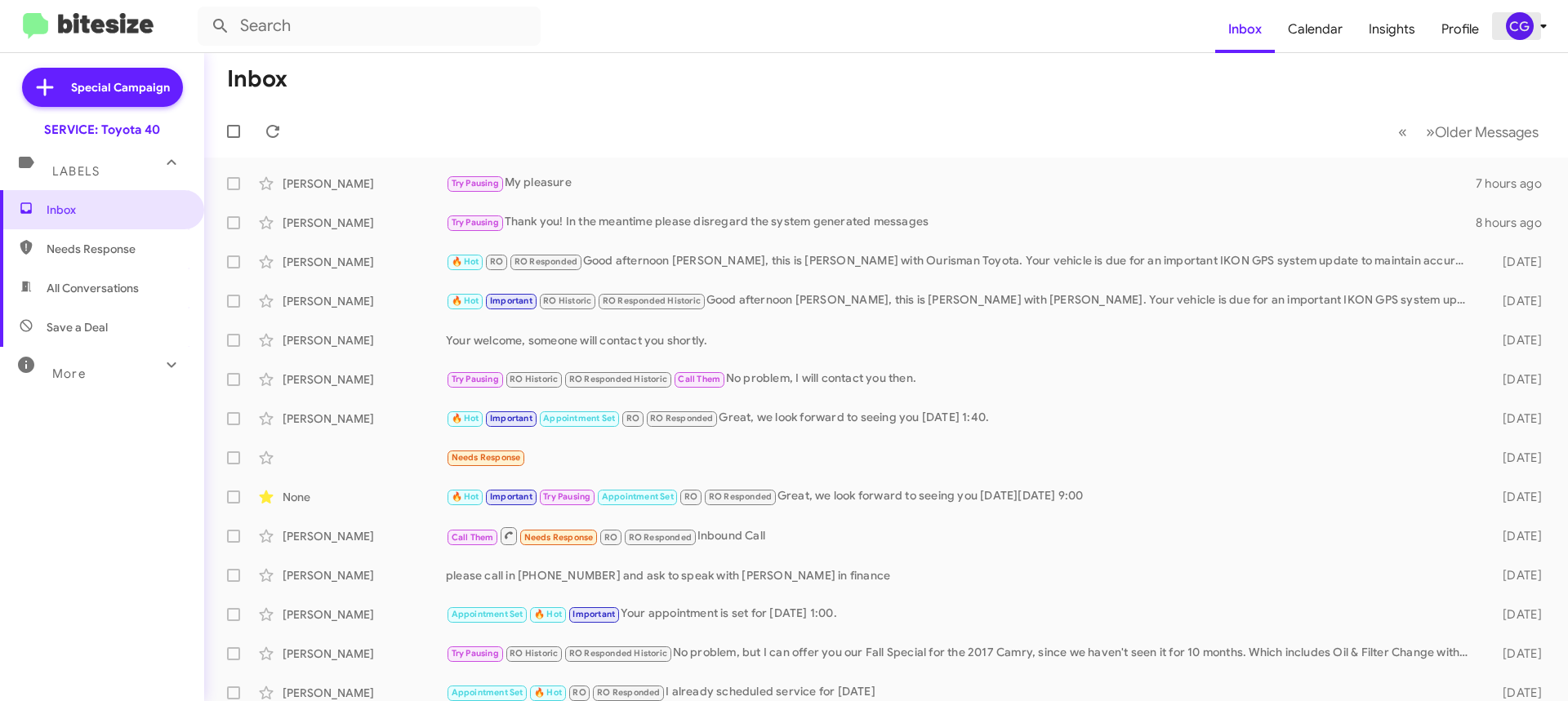
drag, startPoint x: 1525, startPoint y: 25, endPoint x: 1523, endPoint y: 34, distance: 9.2
click at [1524, 30] on div "CG" at bounding box center [1520, 26] width 27 height 27
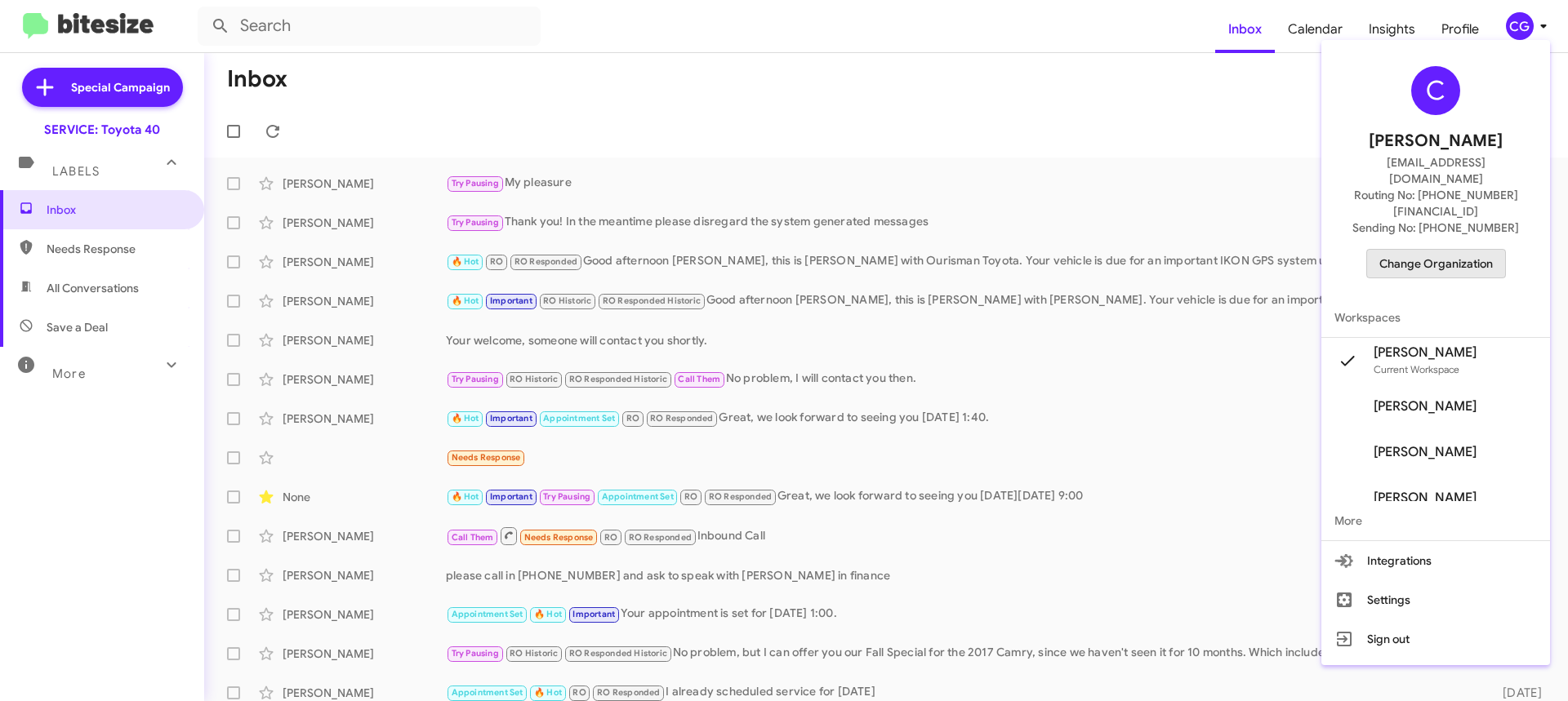
click at [1465, 250] on span "Change Organization" at bounding box center [1436, 263] width 113 height 27
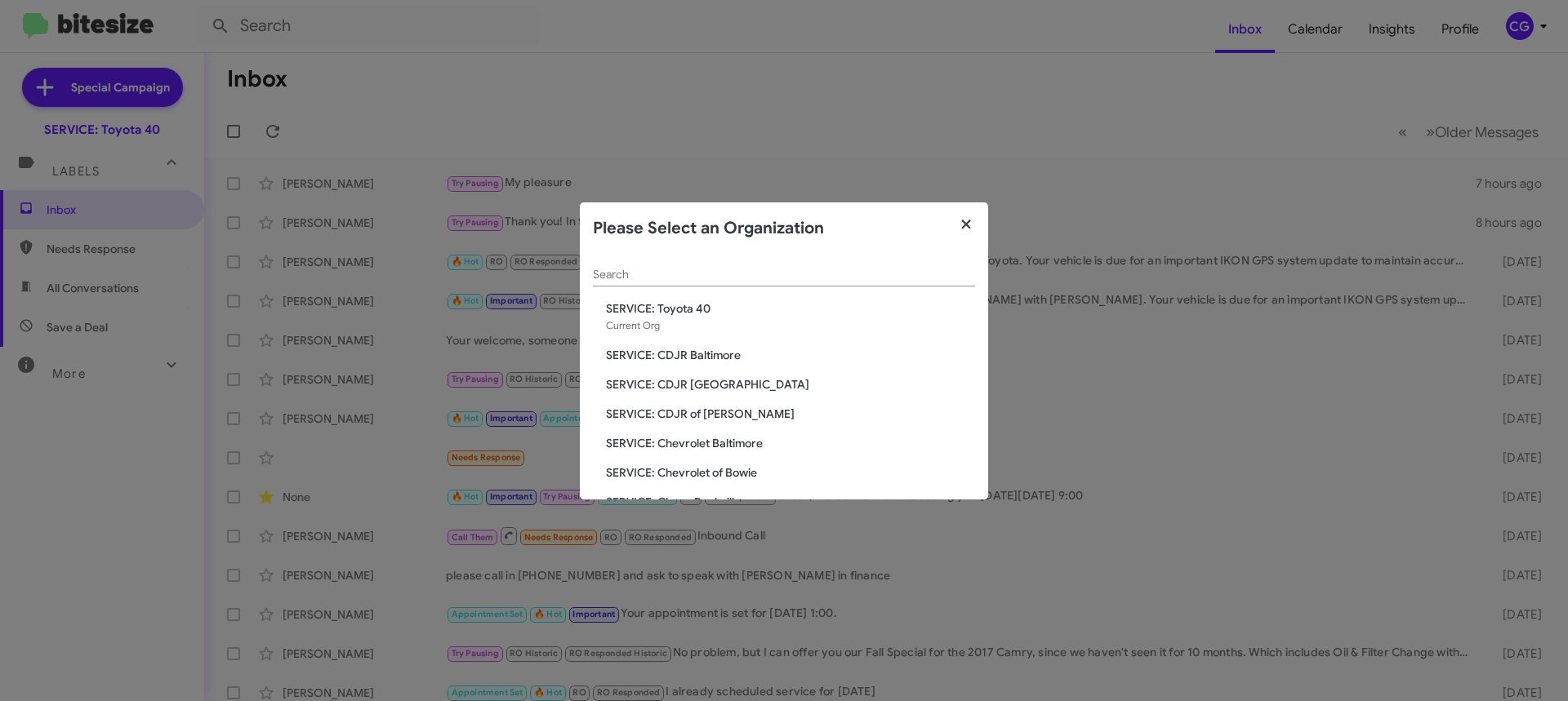
click at [967, 205] on button "button" at bounding box center [966, 225] width 45 height 46
click at [968, 221] on button "button" at bounding box center [966, 225] width 45 height 46
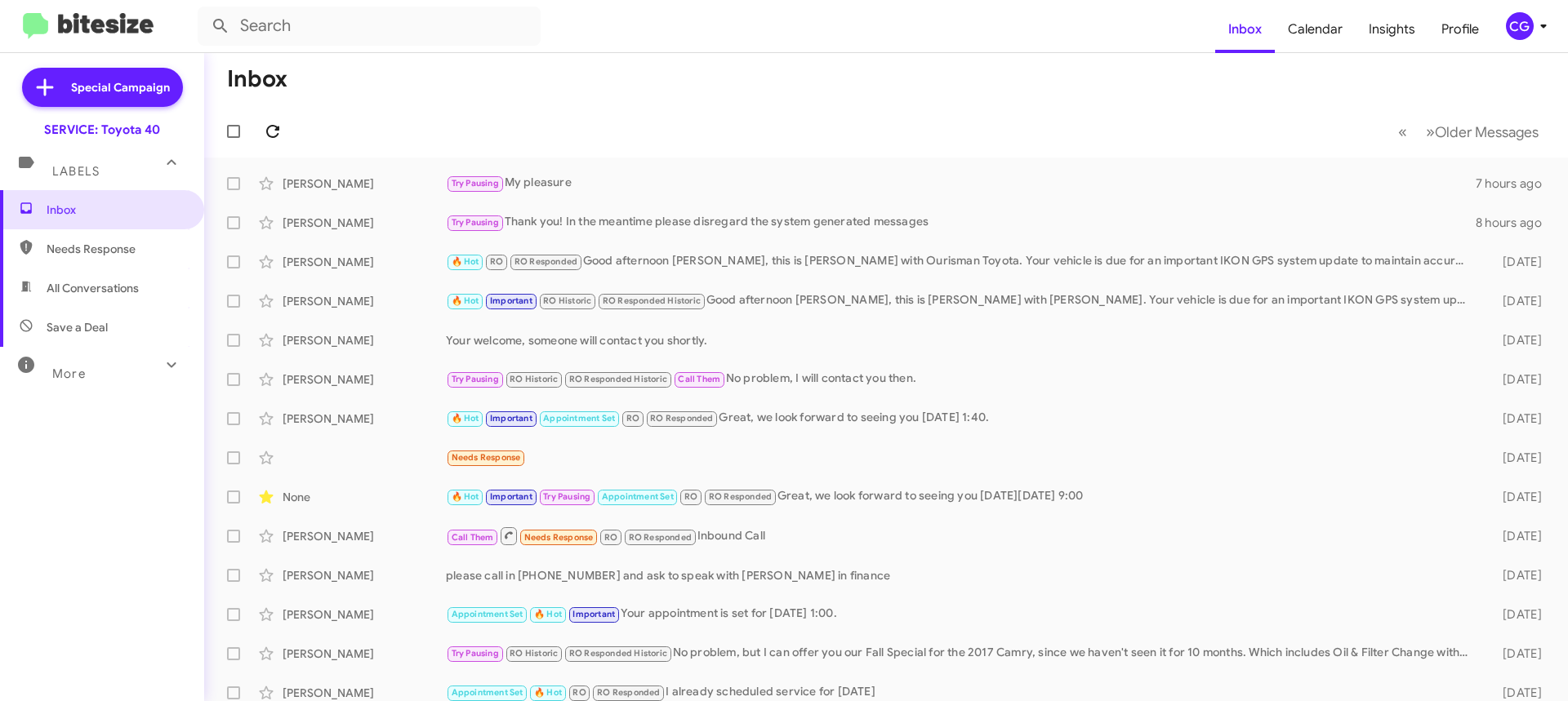
click at [287, 129] on mat-toolbar-row "« Previous » Next Older Messages" at bounding box center [886, 131] width 1364 height 52
click at [287, 131] on span at bounding box center [273, 130] width 33 height 19
click at [1544, 34] on icon at bounding box center [1543, 26] width 19 height 19
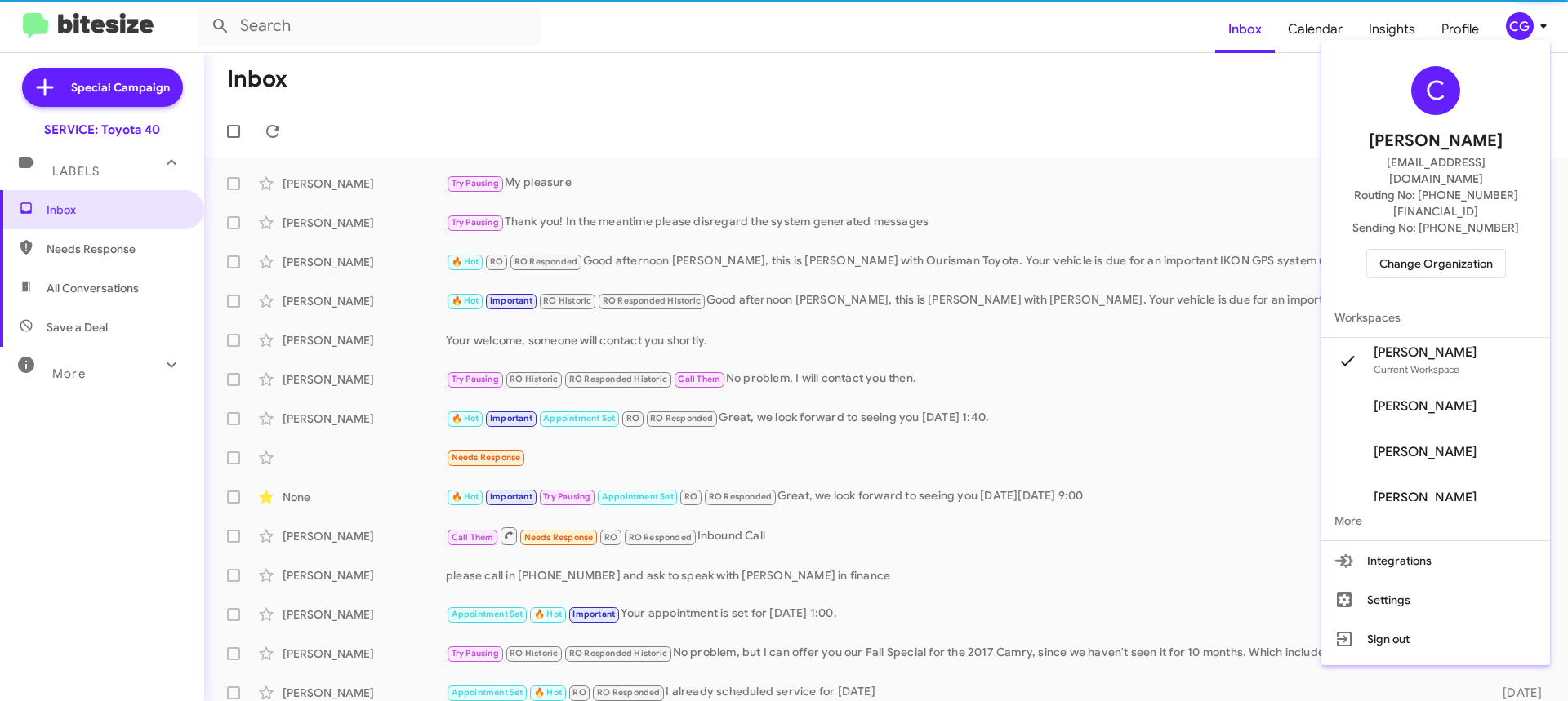
click at [1449, 250] on span "Change Organization" at bounding box center [1436, 263] width 113 height 27
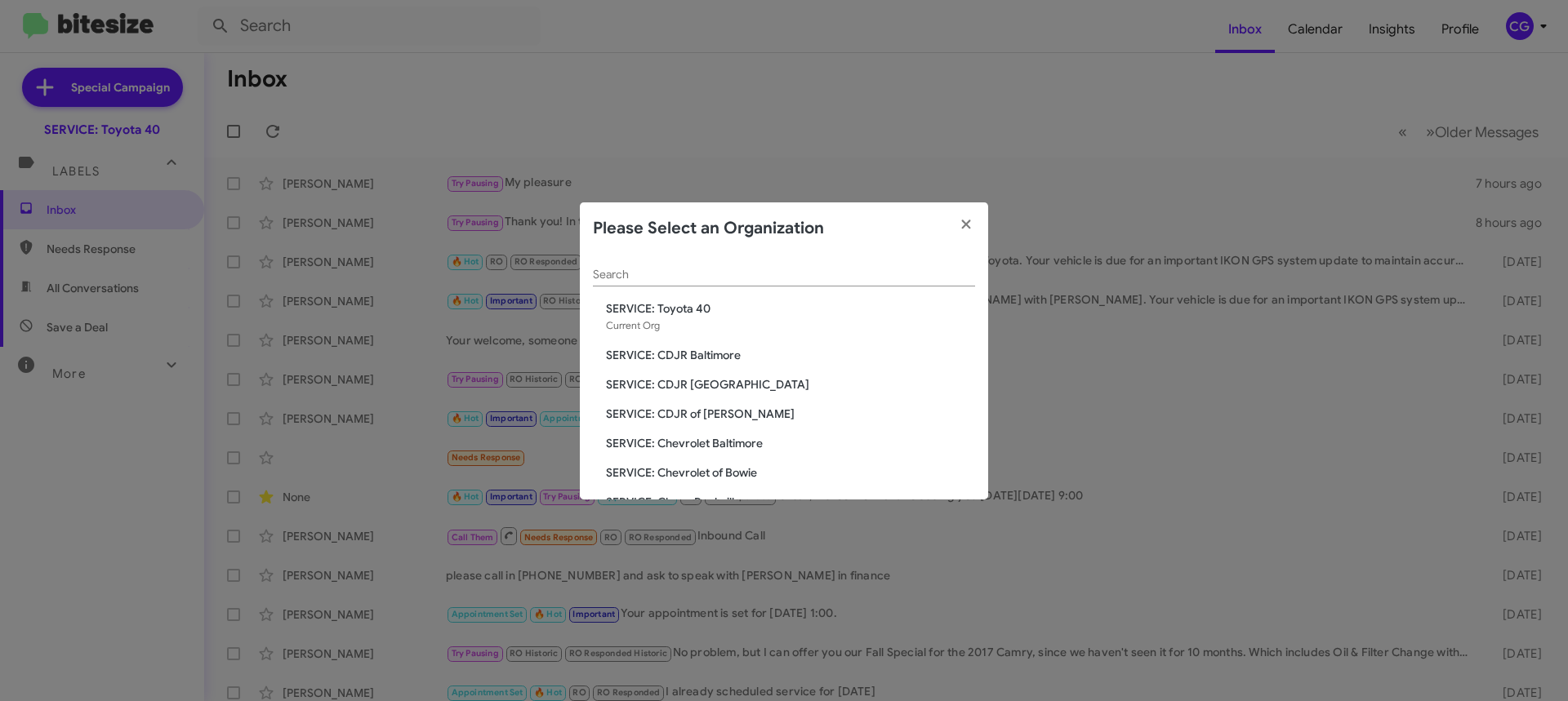
click at [730, 473] on span "SERVICE: Chevrolet of Bowie" at bounding box center [790, 472] width 369 height 16
